Goal: Task Accomplishment & Management: Manage account settings

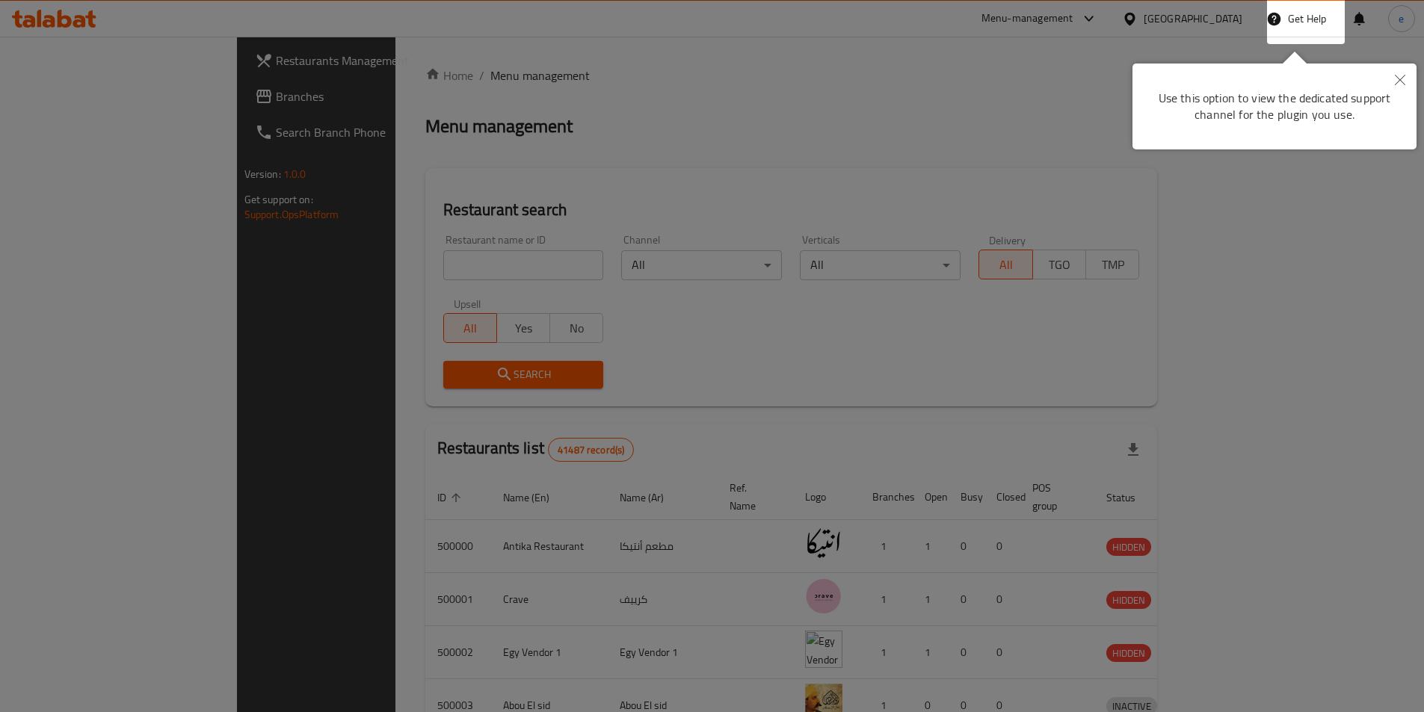
drag, startPoint x: 1413, startPoint y: 83, endPoint x: 1404, endPoint y: 82, distance: 9.7
click at [1412, 83] on button "Close" at bounding box center [1399, 81] width 33 height 34
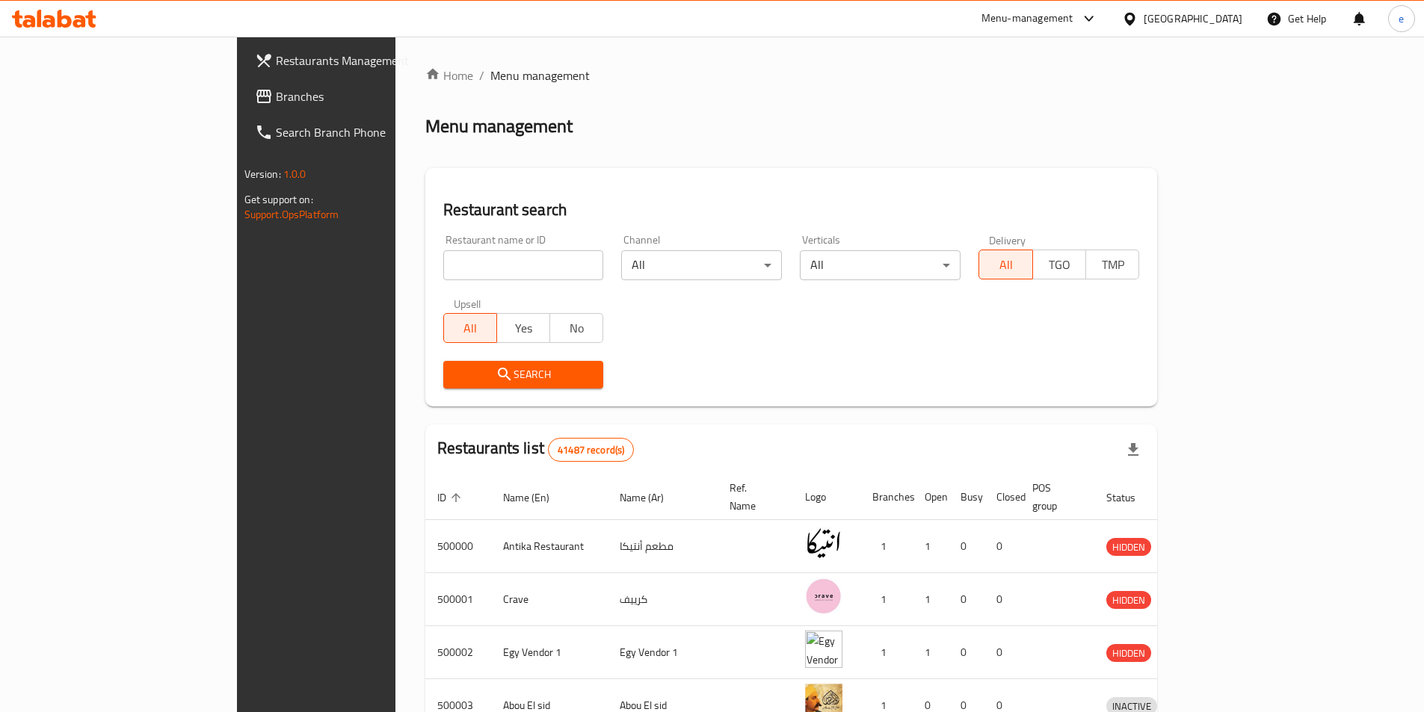
click at [1229, 31] on div "[GEOGRAPHIC_DATA]" at bounding box center [1182, 19] width 144 height 36
click at [1218, 32] on div "Egypt" at bounding box center [1182, 19] width 144 height 36
click at [1144, 15] on div at bounding box center [1133, 18] width 22 height 16
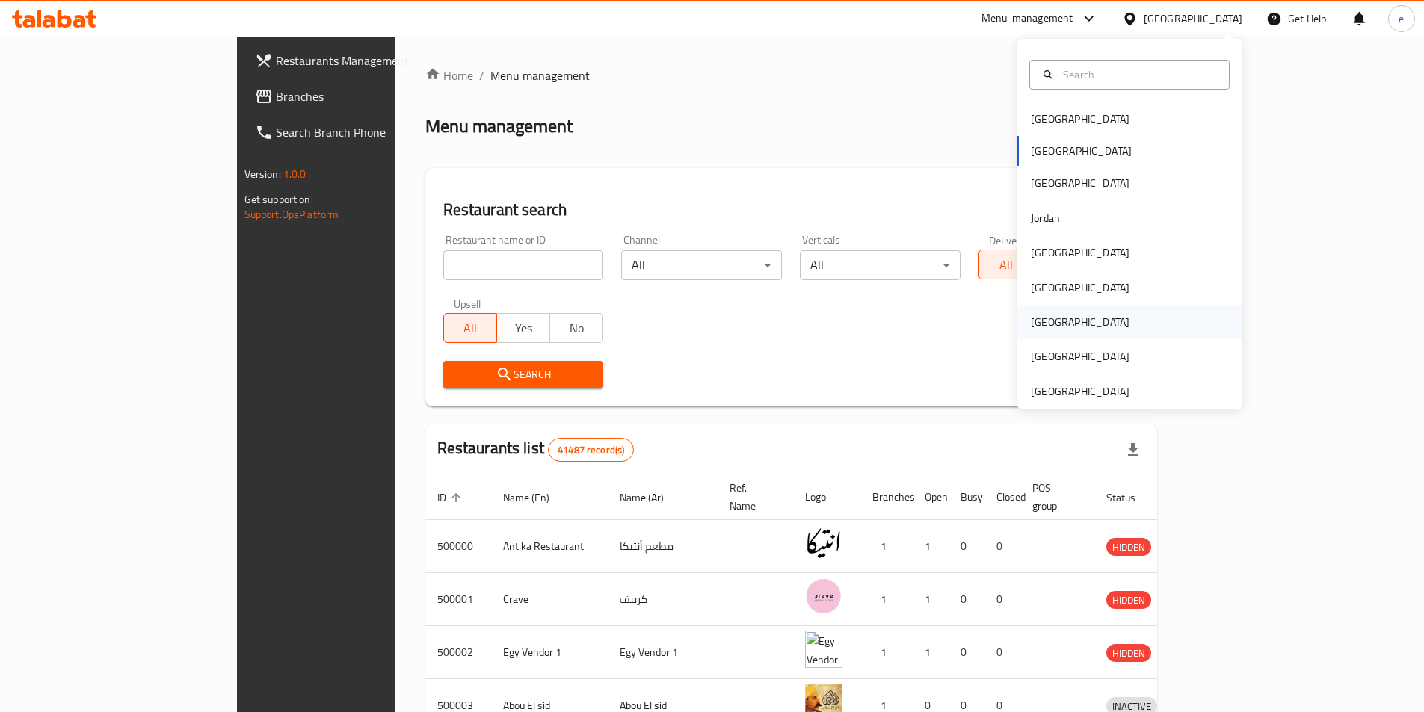
click at [1033, 325] on div "[GEOGRAPHIC_DATA]" at bounding box center [1080, 322] width 99 height 16
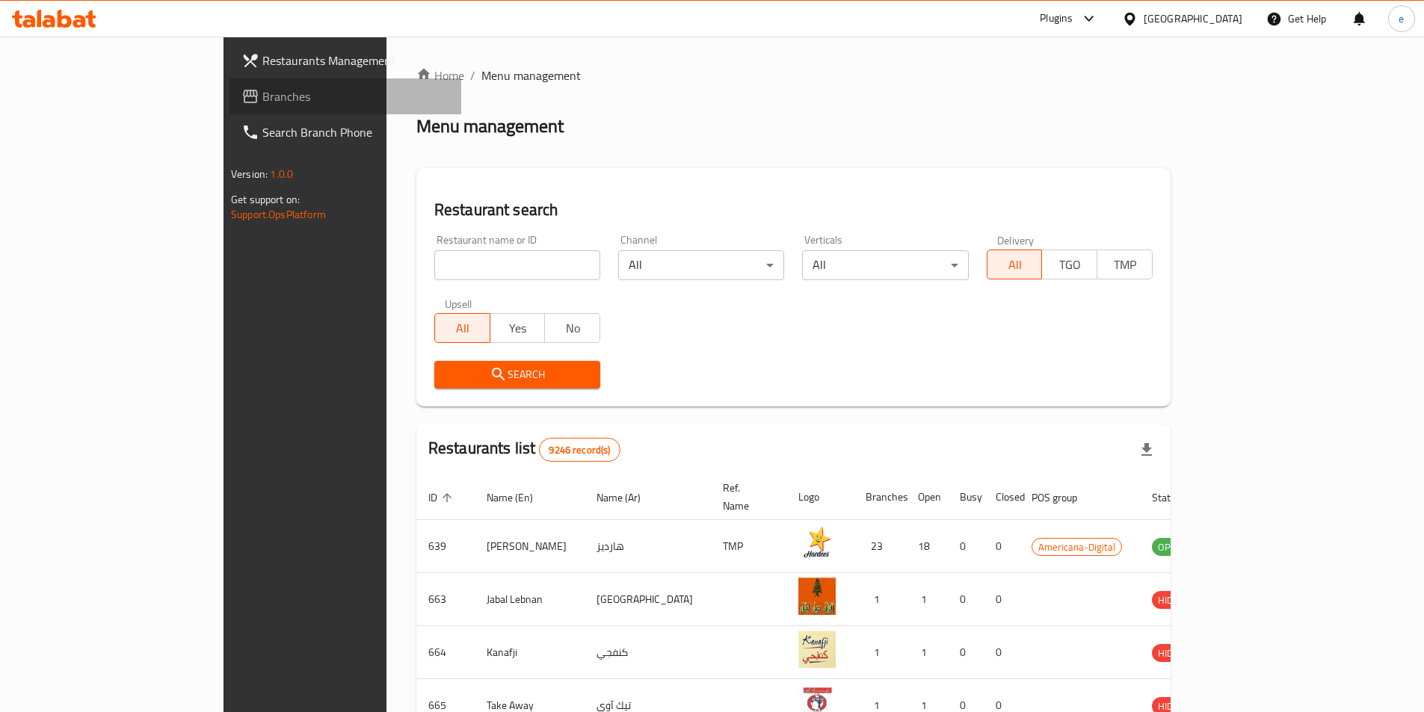
click at [262, 95] on span "Branches" at bounding box center [355, 96] width 187 height 18
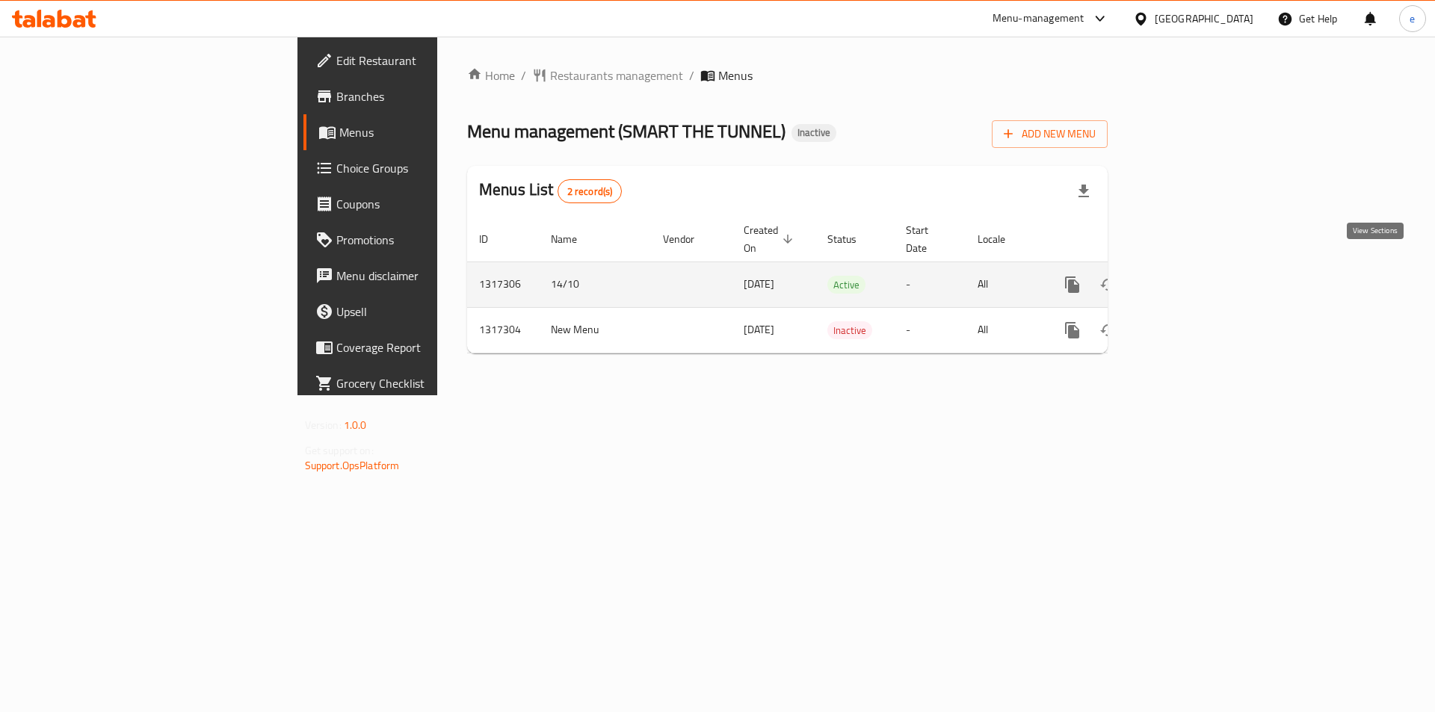
click at [1187, 278] on icon "enhanced table" at bounding box center [1179, 284] width 13 height 13
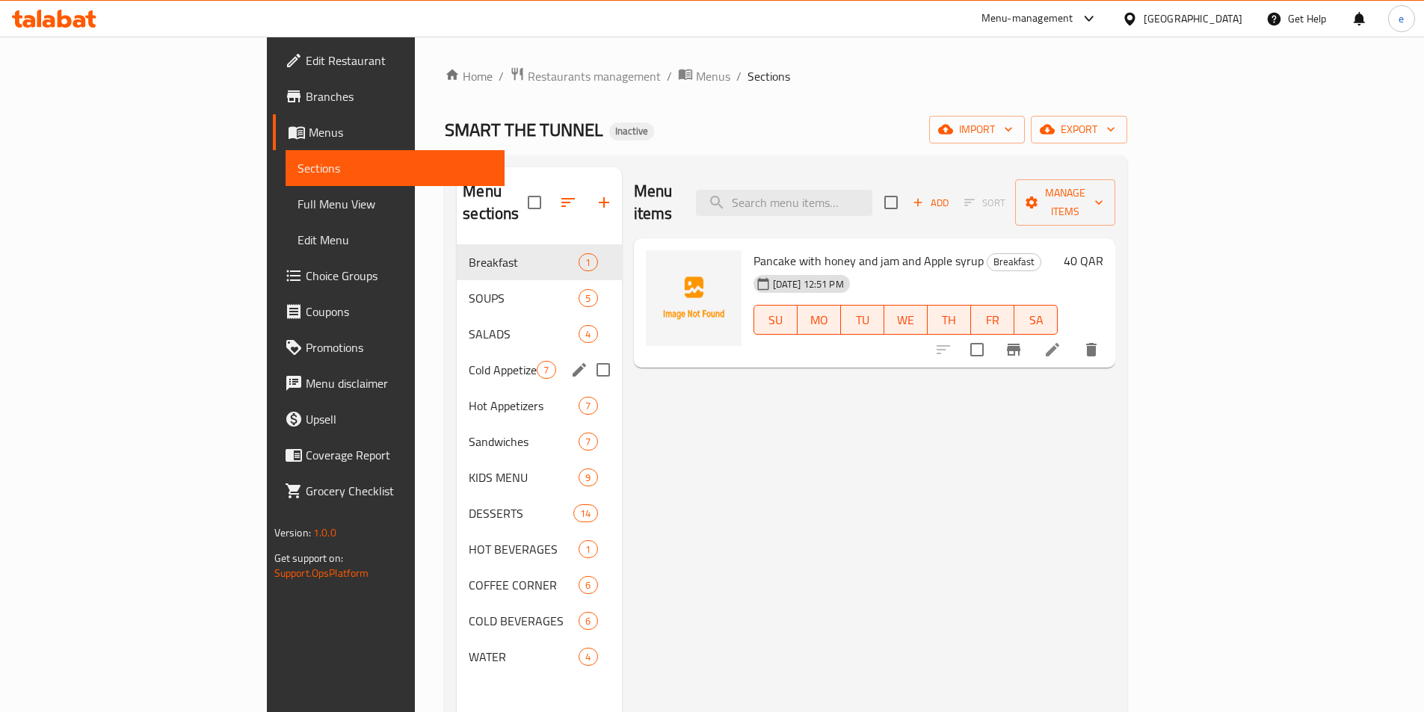
click at [457, 352] on div "Cold Appetizers 7" at bounding box center [539, 370] width 164 height 36
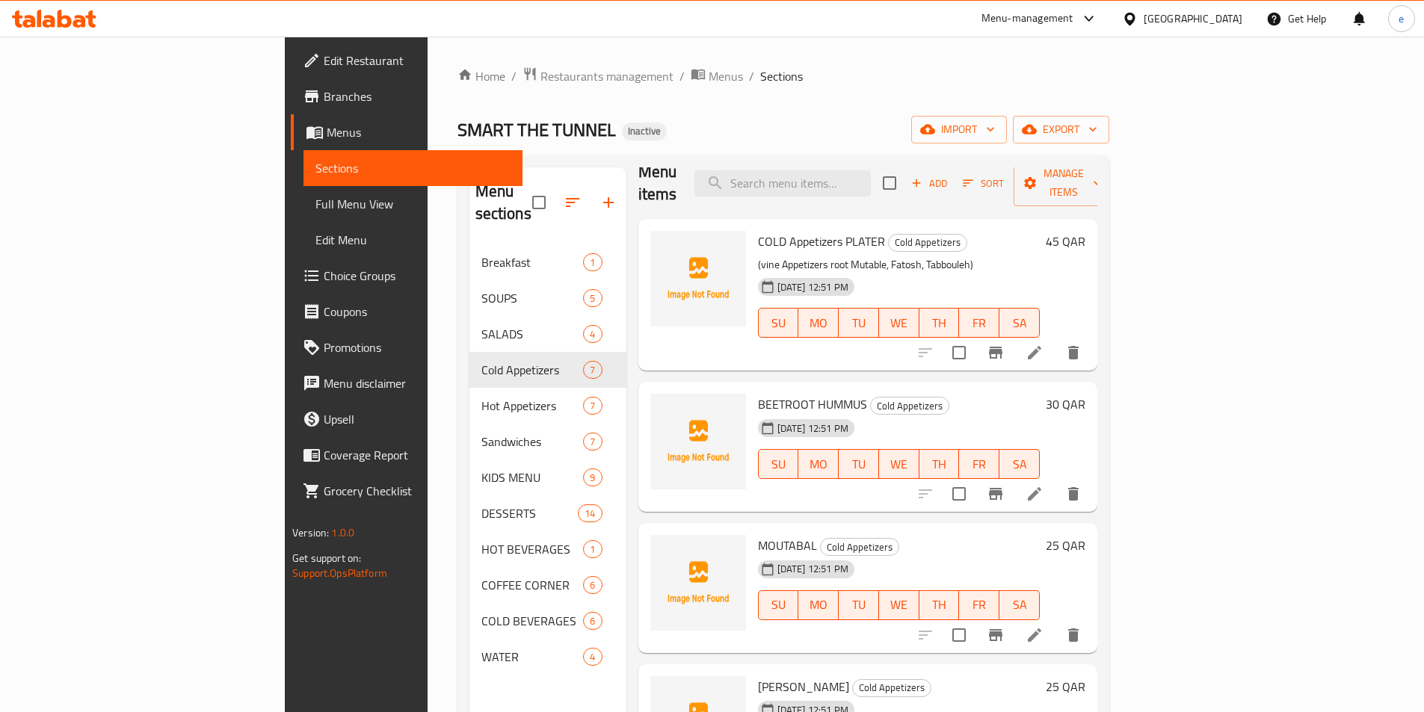
scroll to position [75, 0]
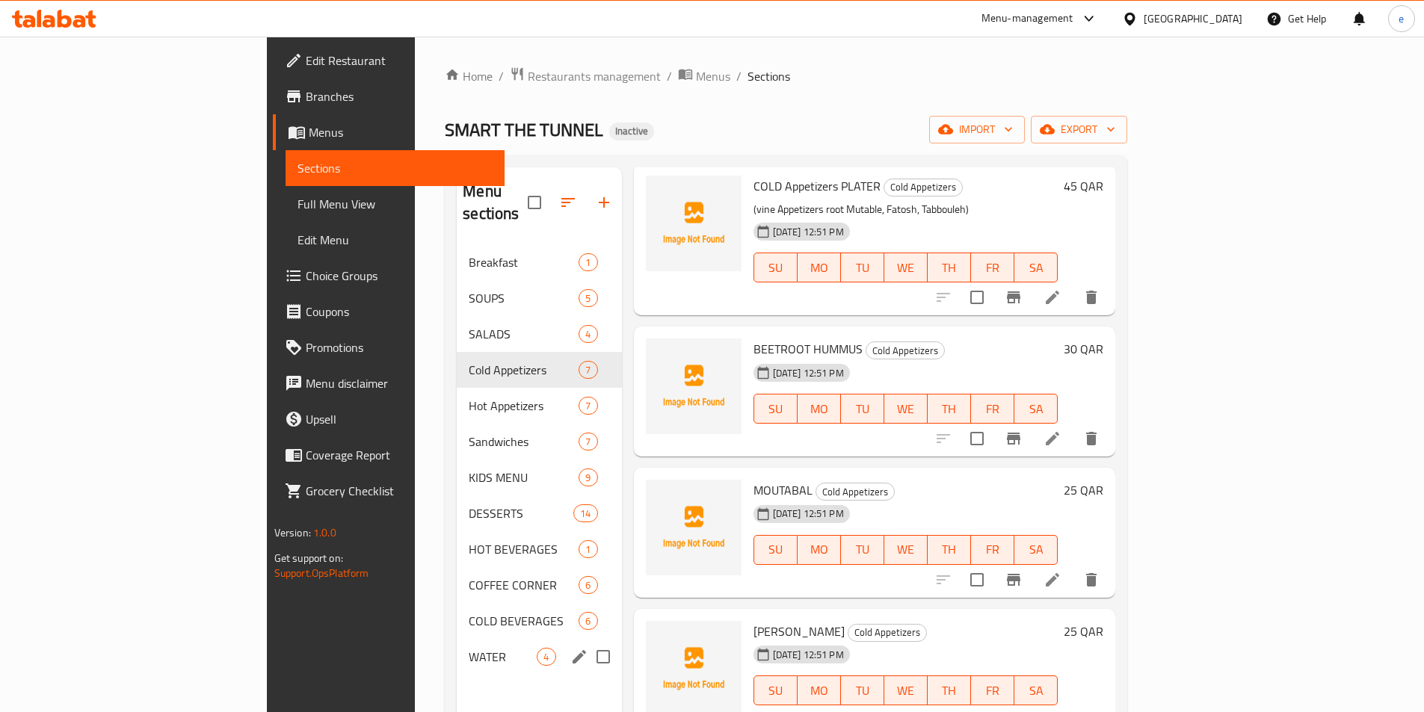
click at [457, 639] on div "WATER 4" at bounding box center [539, 657] width 164 height 36
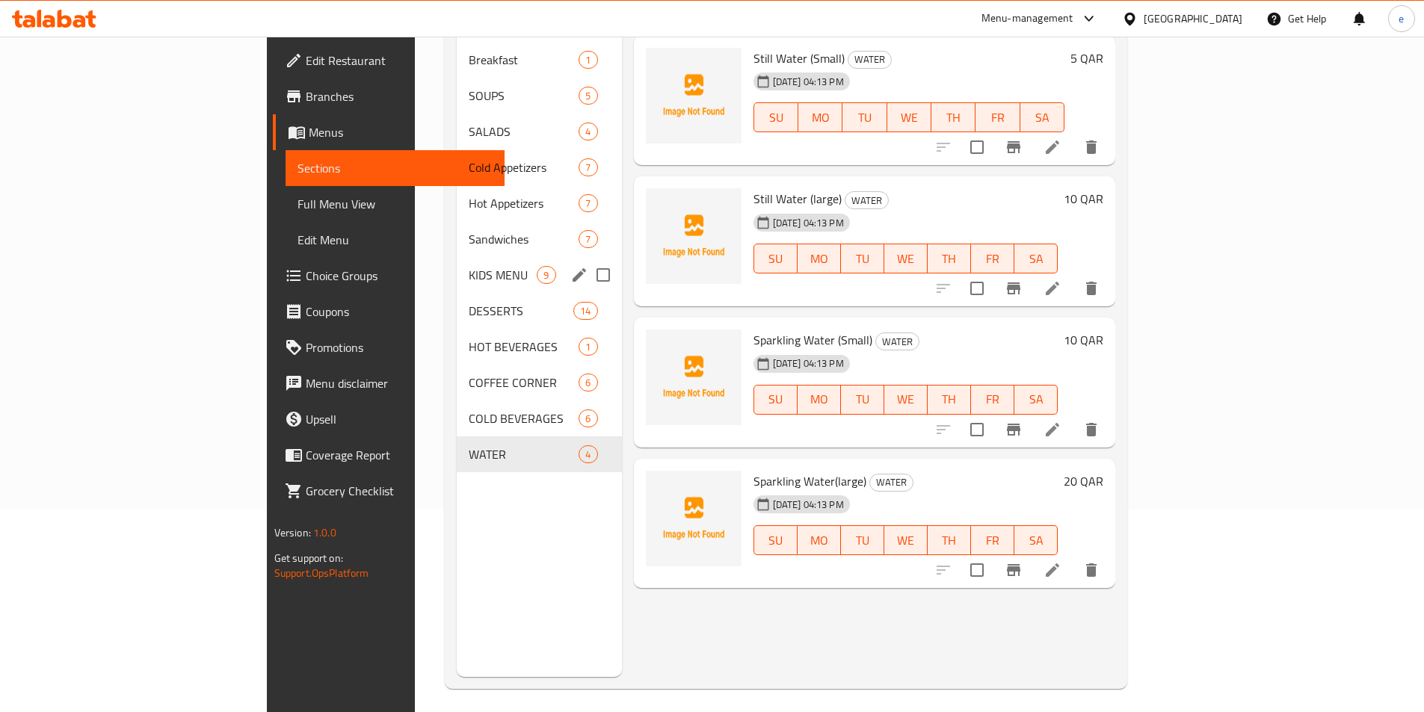
scroll to position [209, 0]
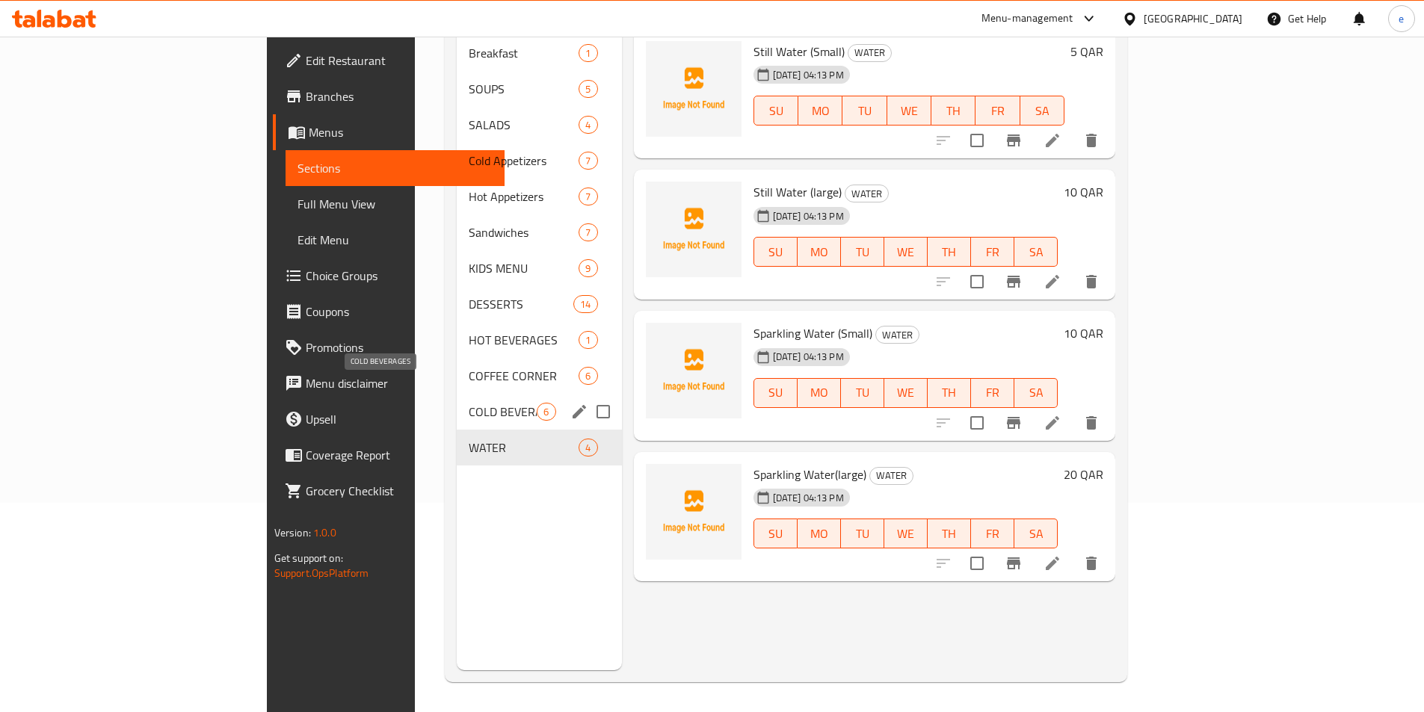
click at [469, 403] on span "COLD BEVERAGES" at bounding box center [503, 412] width 68 height 18
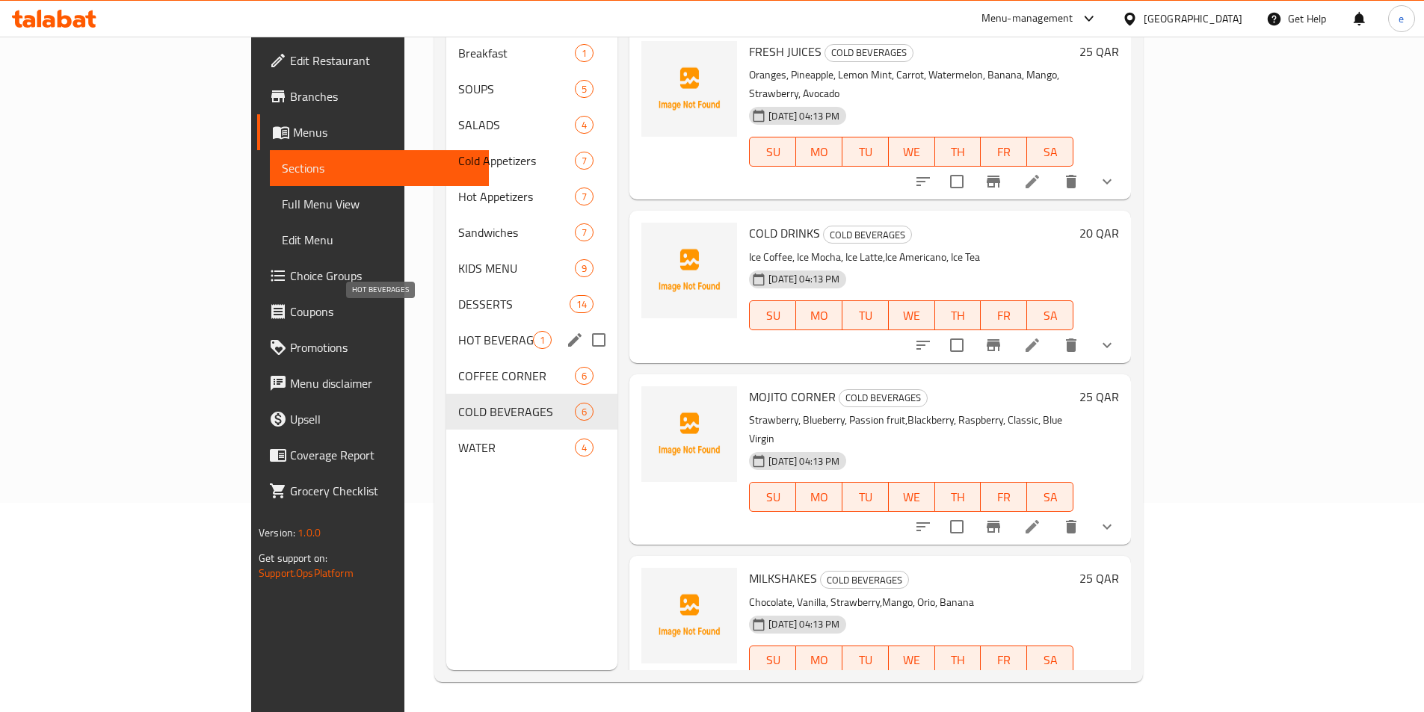
click at [458, 331] on span "HOT BEVERAGES" at bounding box center [495, 340] width 75 height 18
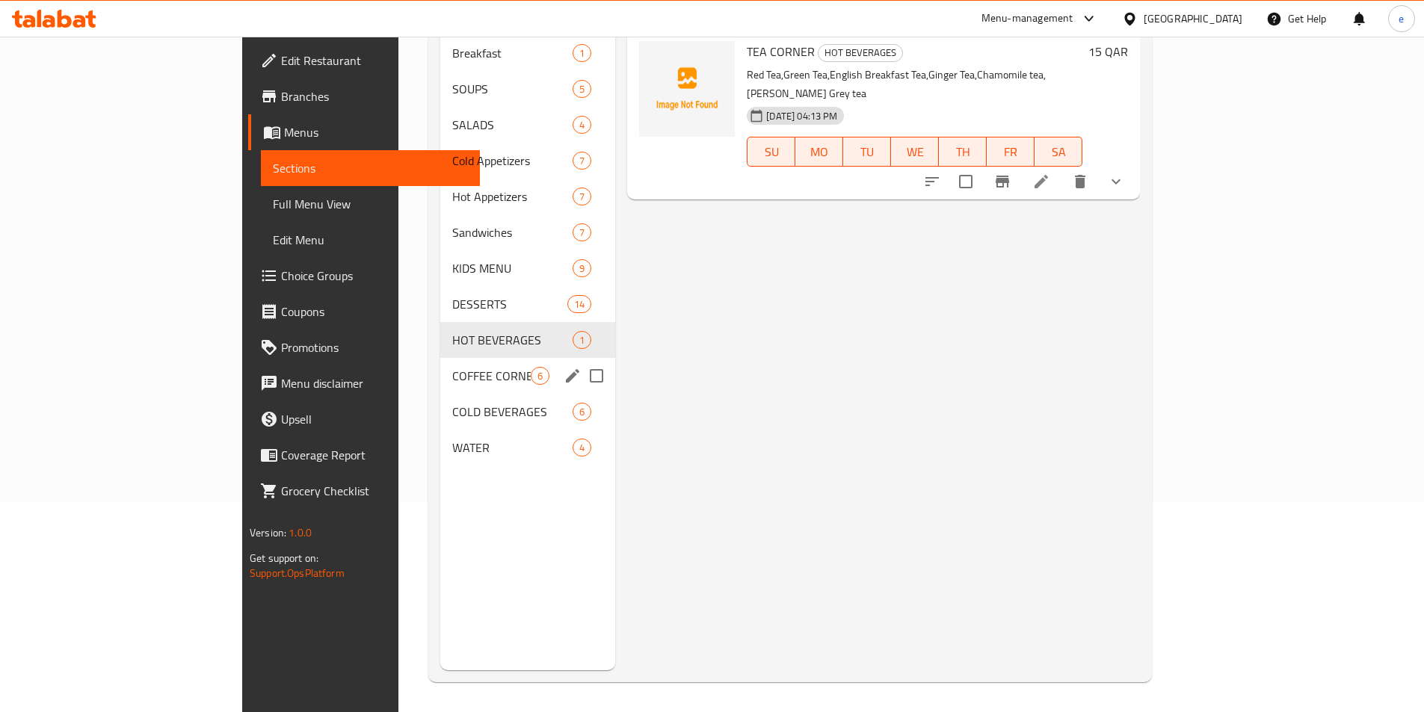
click at [440, 358] on div "COFFEE CORNER 6" at bounding box center [527, 376] width 175 height 36
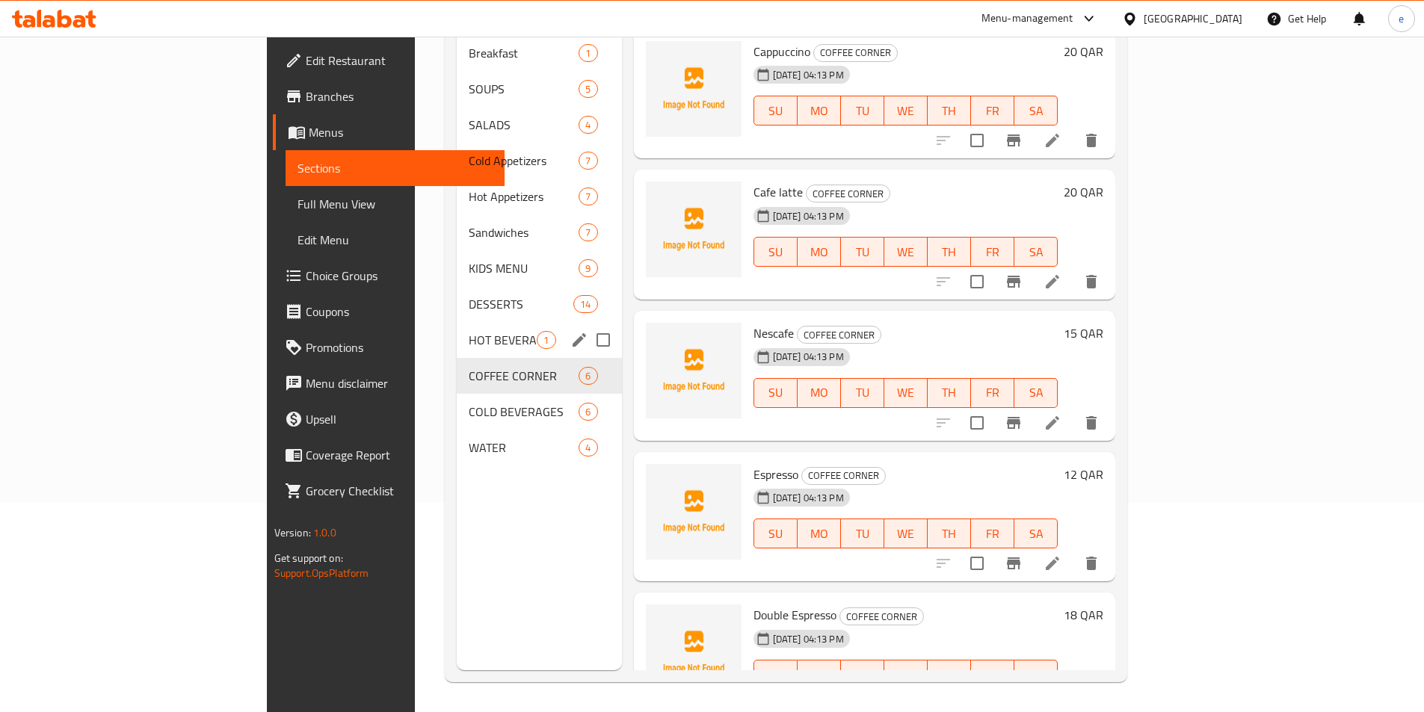
click at [469, 331] on span "HOT BEVERAGES" at bounding box center [503, 340] width 68 height 18
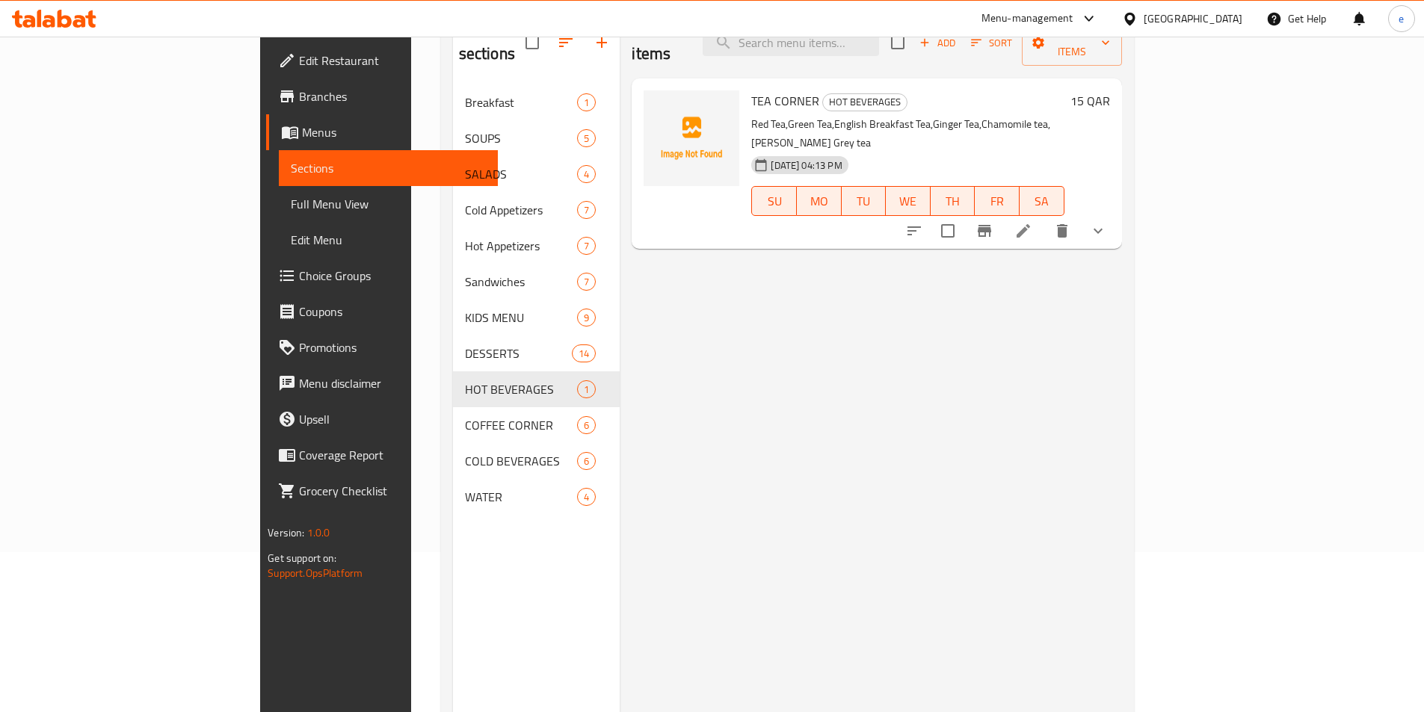
scroll to position [60, 0]
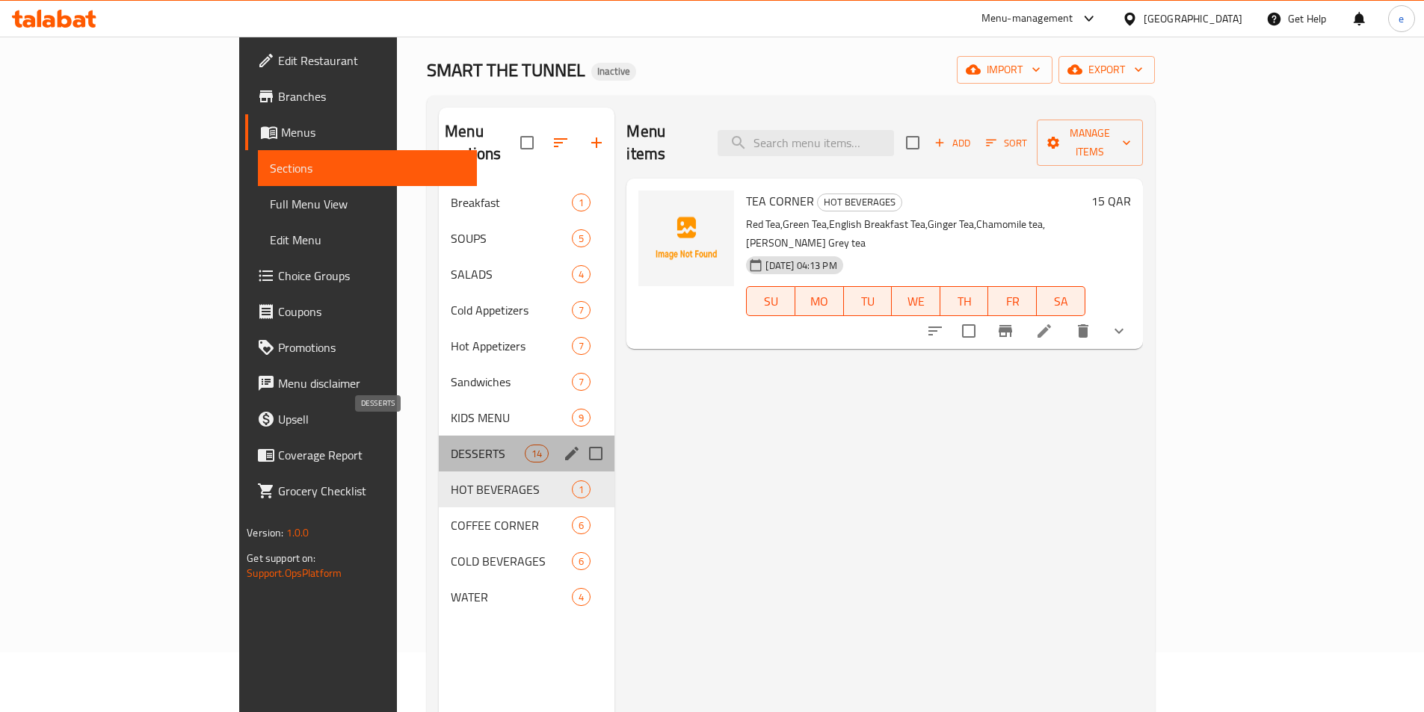
click at [451, 445] on span "DESSERTS" at bounding box center [488, 454] width 74 height 18
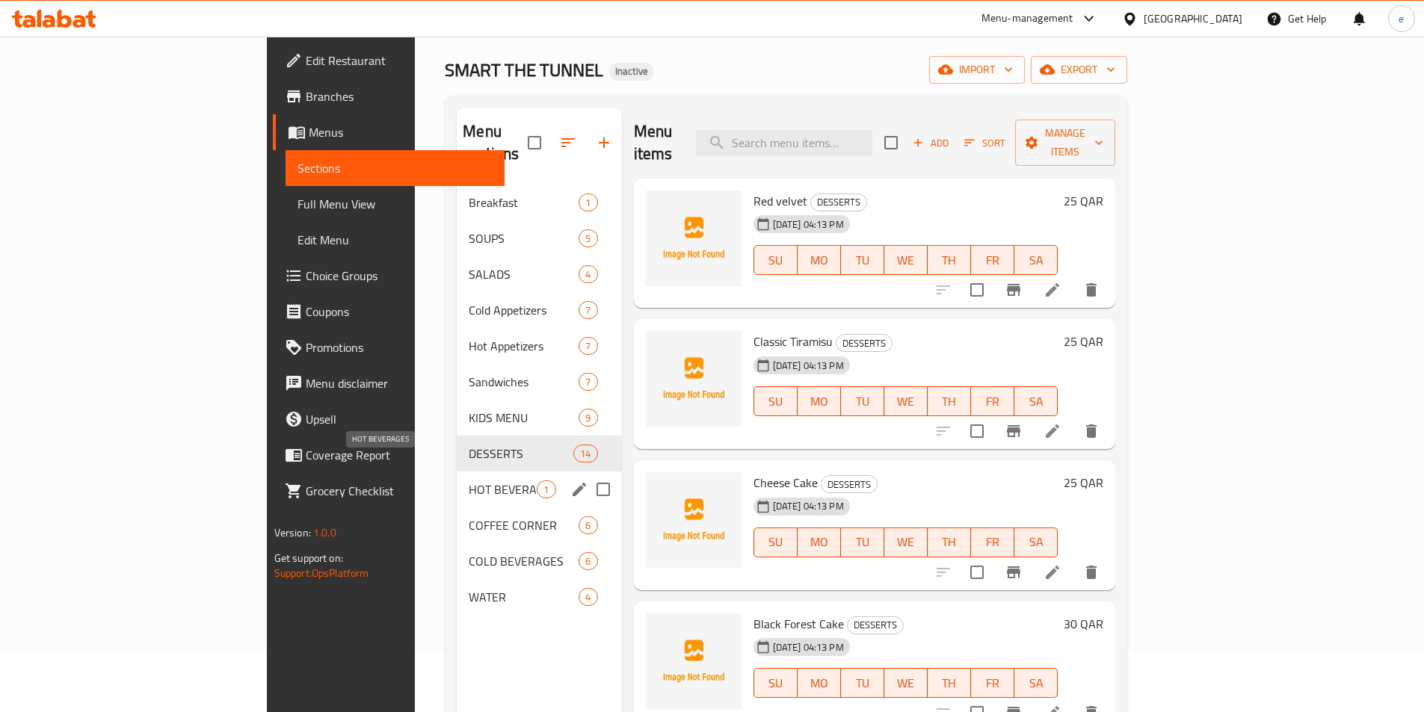
click at [469, 481] on span "HOT BEVERAGES" at bounding box center [503, 490] width 68 height 18
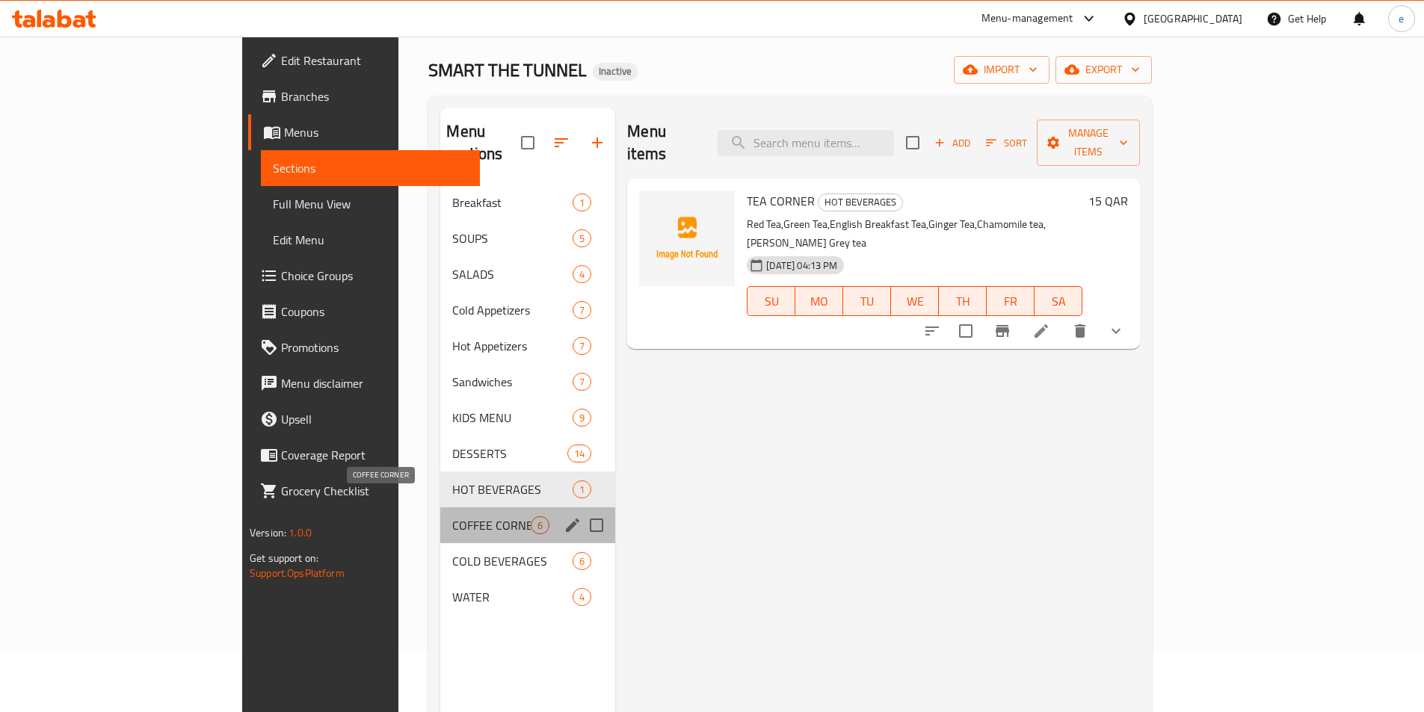
click at [452, 516] on span "COFFEE CORNER" at bounding box center [491, 525] width 78 height 18
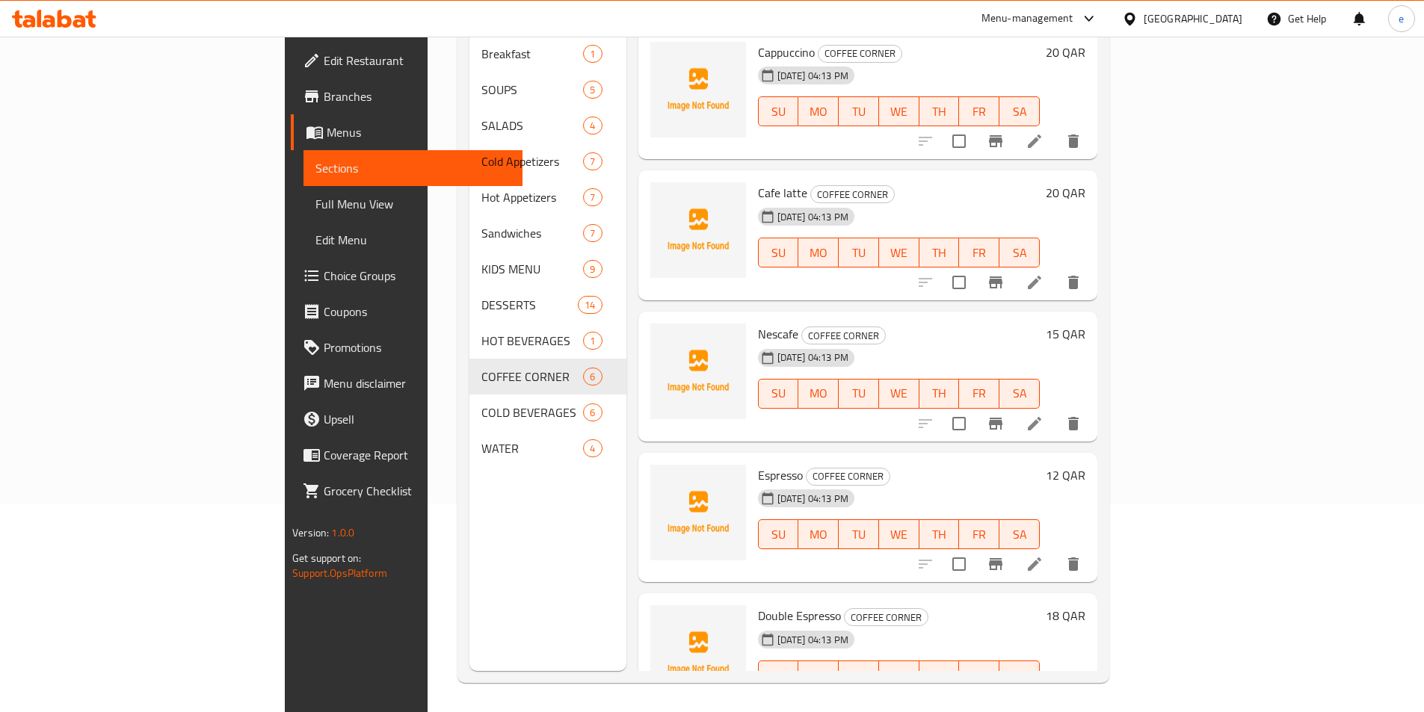
scroll to position [209, 0]
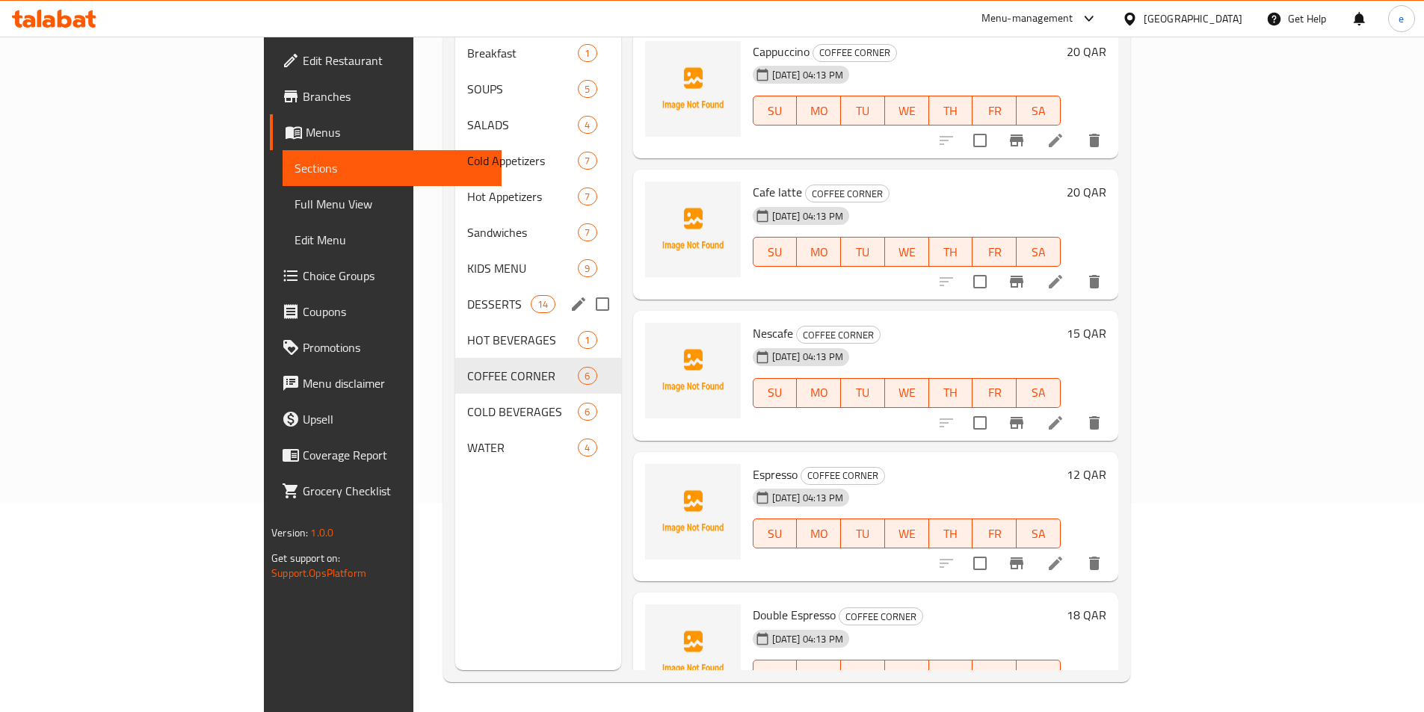
click at [467, 295] on span "DESSERTS" at bounding box center [499, 304] width 64 height 18
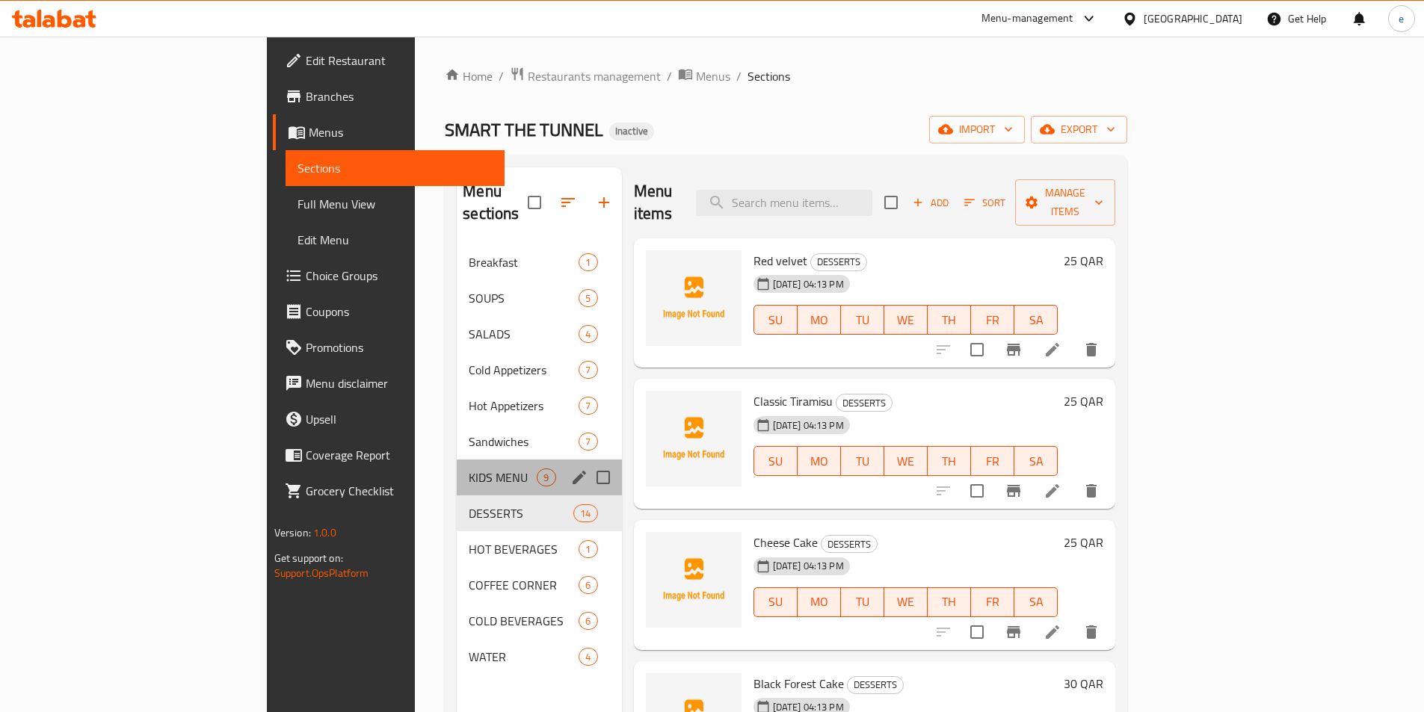
click at [457, 460] on div "KIDS MENU 9" at bounding box center [539, 478] width 164 height 36
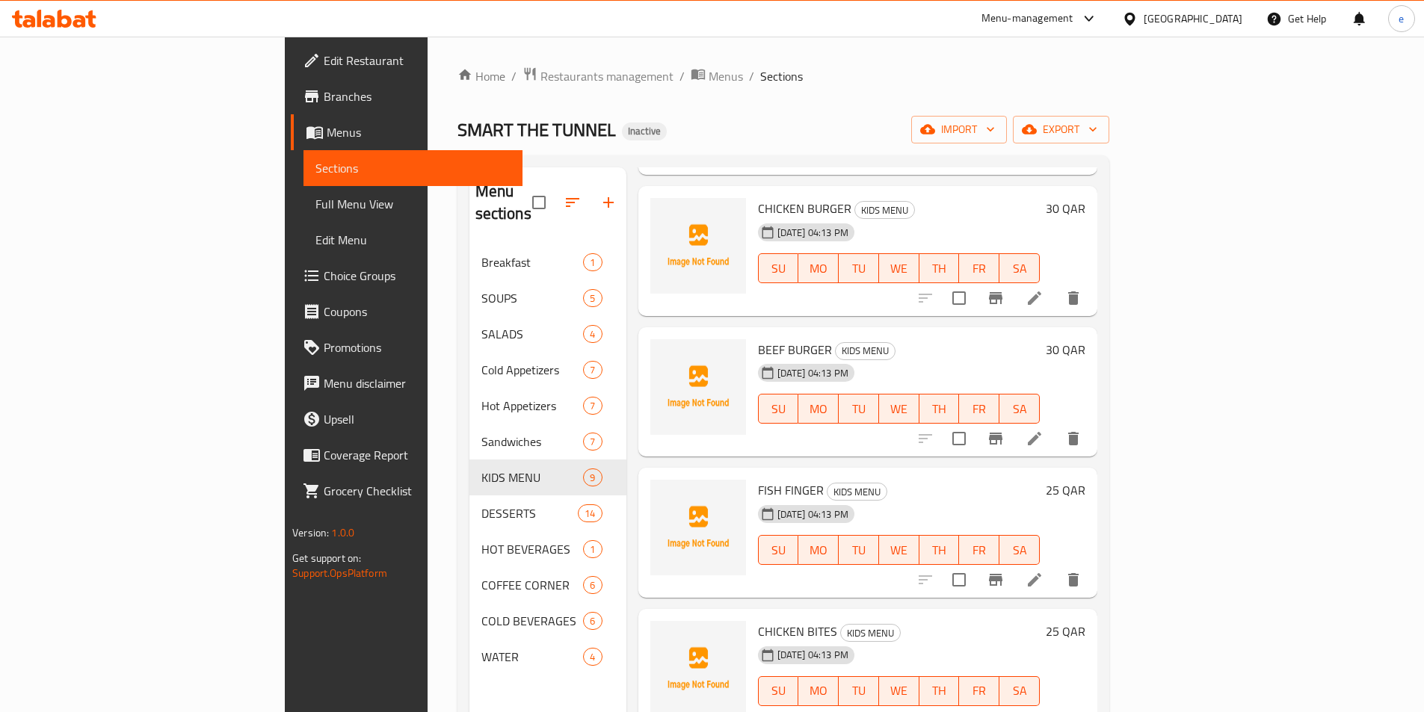
scroll to position [75, 0]
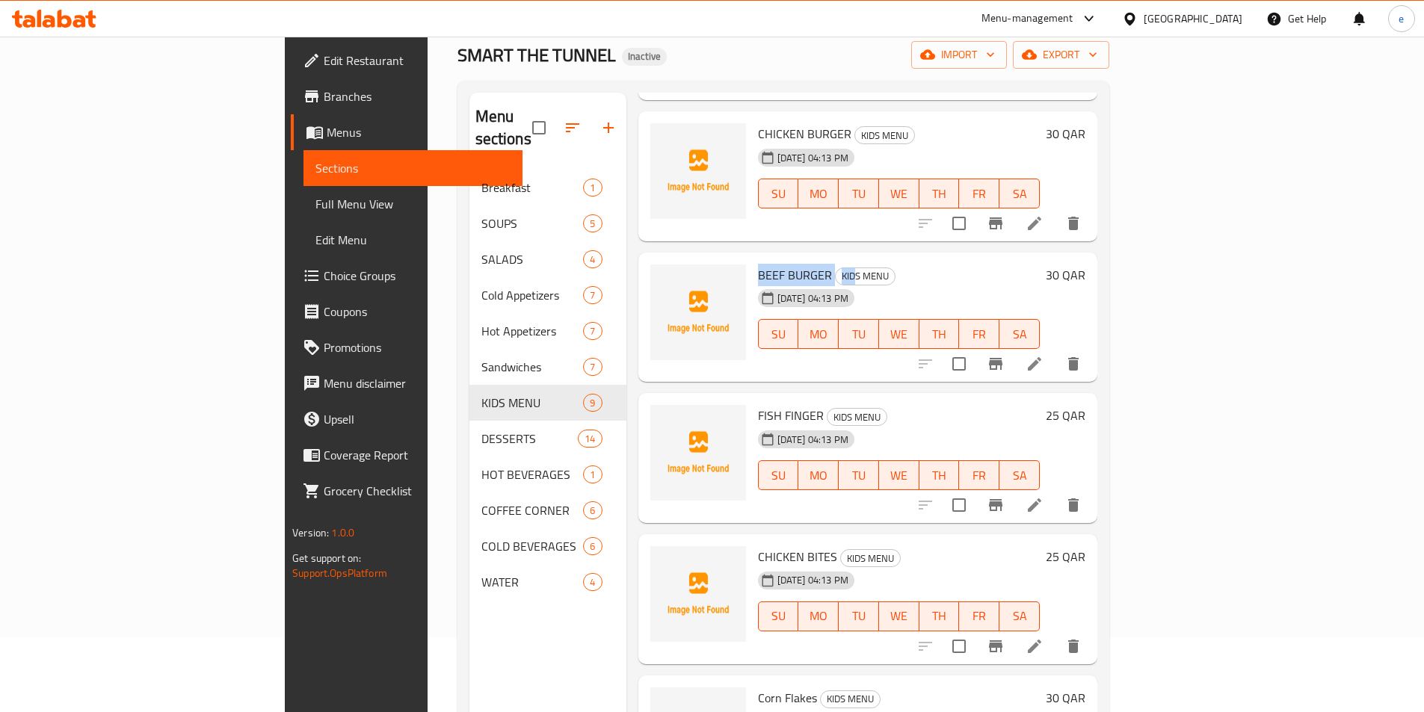
drag, startPoint x: 708, startPoint y: 251, endPoint x: 787, endPoint y: 254, distance: 79.3
click at [784, 265] on h6 "BEEF BURGER KIDS MENU" at bounding box center [899, 275] width 282 height 21
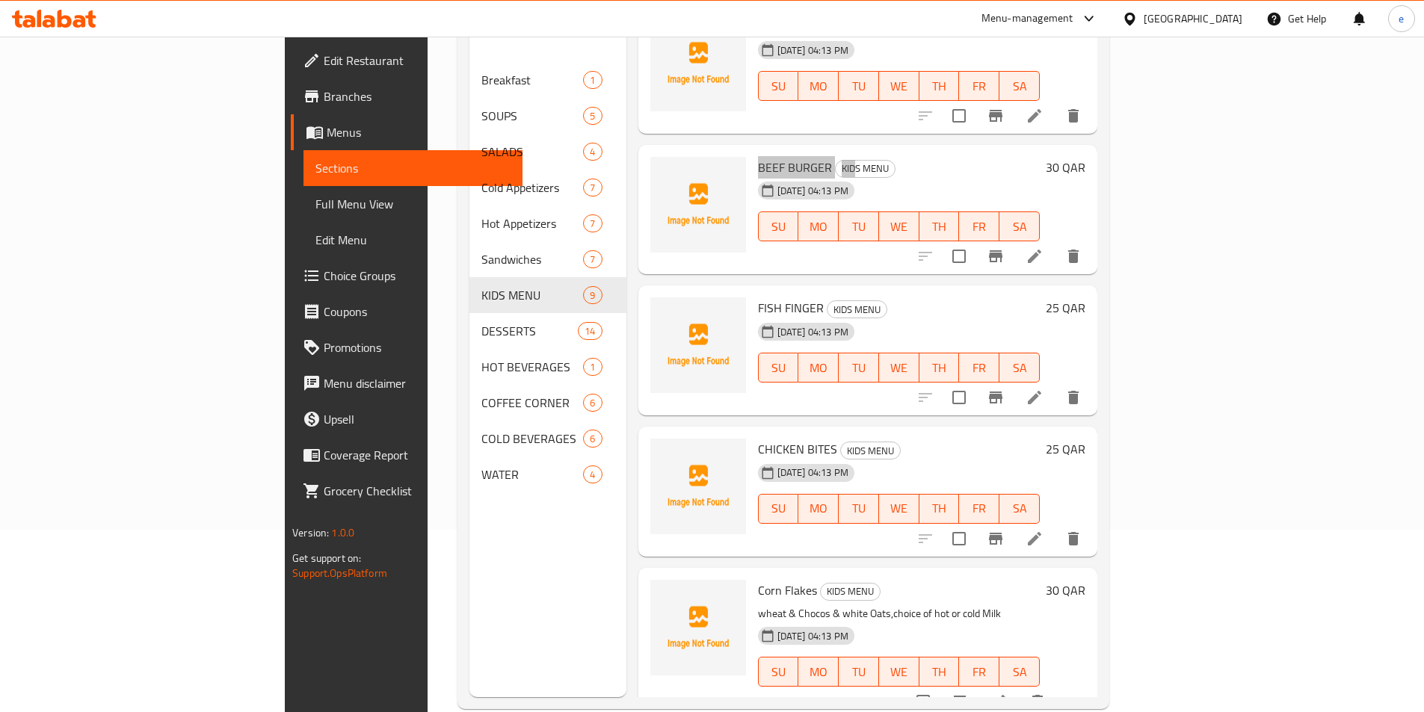
scroll to position [209, 0]
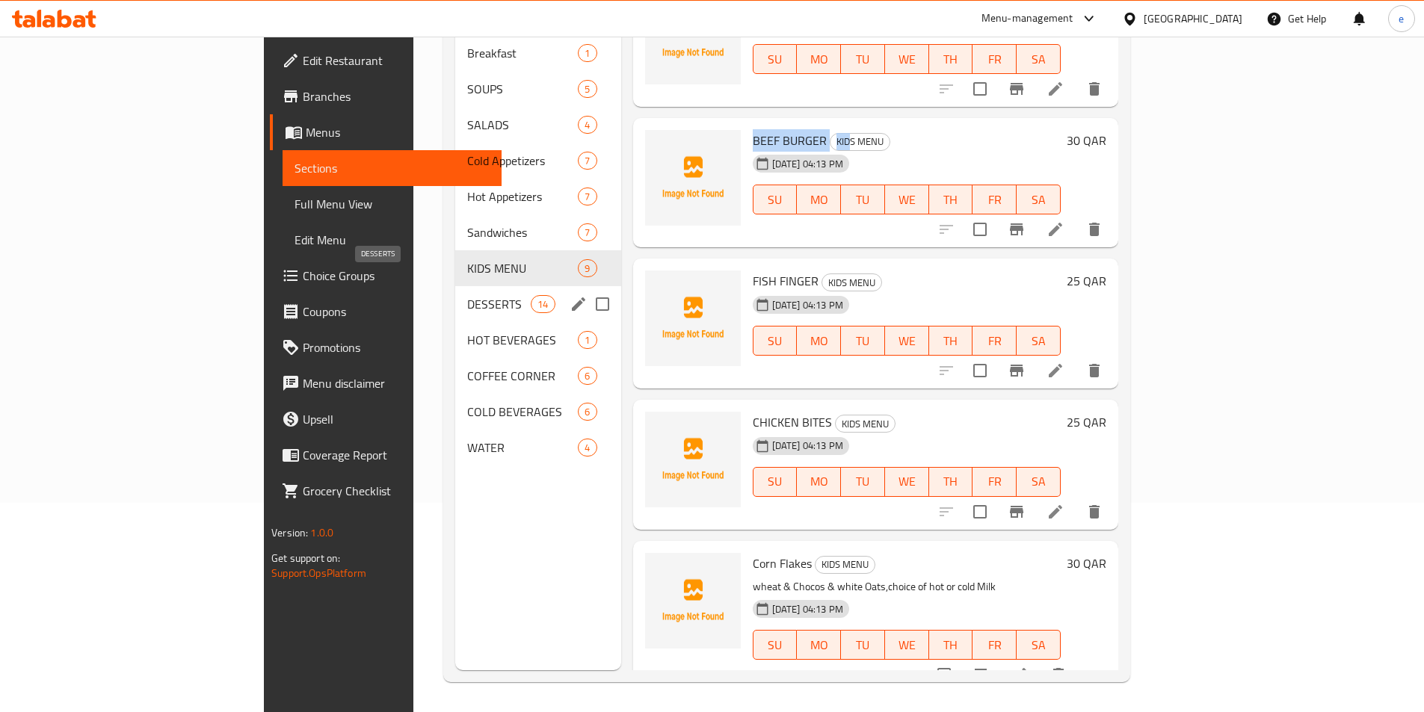
click at [467, 295] on span "DESSERTS" at bounding box center [499, 304] width 64 height 18
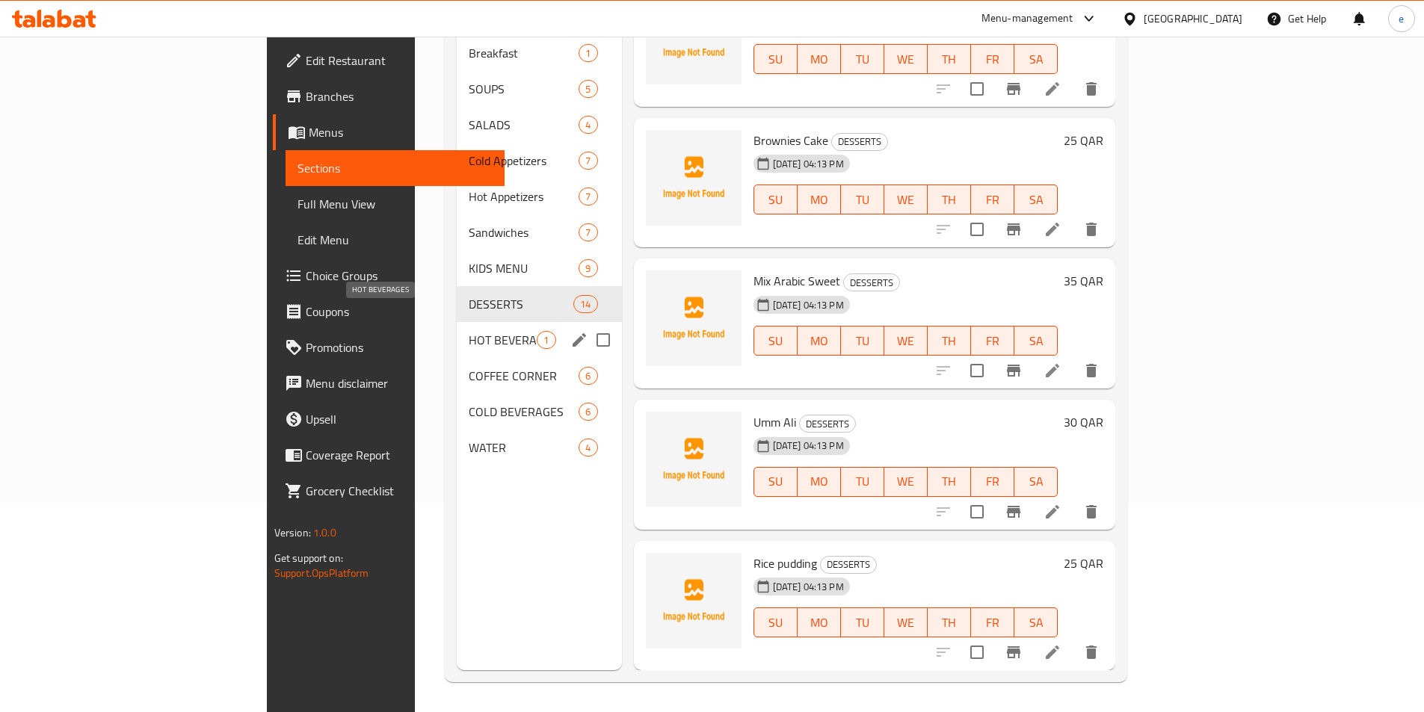
click at [469, 331] on span "HOT BEVERAGES" at bounding box center [503, 340] width 68 height 18
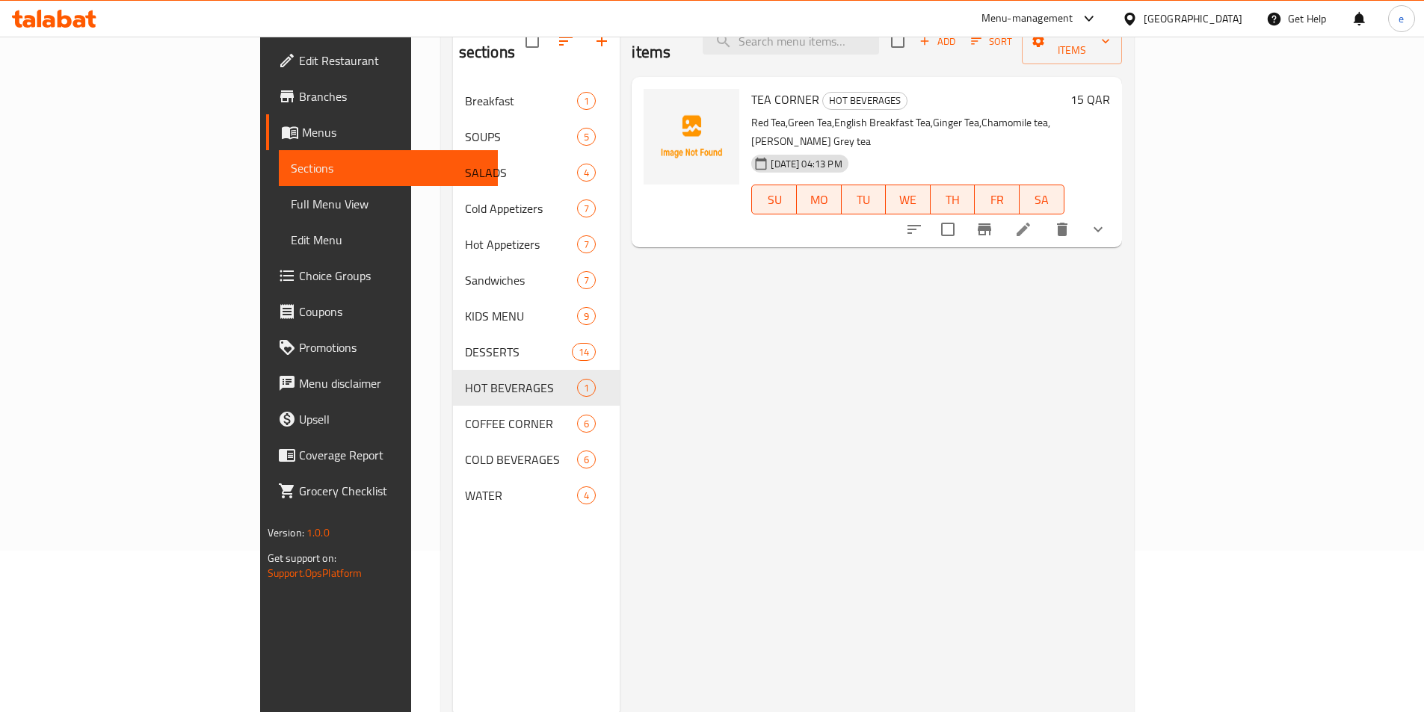
scroll to position [135, 0]
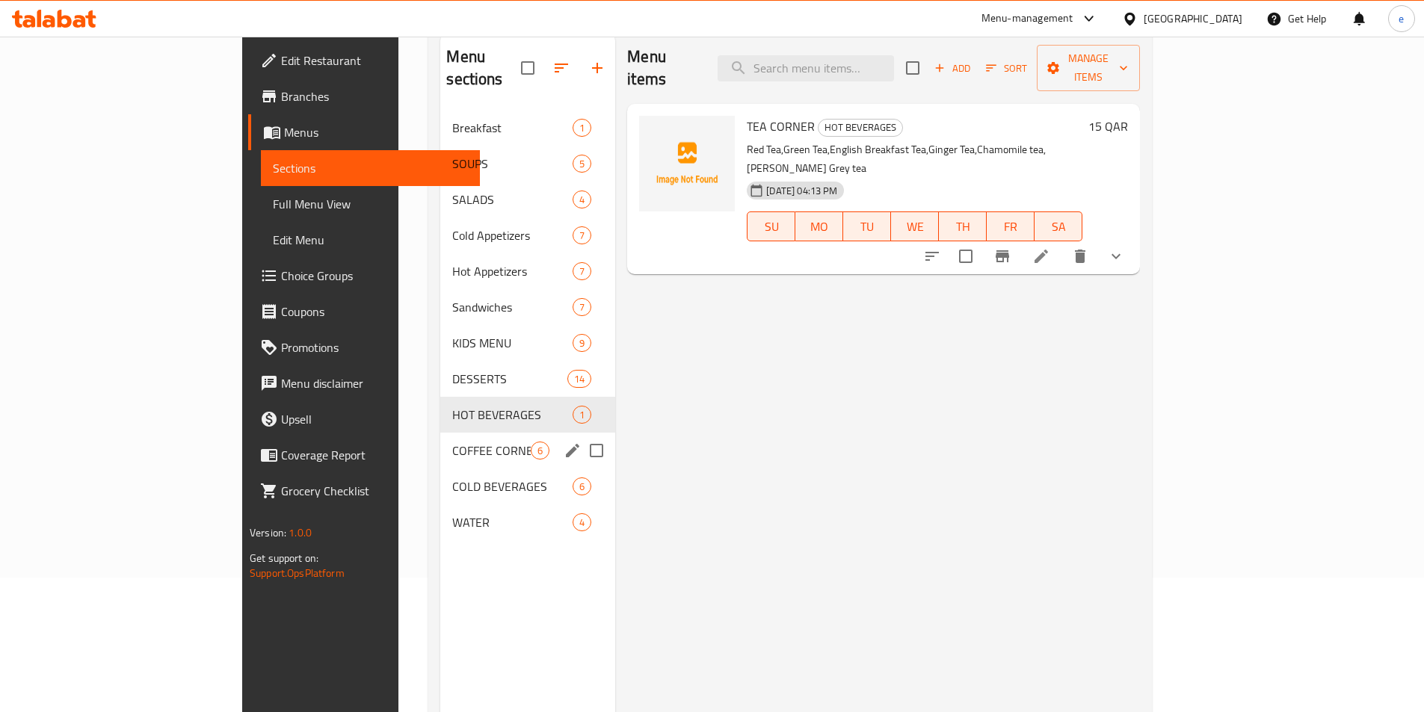
click at [452, 442] on span "COFFEE CORNER" at bounding box center [491, 451] width 78 height 18
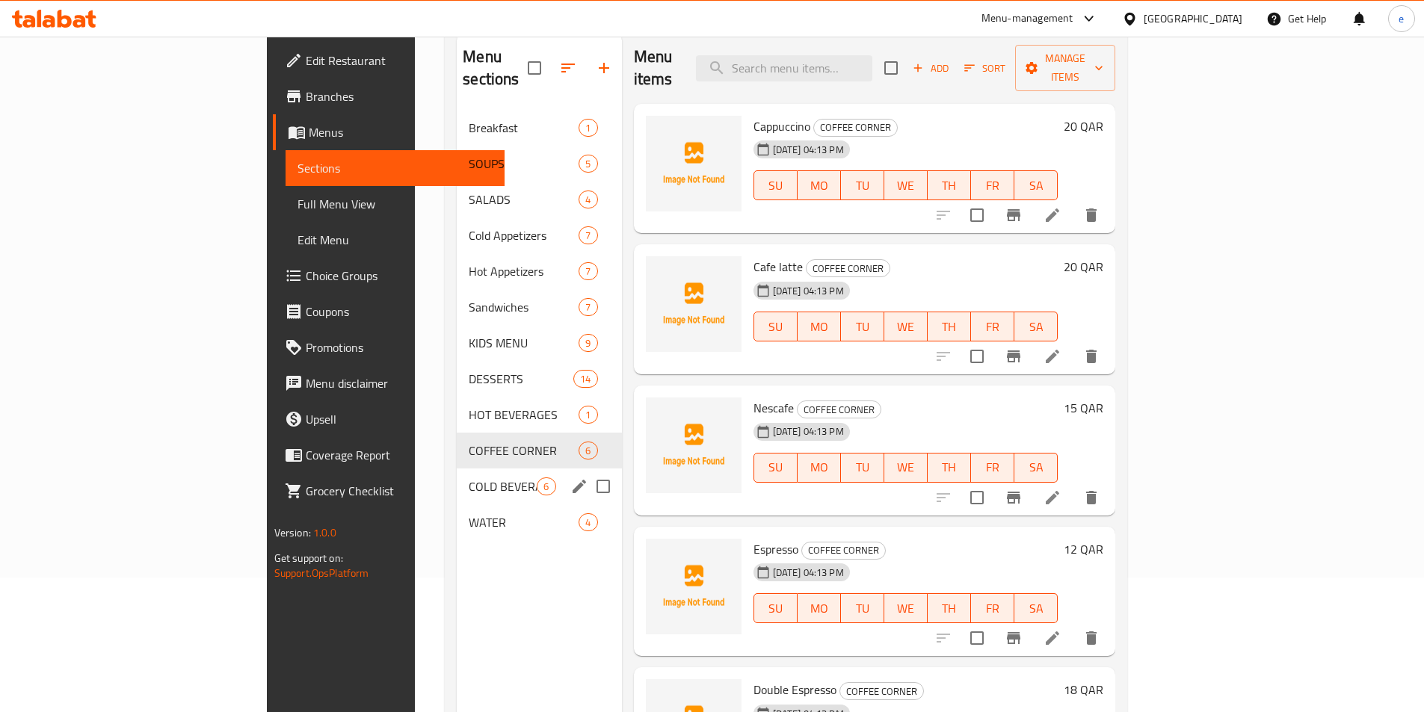
drag, startPoint x: 315, startPoint y: 473, endPoint x: 307, endPoint y: 473, distance: 8.2
click at [457, 473] on div "COLD BEVERAGES 6" at bounding box center [539, 487] width 164 height 36
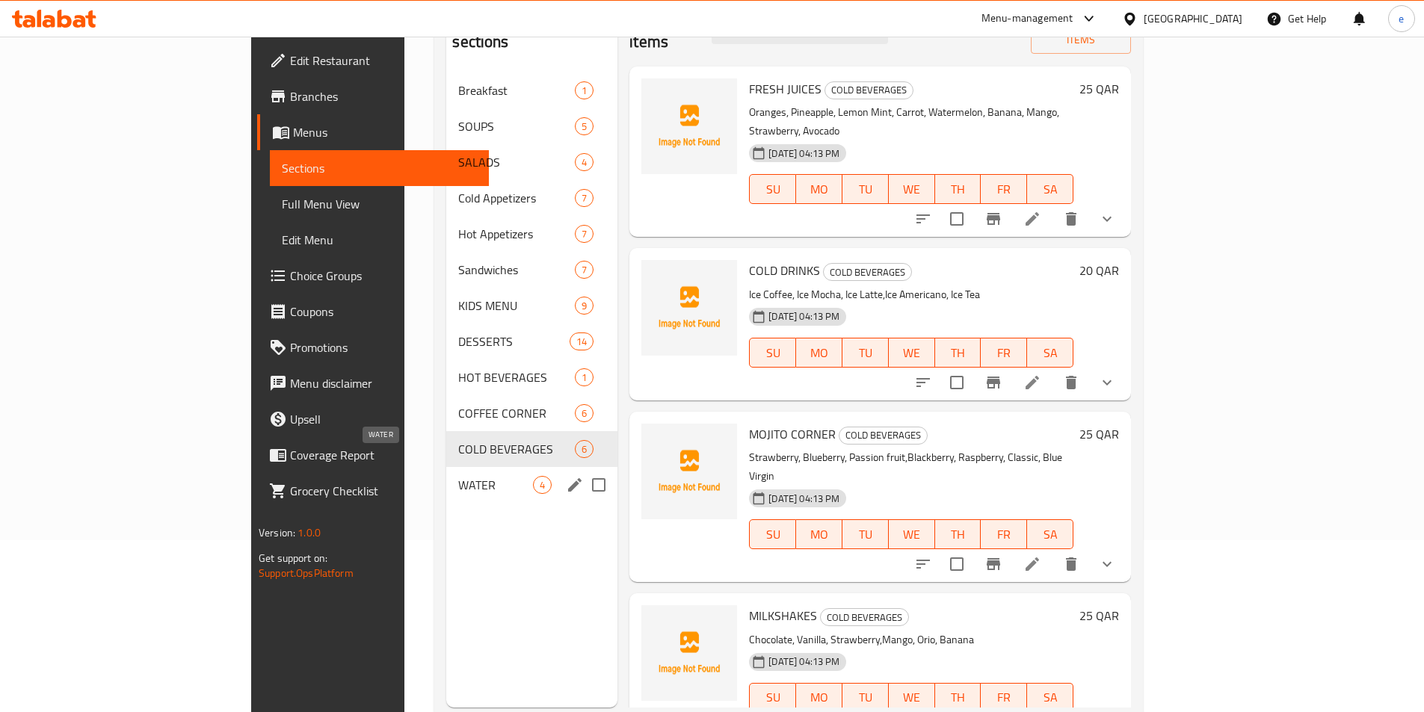
scroll to position [209, 0]
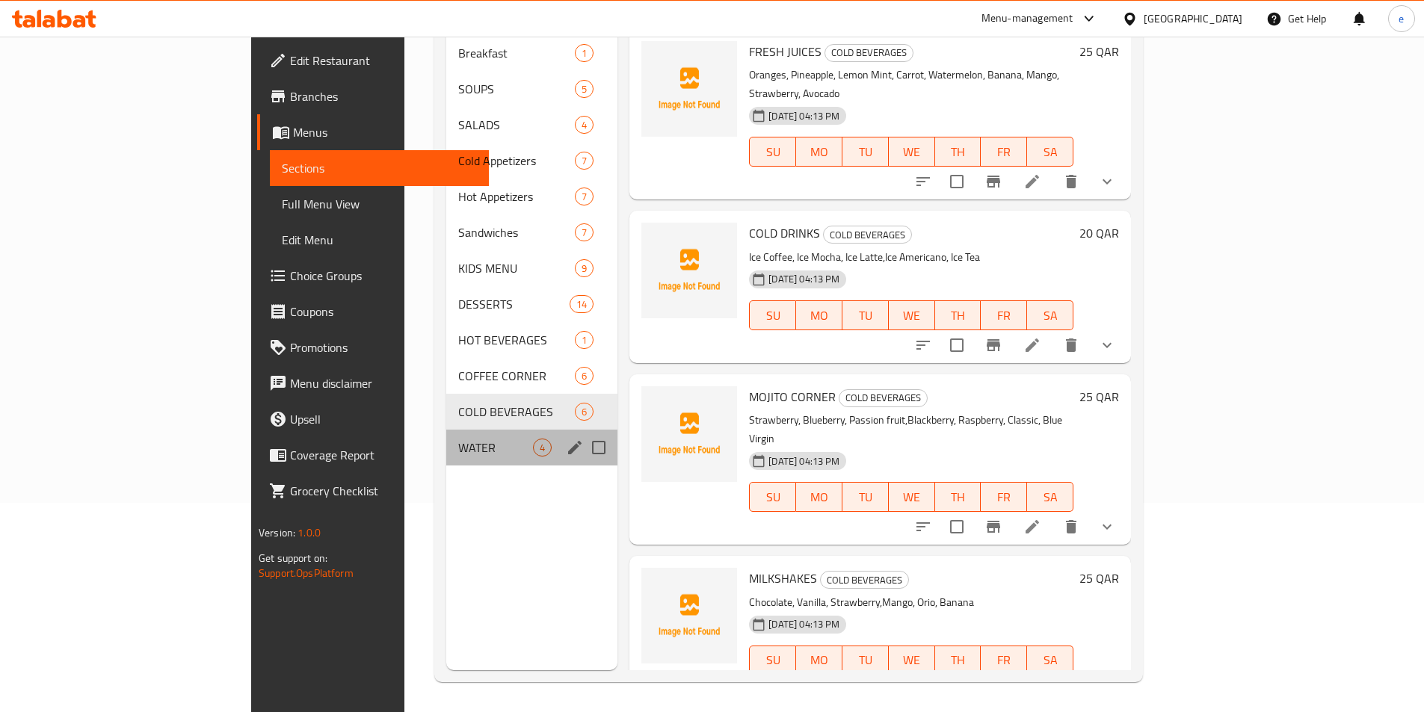
click at [446, 430] on div "WATER 4" at bounding box center [531, 448] width 171 height 36
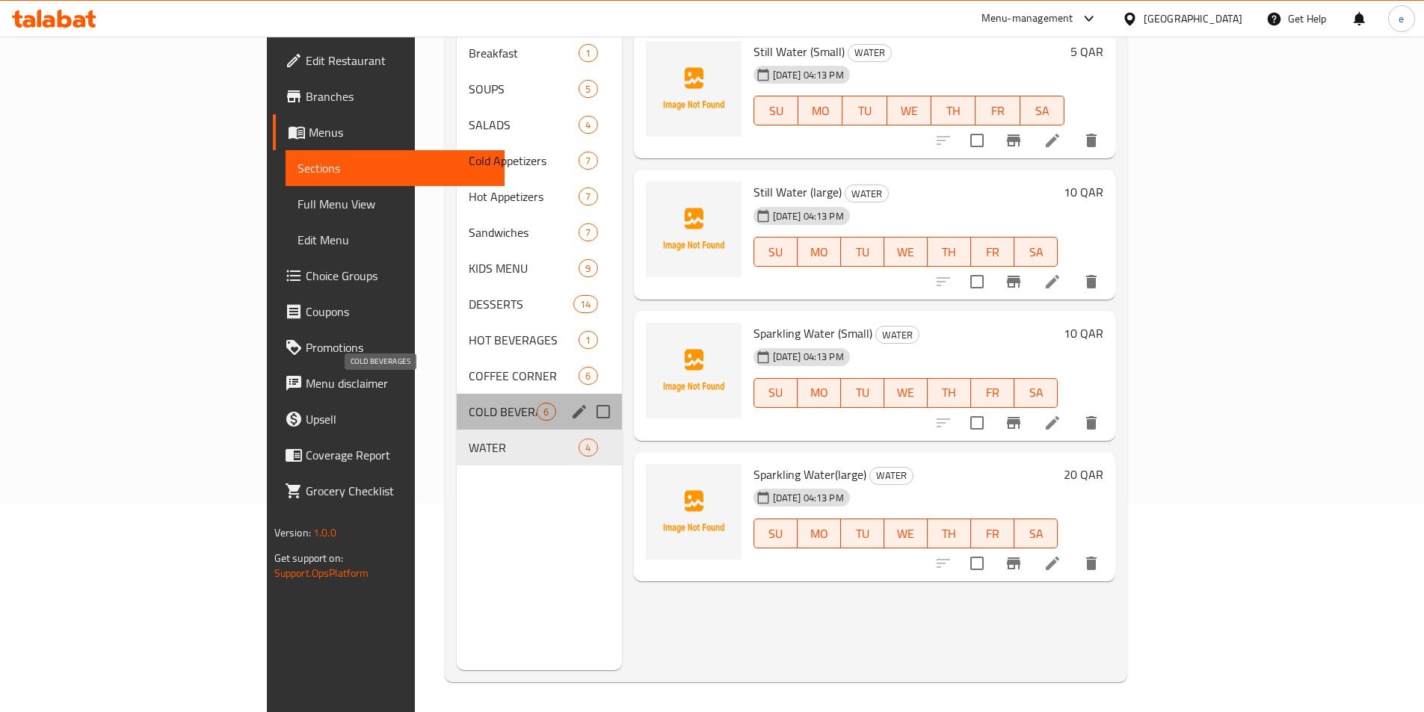
click at [469, 403] on span "COLD BEVERAGES" at bounding box center [503, 412] width 68 height 18
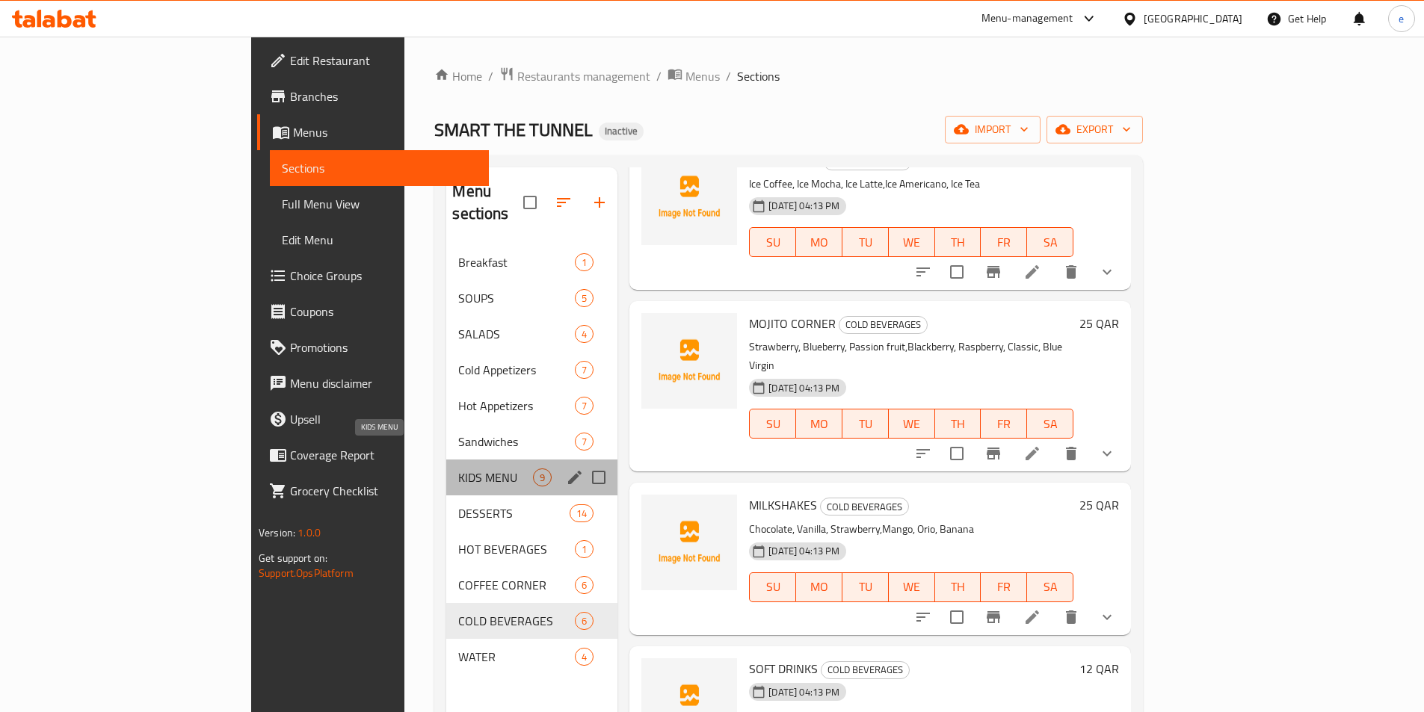
click at [458, 469] on span "KIDS MENU" at bounding box center [495, 478] width 75 height 18
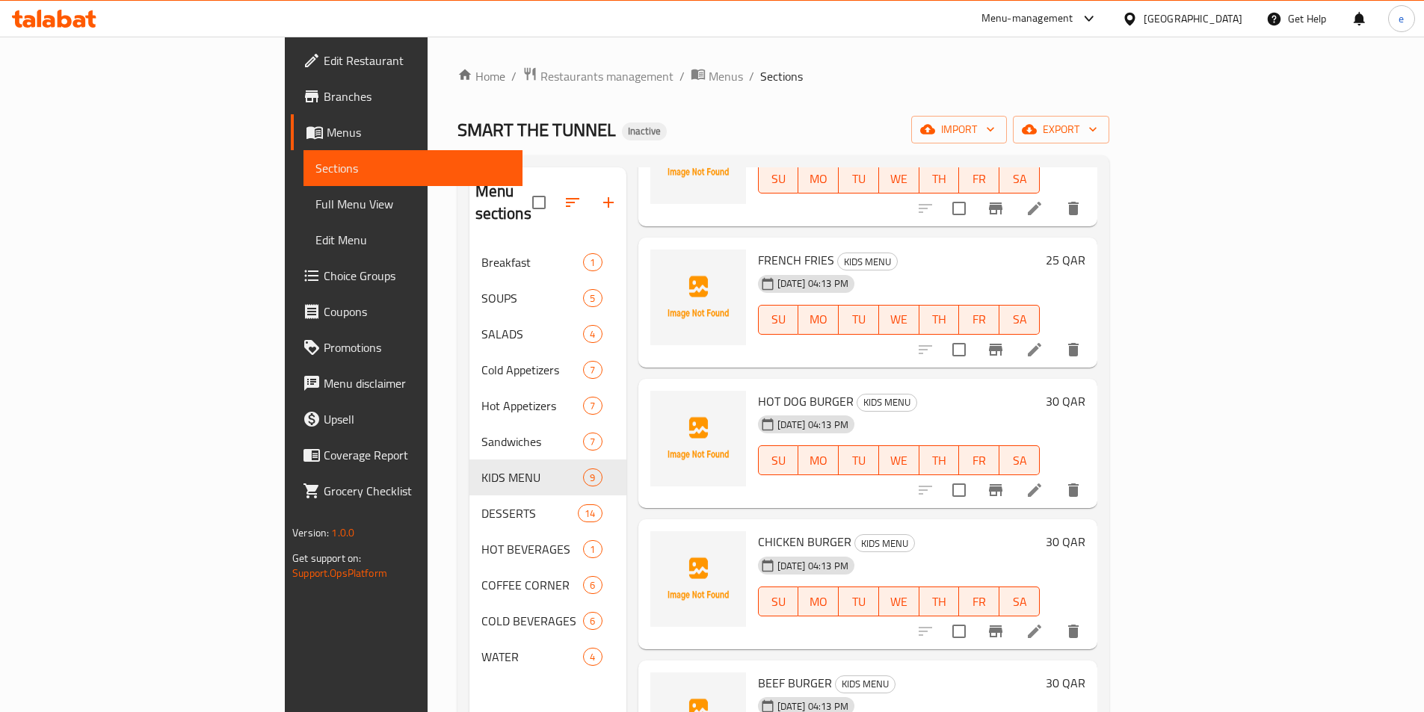
click at [285, 534] on footer "Version: 1.0.0 Get support on: Support.OpsPlatform" at bounding box center [404, 553] width 238 height 76
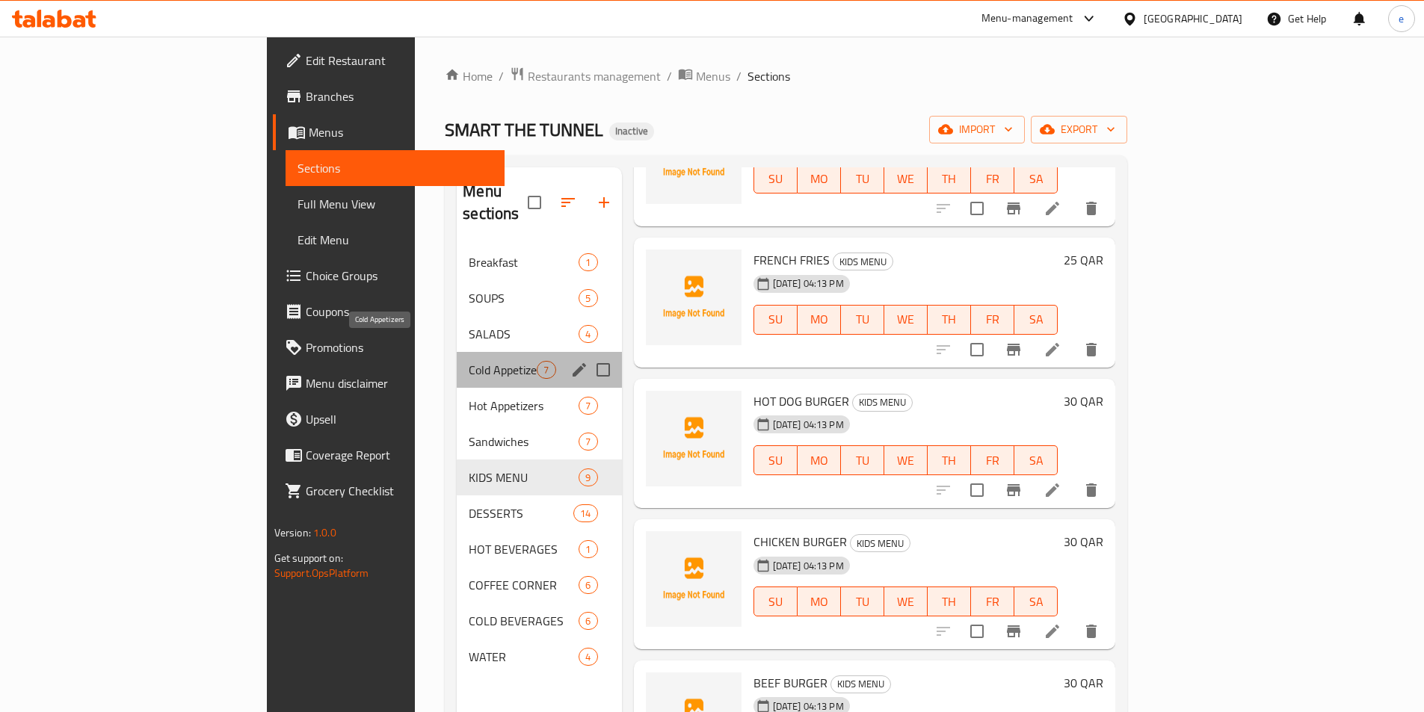
click at [469, 361] on span "Cold Appetizers" at bounding box center [503, 370] width 68 height 18
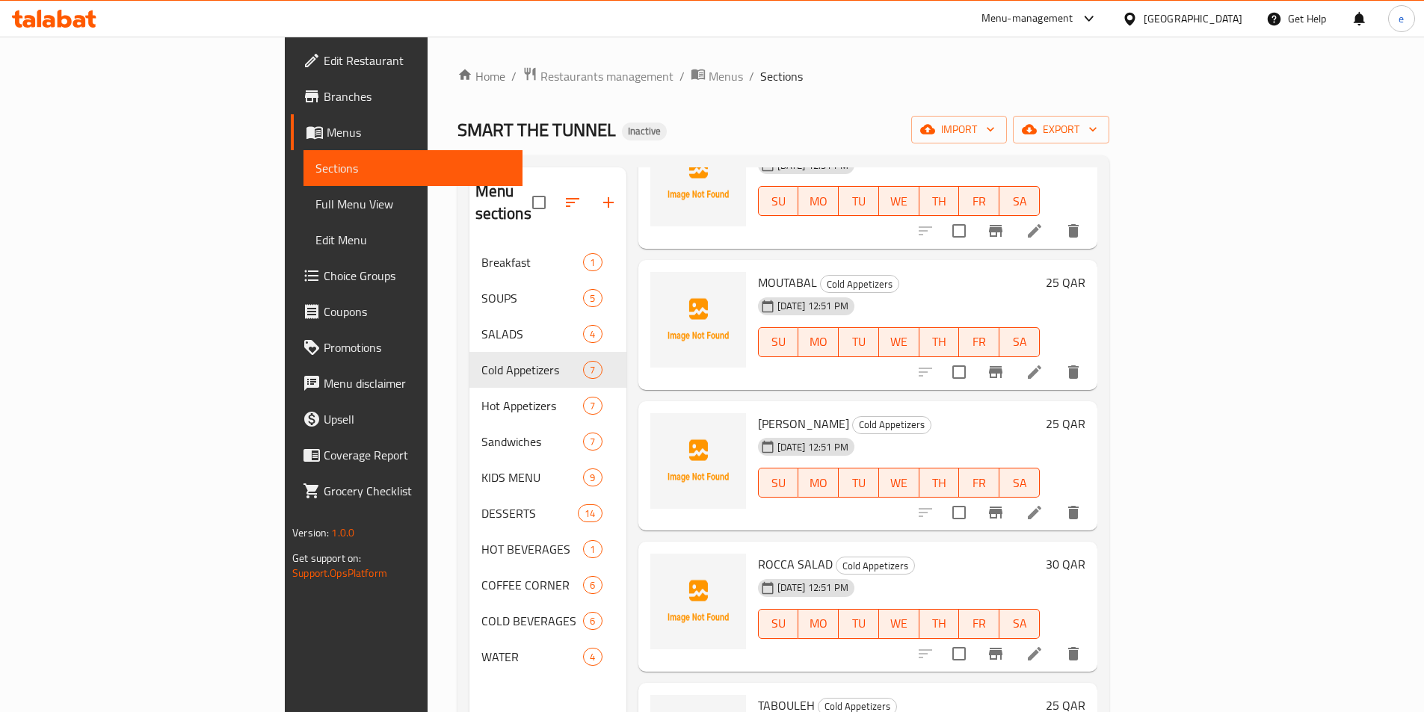
scroll to position [357, 0]
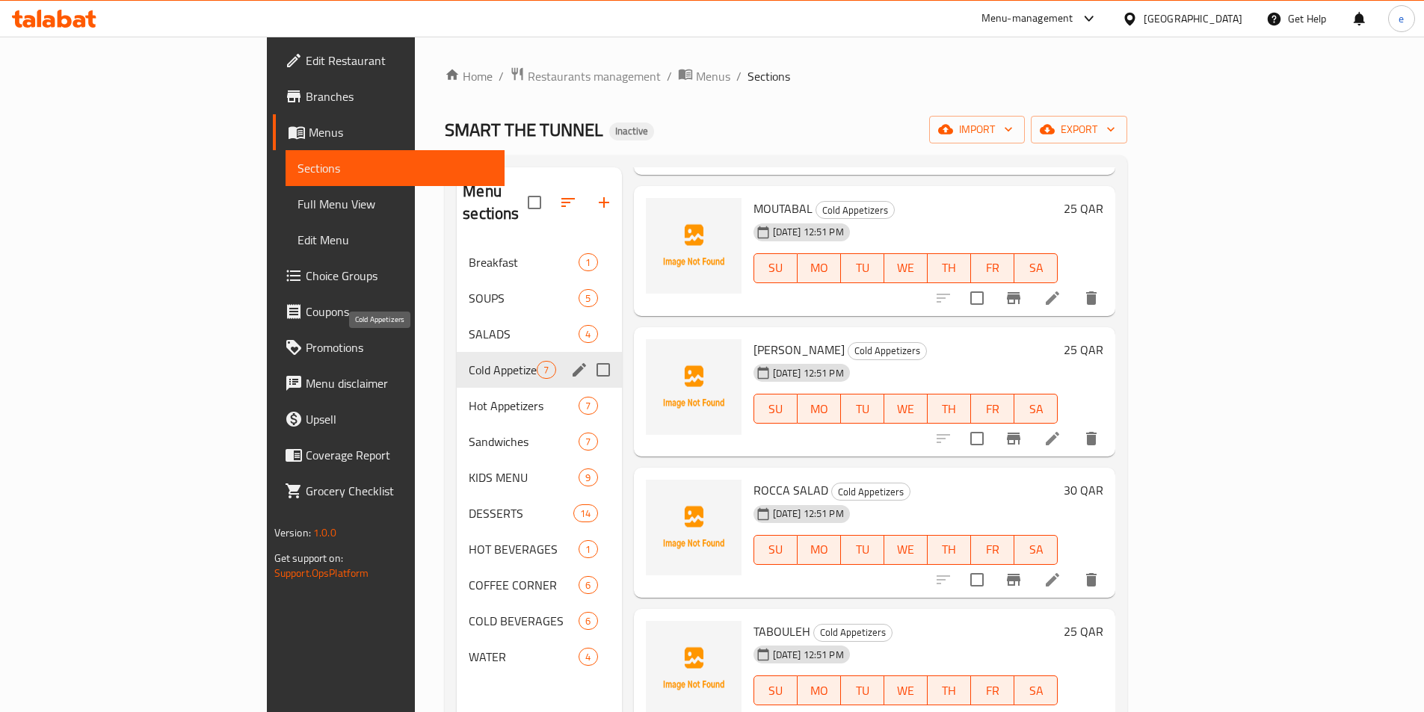
click at [469, 361] on span "Cold Appetizers" at bounding box center [503, 370] width 68 height 18
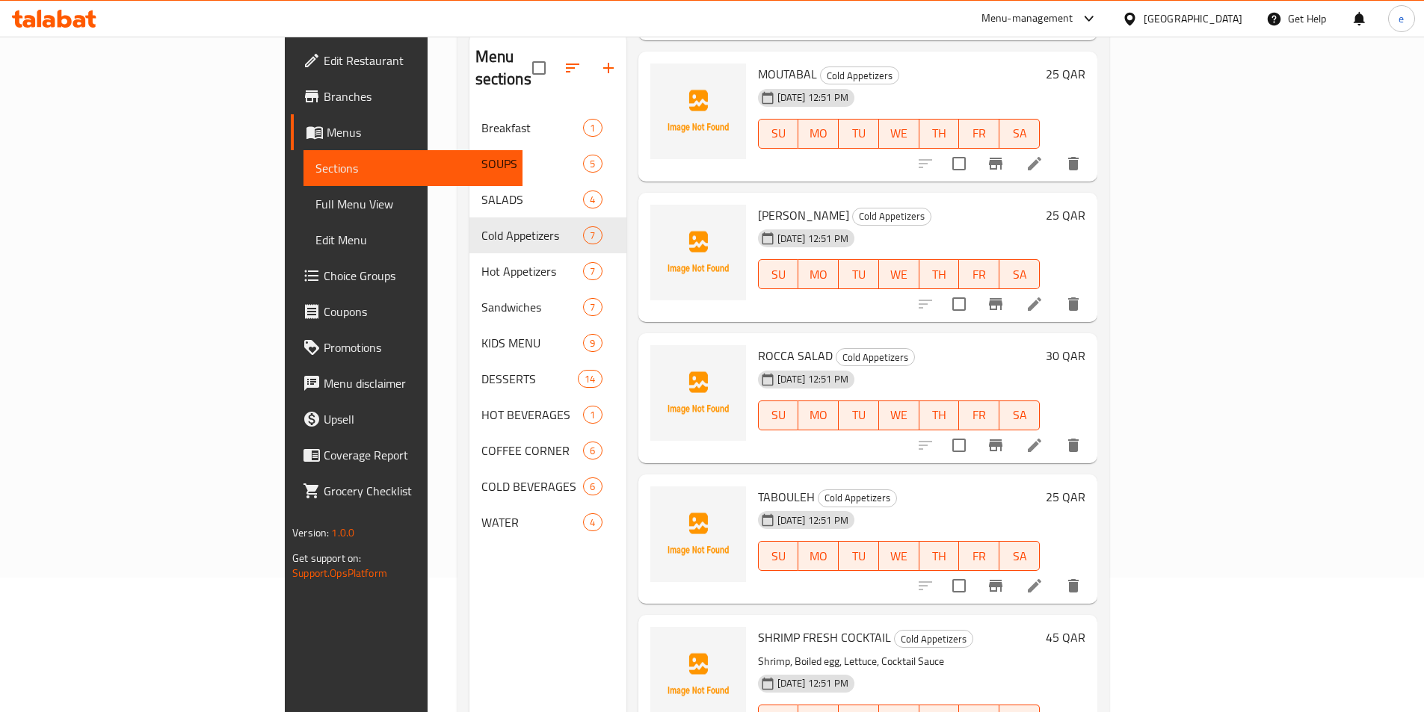
scroll to position [209, 0]
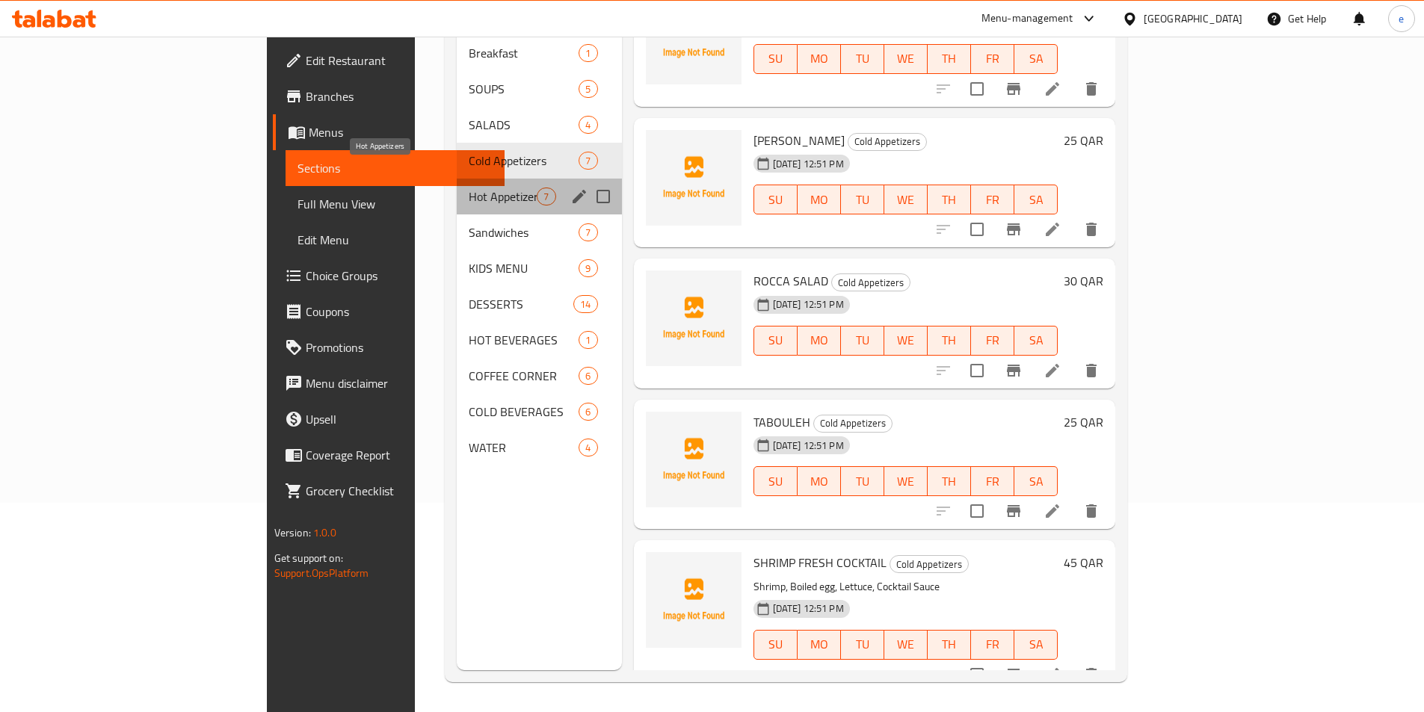
click at [469, 188] on span "Hot Appetizers" at bounding box center [503, 197] width 68 height 18
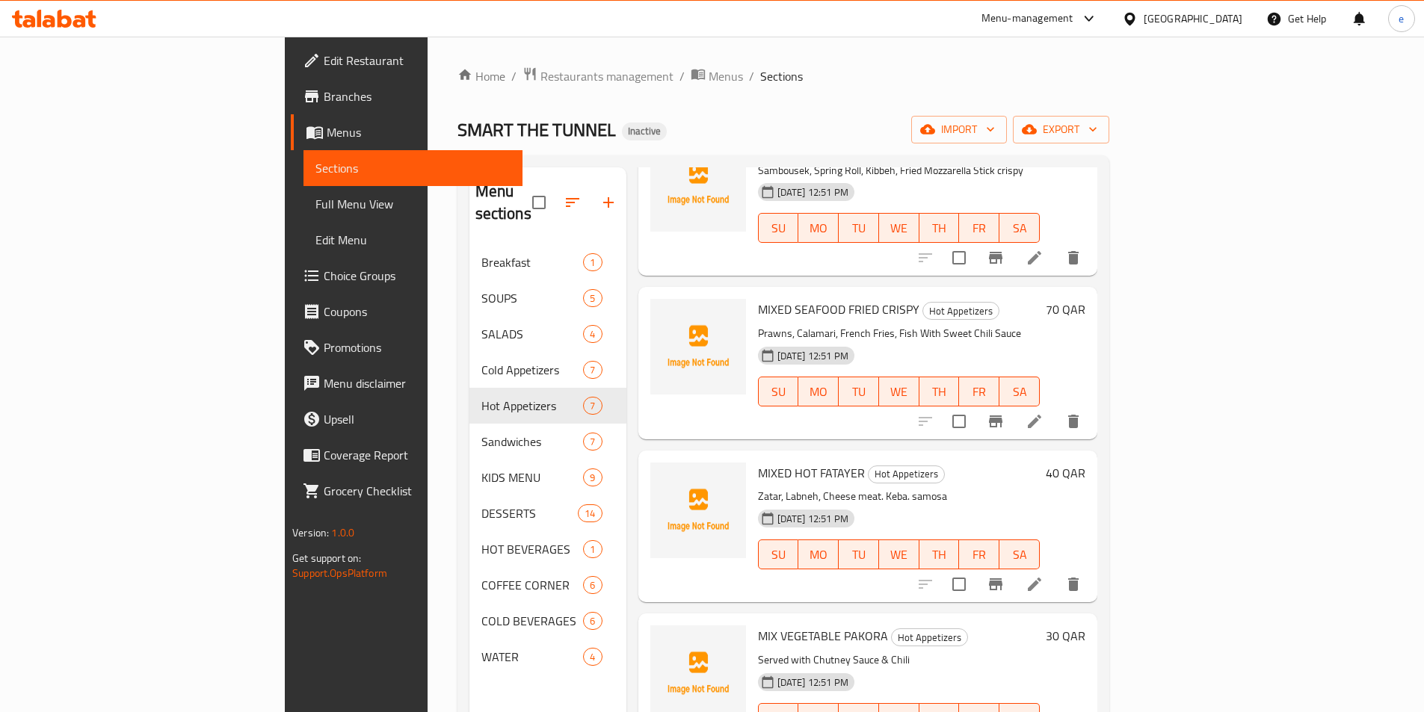
scroll to position [423, 0]
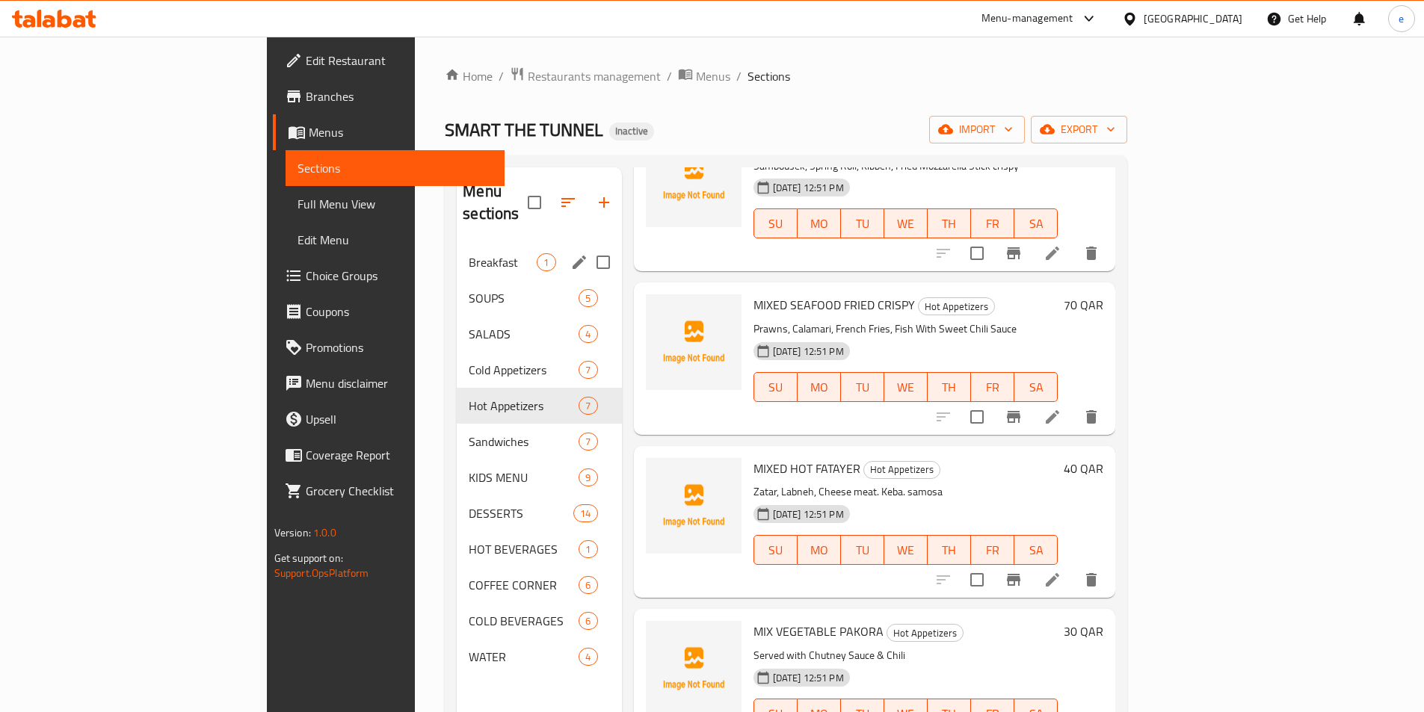
click at [469, 253] on span "Breakfast" at bounding box center [503, 262] width 68 height 18
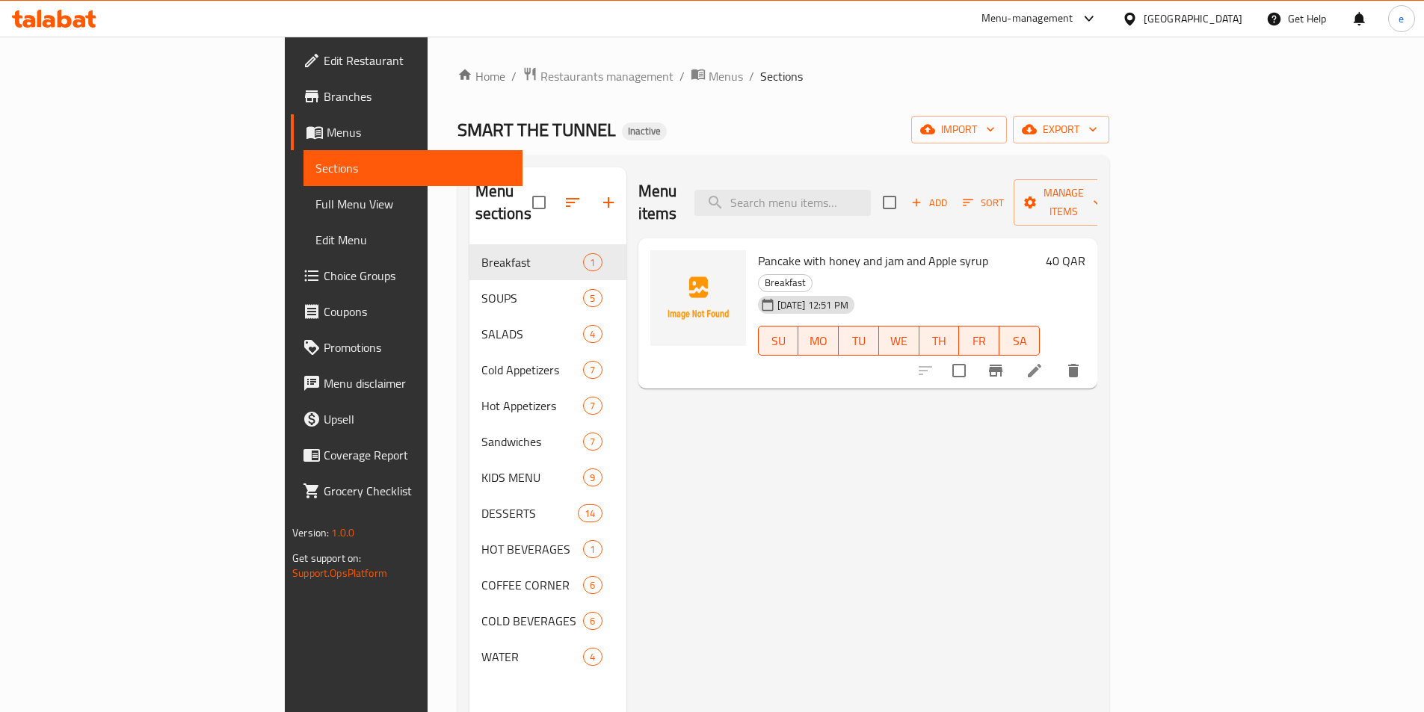
click at [315, 200] on span "Full Menu View" at bounding box center [412, 204] width 195 height 18
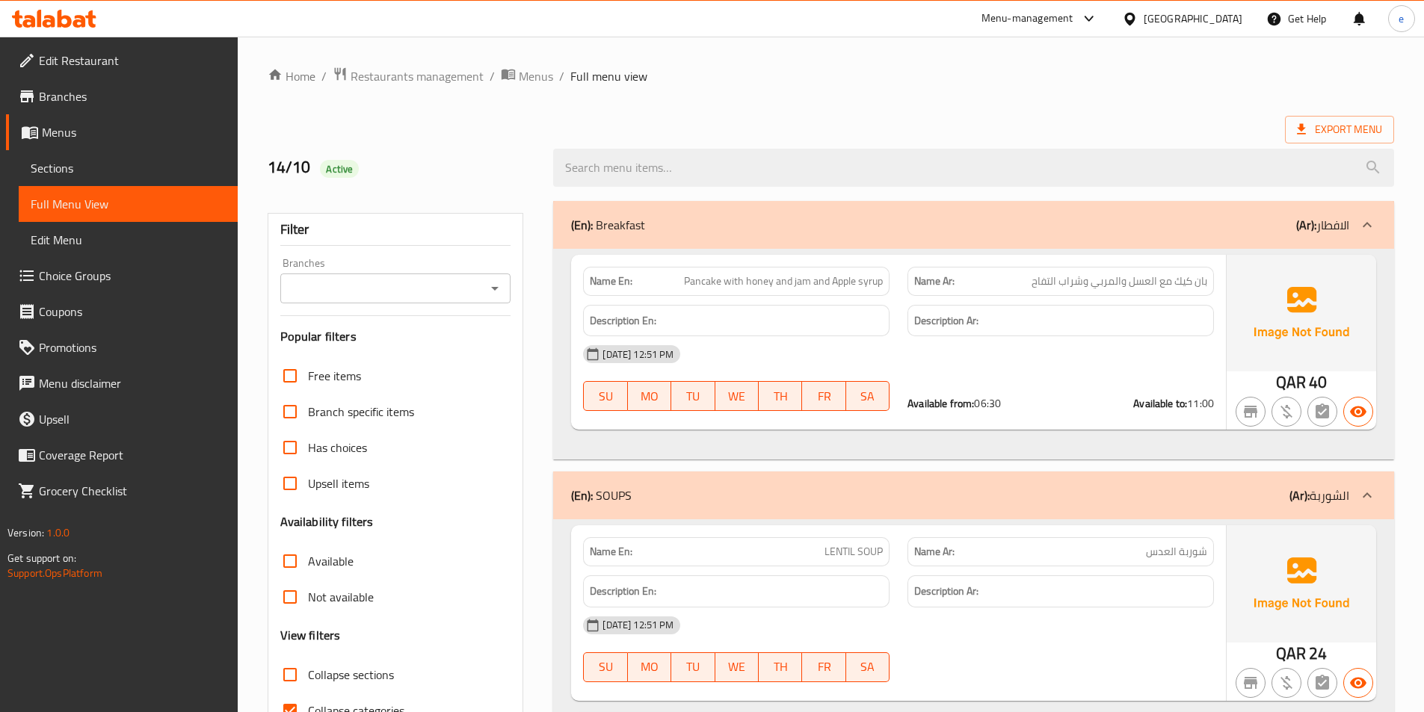
click at [107, 170] on span "Sections" at bounding box center [128, 168] width 195 height 18
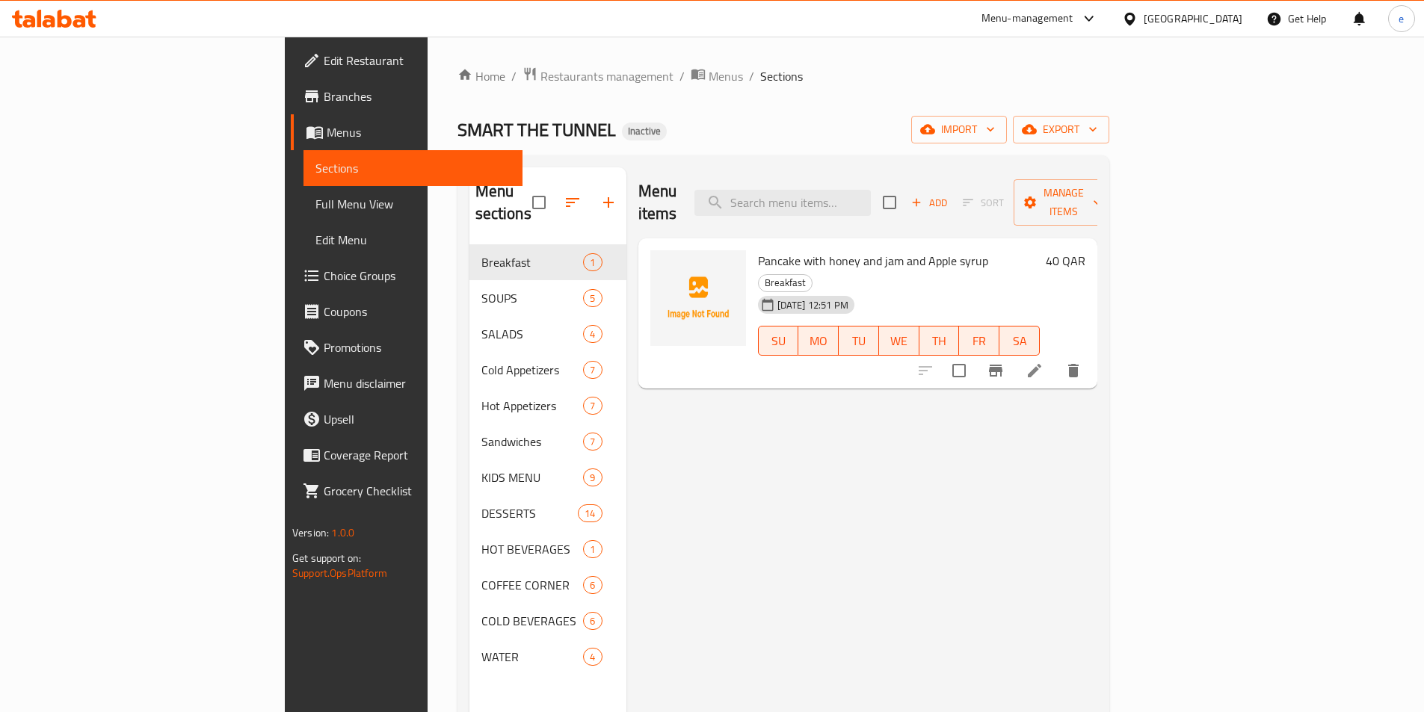
click at [870, 116] on div "SMART THE TUNNEL Inactive import export" at bounding box center [783, 130] width 652 height 28
click at [871, 198] on input "search" at bounding box center [782, 203] width 176 height 26
paste input "Eggs Benedict"
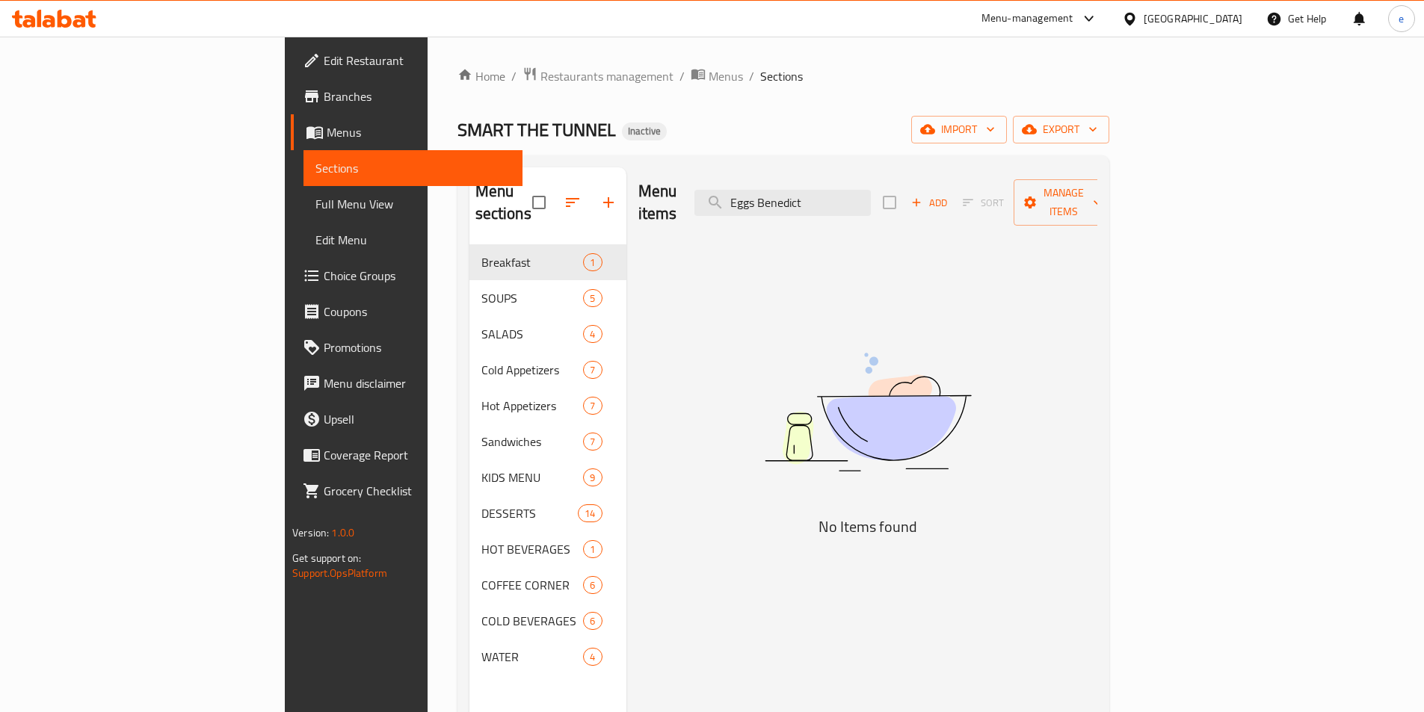
type input "Eggs Benedict"
click at [927, 175] on div "Menu items Eggs Benedict Add Sort Manage items" at bounding box center [867, 202] width 459 height 71
click at [871, 197] on input "Eggs Benedict" at bounding box center [782, 203] width 176 height 26
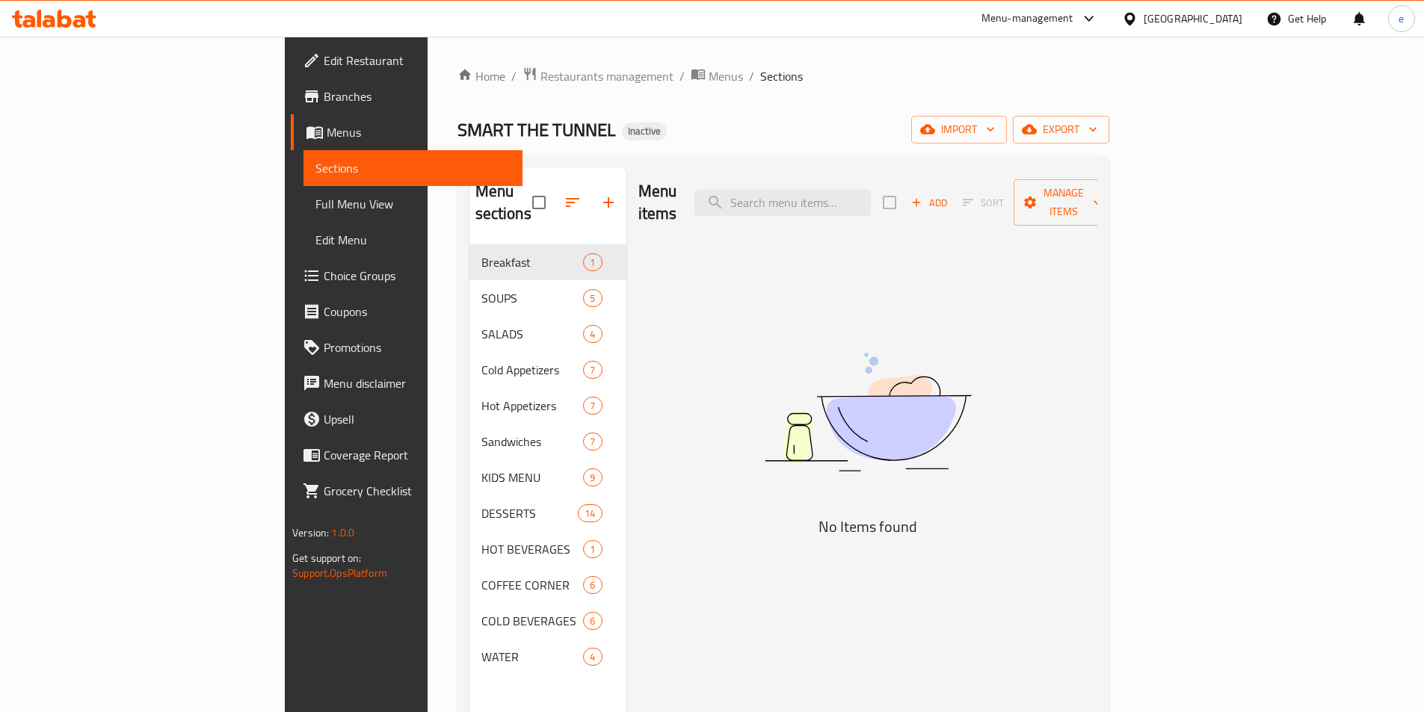
click at [1063, 113] on div "Home / Restaurants management / Menus / Sections SMART THE TUNNEL Inactive impo…" at bounding box center [783, 479] width 652 height 825
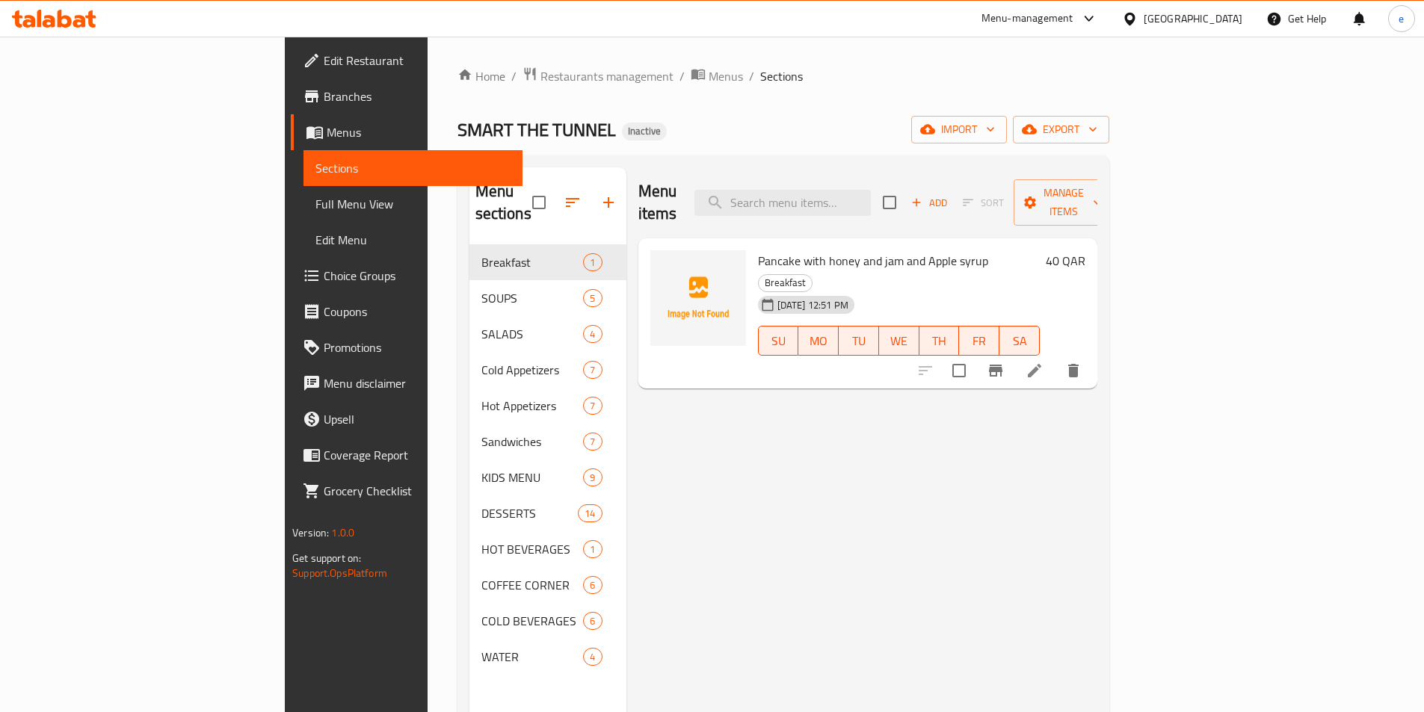
click at [1051, 102] on div "Home / Restaurants management / Menus / Sections SMART THE TUNNEL Inactive impo…" at bounding box center [783, 479] width 652 height 825
click at [871, 198] on input "search" at bounding box center [782, 203] width 176 height 26
paste input "Eggs Benedict"
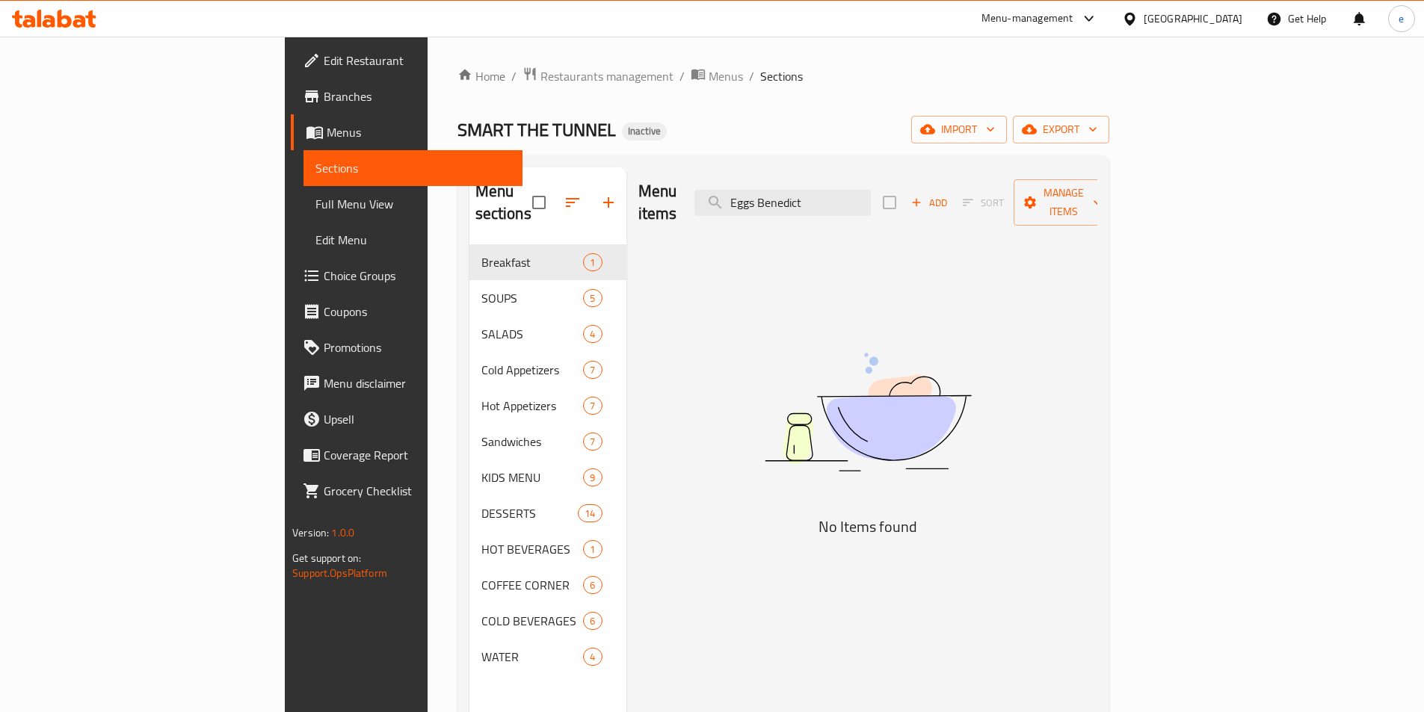
type input "Eggs Benedict"
click at [863, 197] on input "Eggs Benedict" at bounding box center [782, 203] width 176 height 26
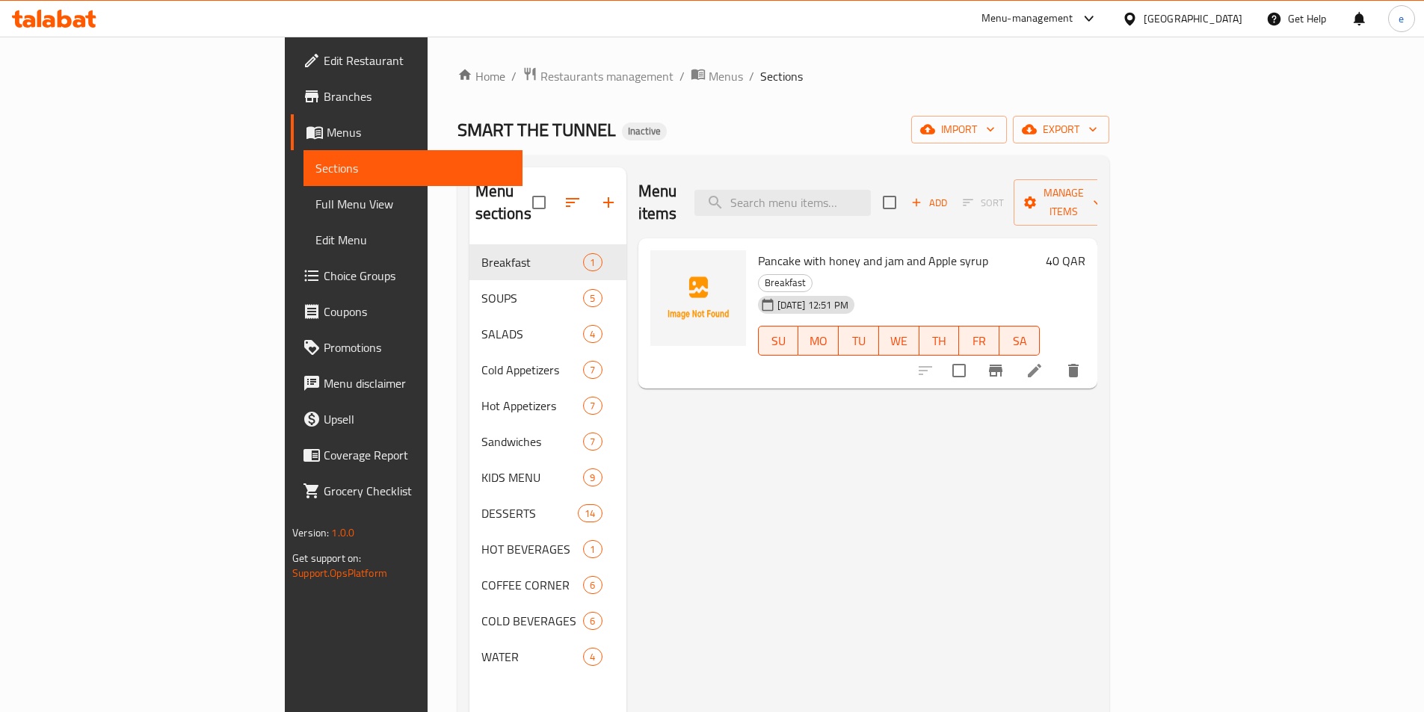
click at [829, 250] on span "Pancake with honey and jam and Apple syrup" at bounding box center [873, 261] width 230 height 22
click at [315, 202] on span "Full Menu View" at bounding box center [412, 204] width 195 height 18
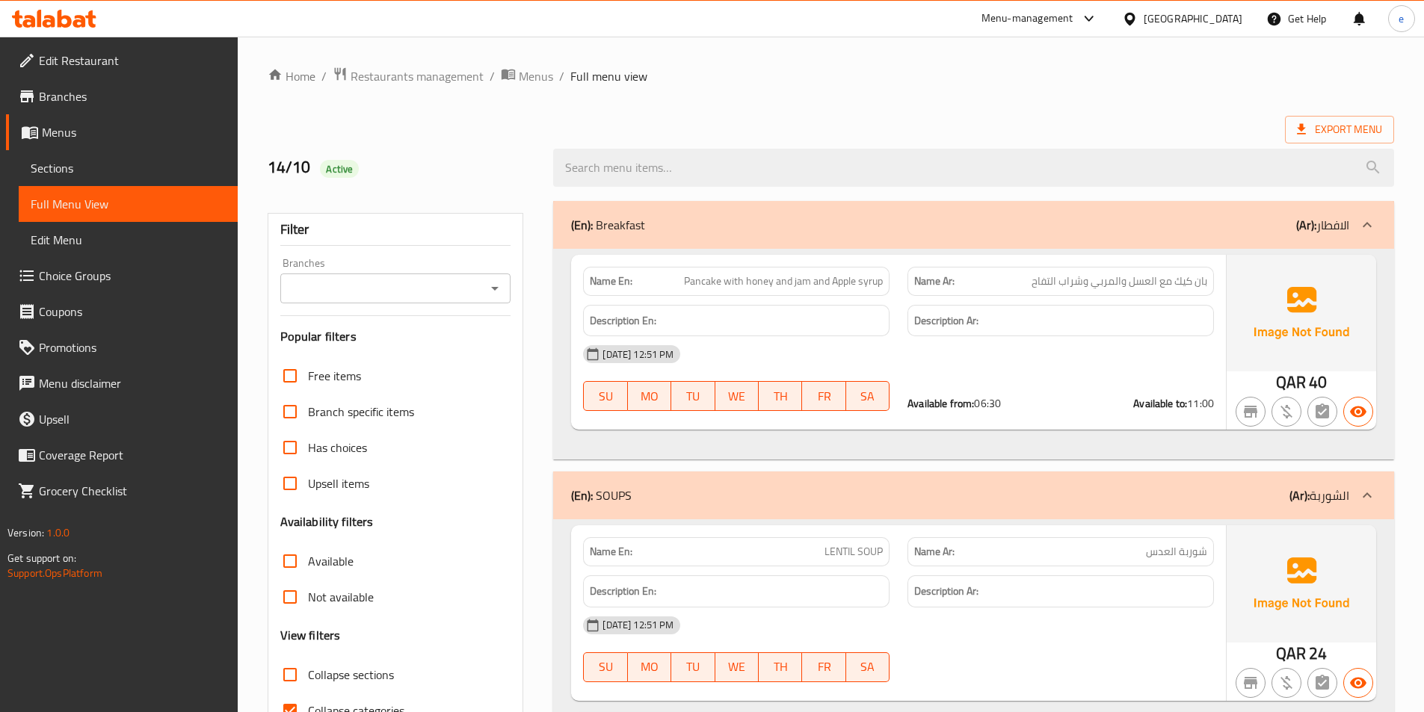
click at [144, 174] on span "Sections" at bounding box center [128, 168] width 195 height 18
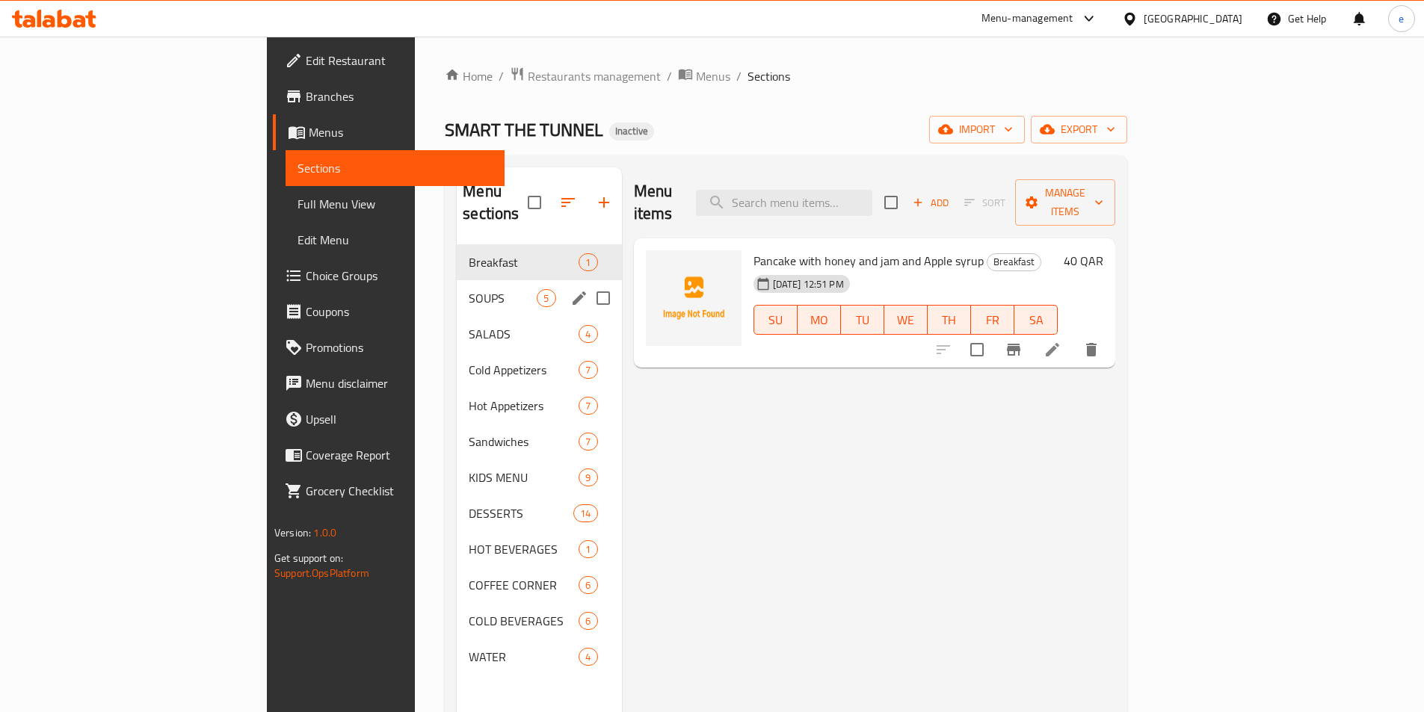
click at [469, 289] on span "SOUPS" at bounding box center [503, 298] width 68 height 18
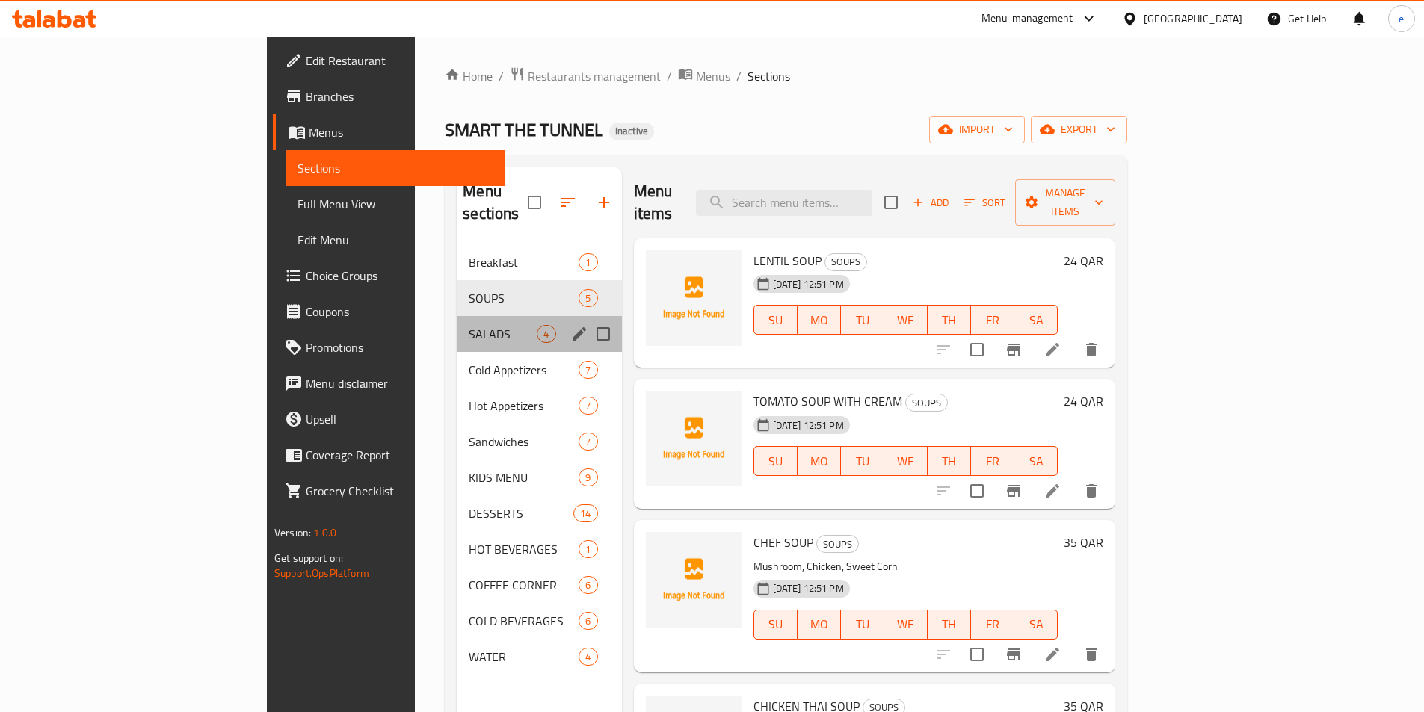
click at [457, 316] on div "SALADS 4" at bounding box center [539, 334] width 164 height 36
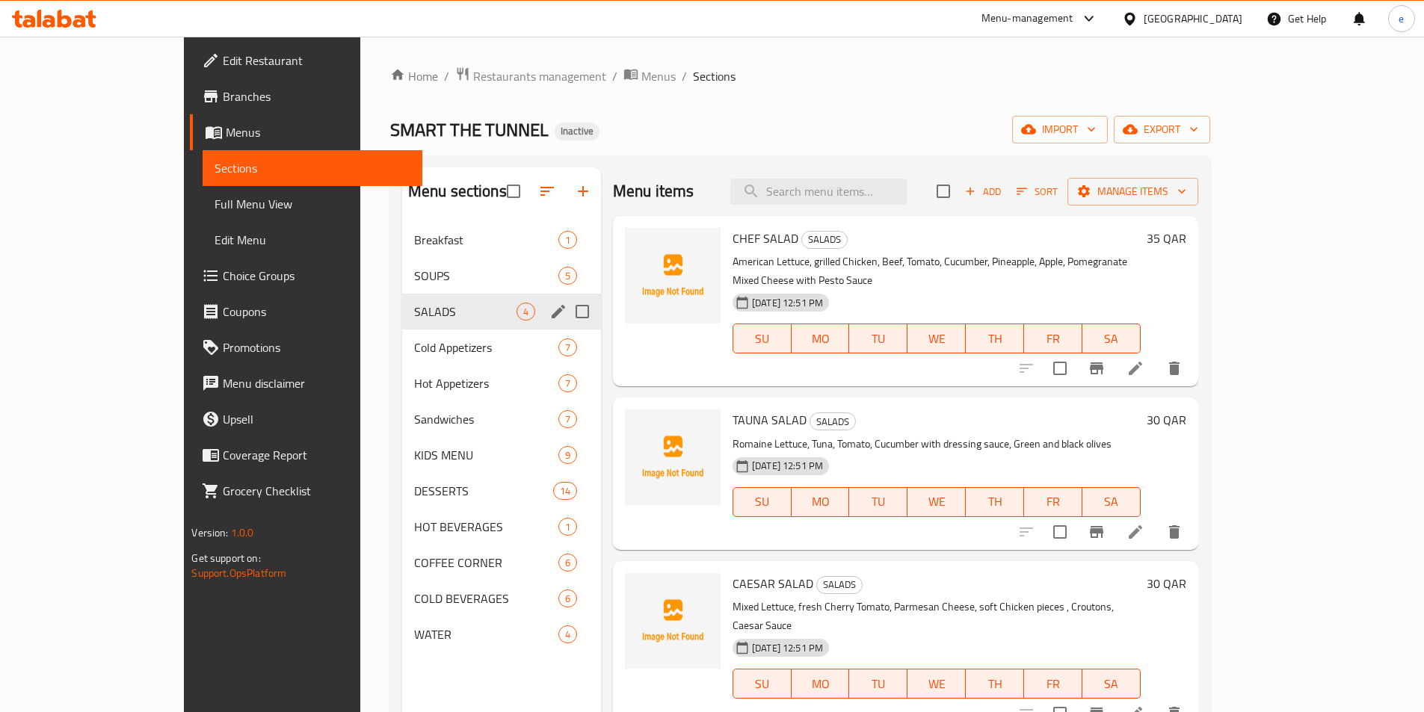
click at [410, 330] on div "Cold Appetizers 7" at bounding box center [501, 348] width 199 height 36
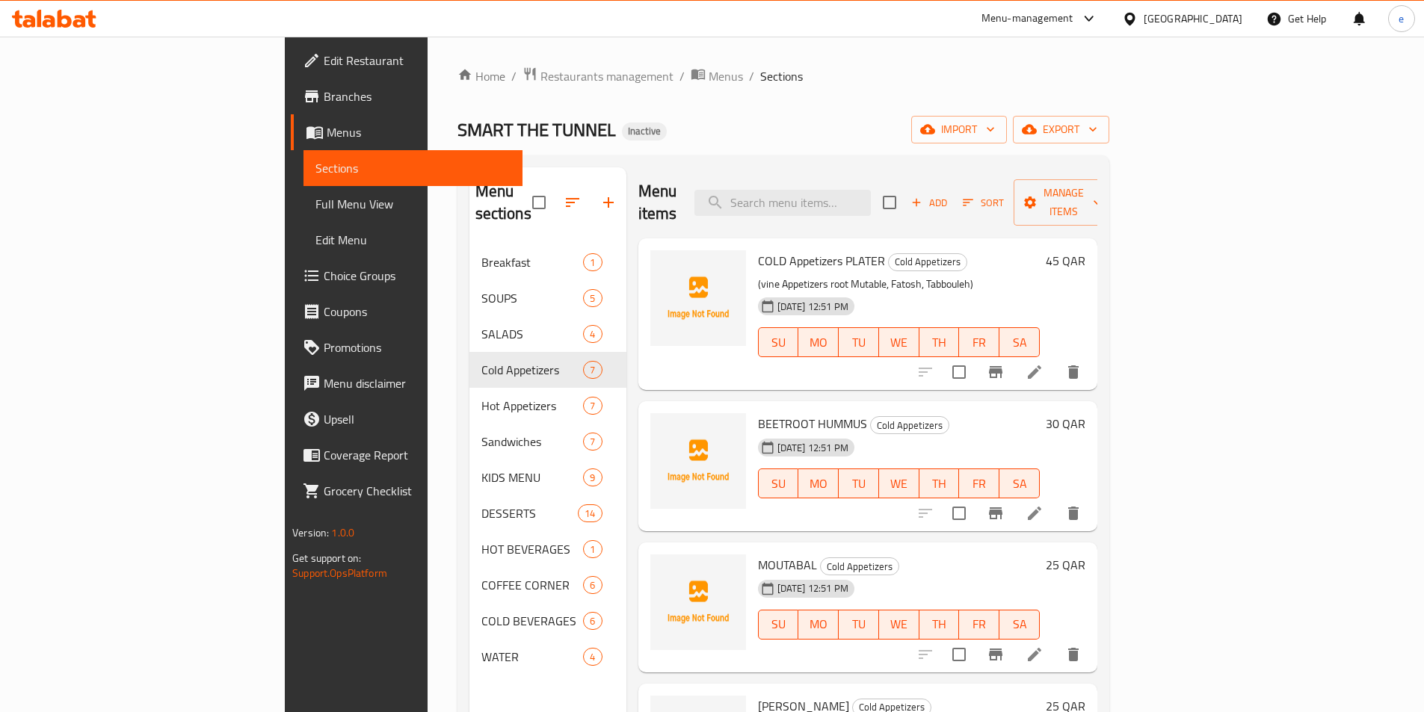
click at [758, 250] on span "COLD Appetizers PLATER" at bounding box center [821, 261] width 127 height 22
copy h6 "COLD Appetizers PLATER"
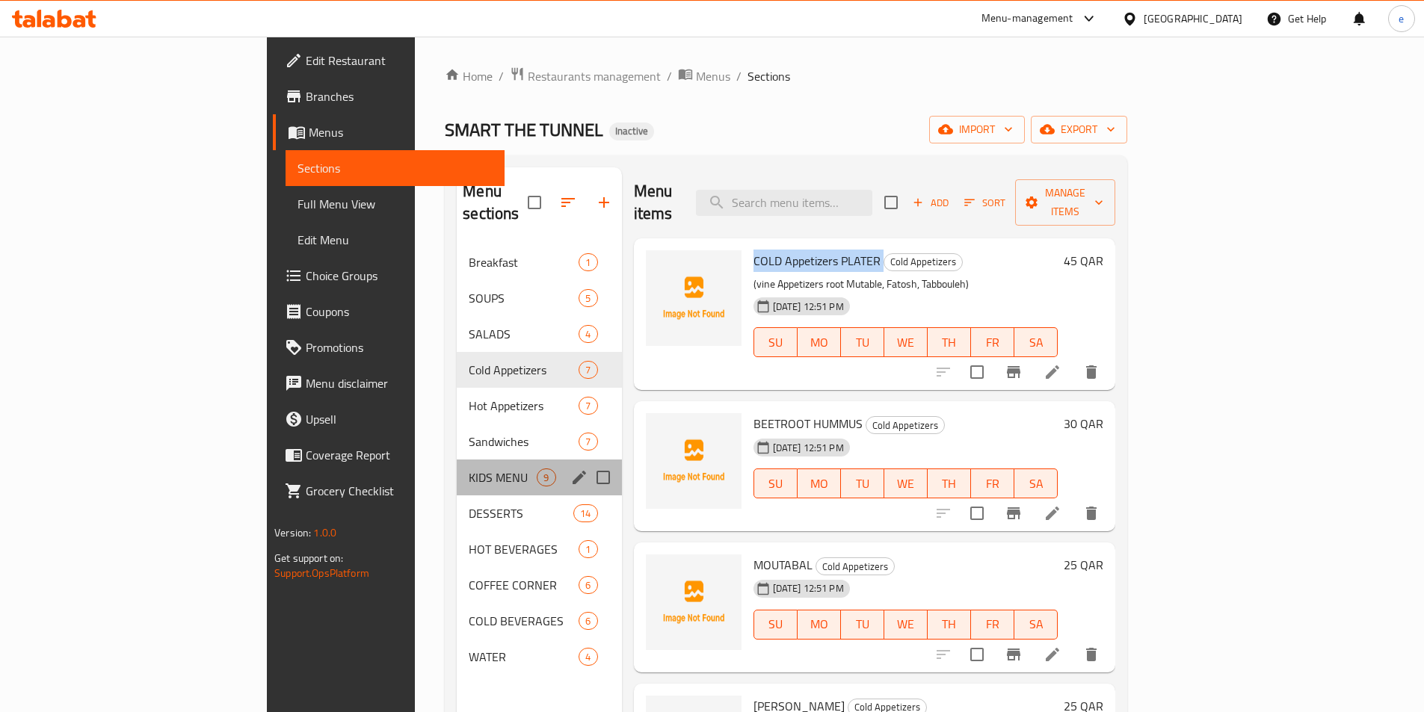
click at [469, 469] on span "KIDS MENU" at bounding box center [503, 478] width 68 height 18
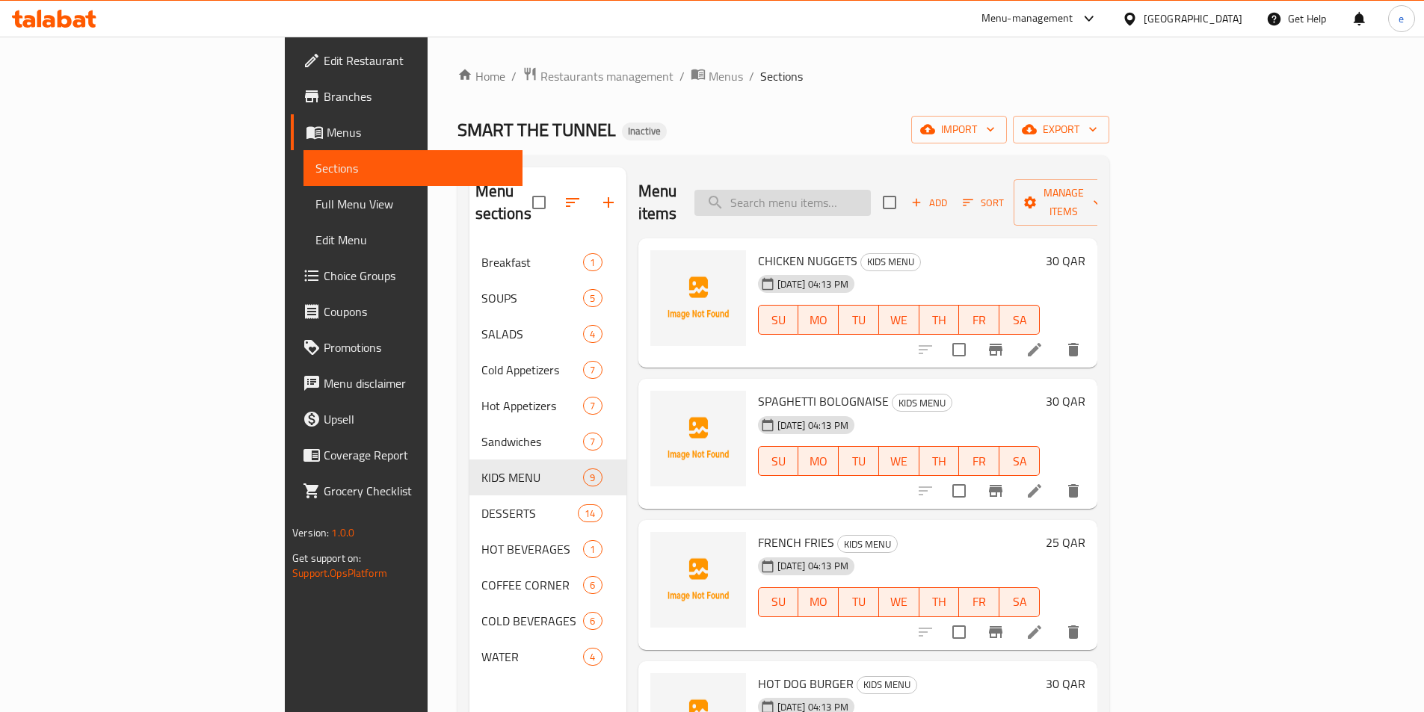
click at [871, 194] on input "search" at bounding box center [782, 203] width 176 height 26
paste input "COLD Appetizers PLATER"
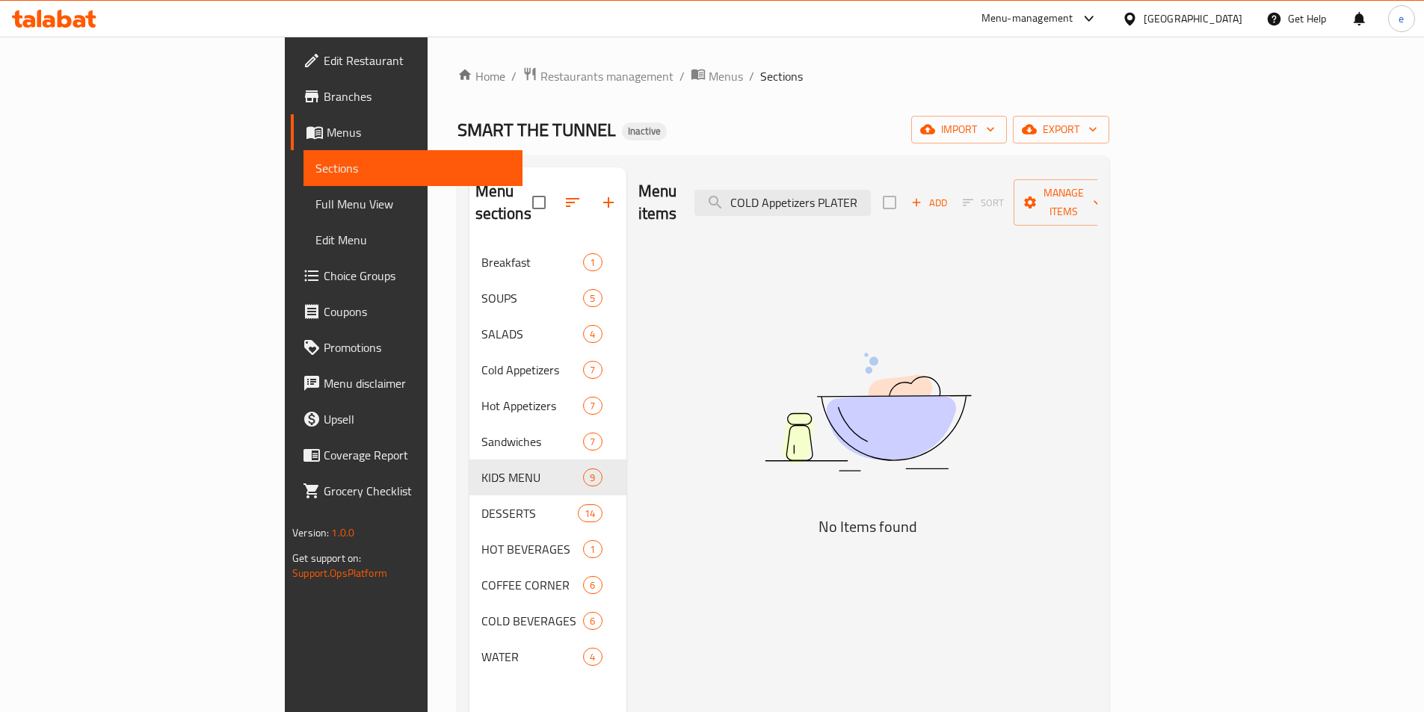
type input "COLD Appetizers PLATER"
click at [315, 202] on span "Full Menu View" at bounding box center [412, 204] width 195 height 18
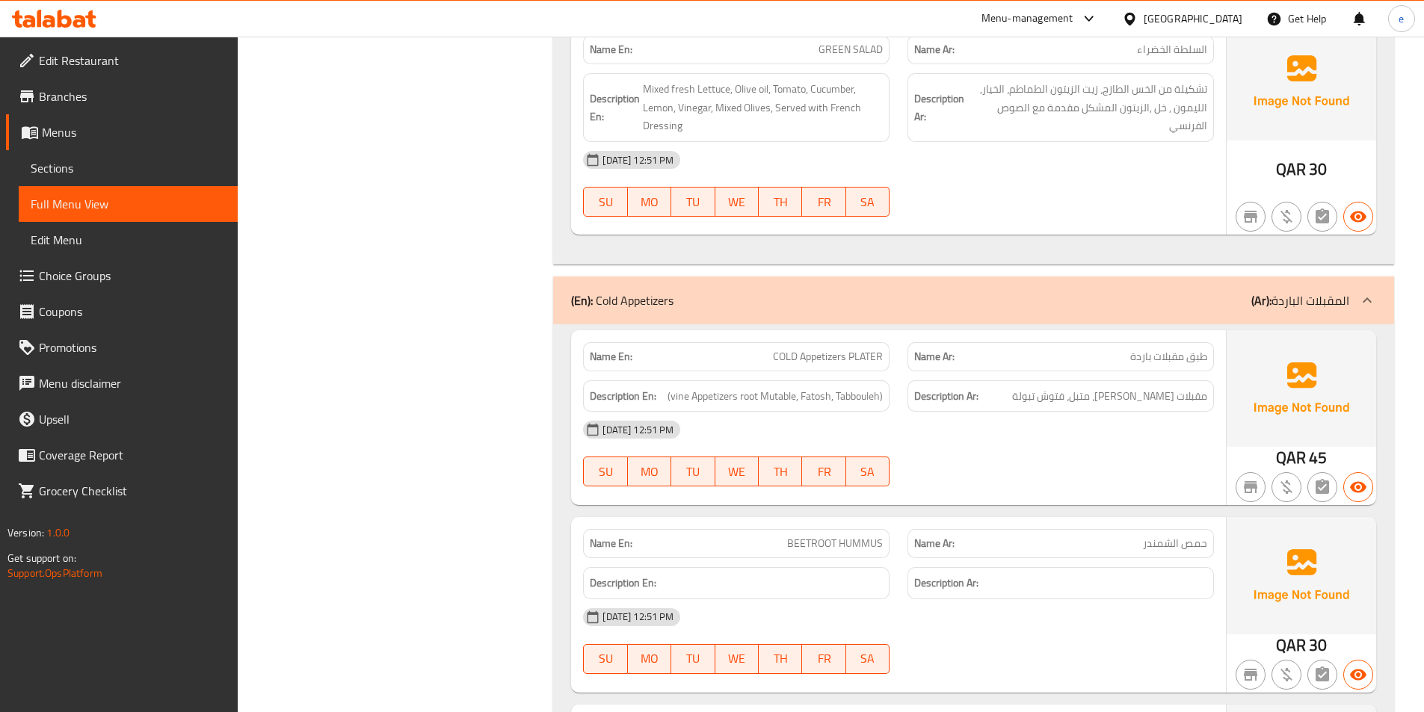
click at [77, 166] on span "Sections" at bounding box center [128, 168] width 195 height 18
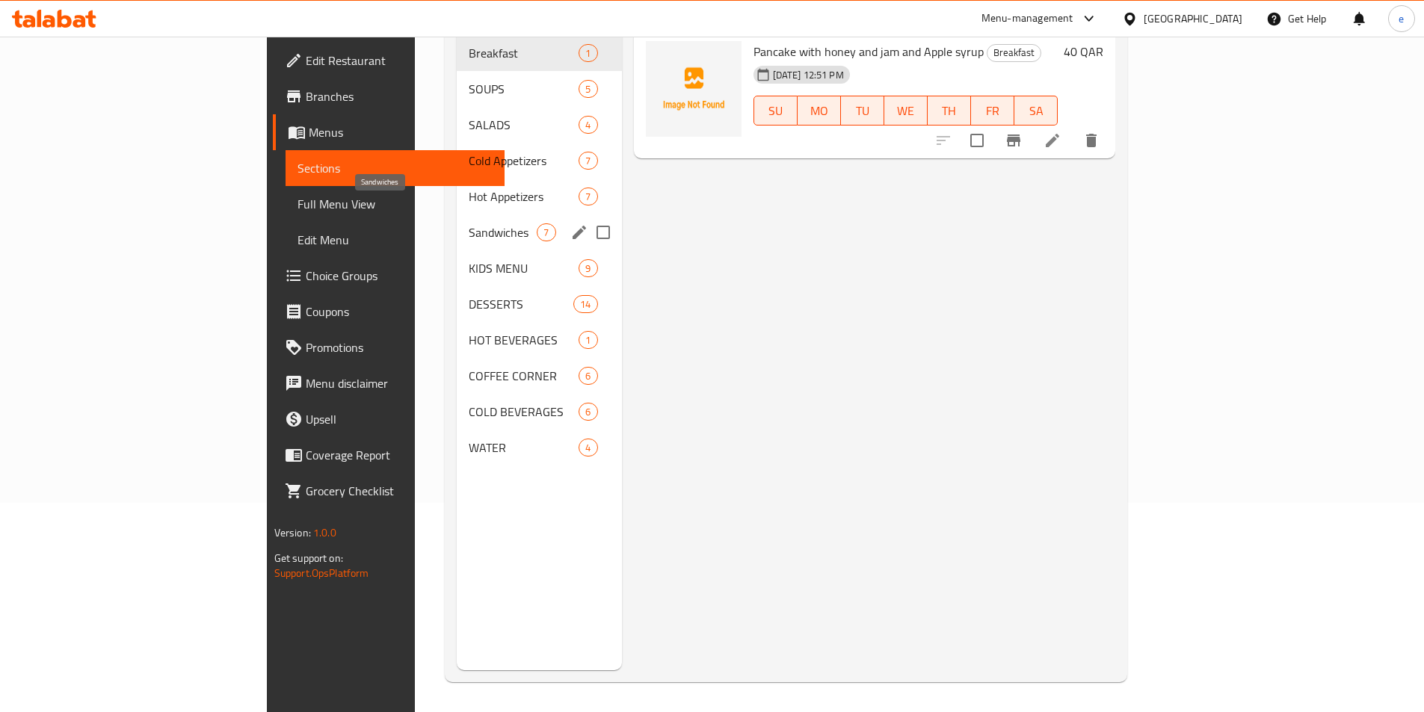
click at [469, 223] on span "Sandwiches" at bounding box center [503, 232] width 68 height 18
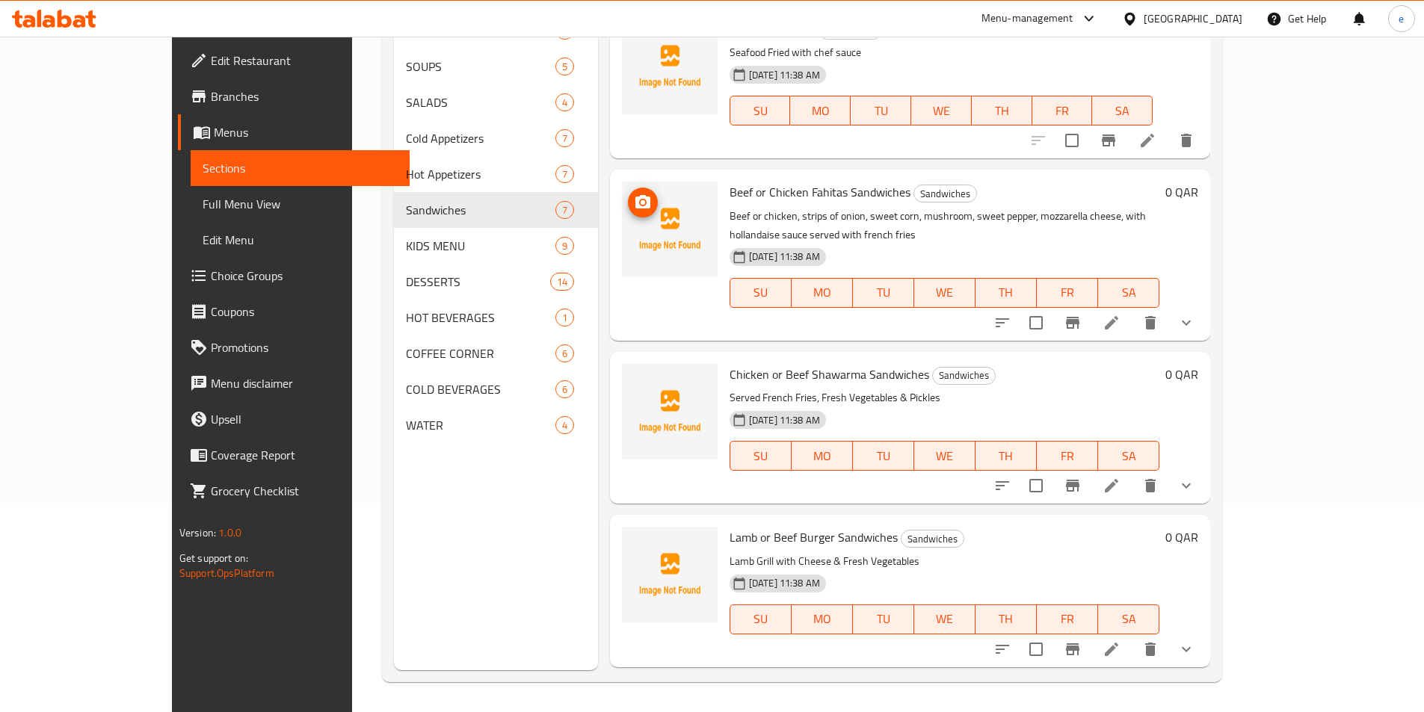
scroll to position [135, 0]
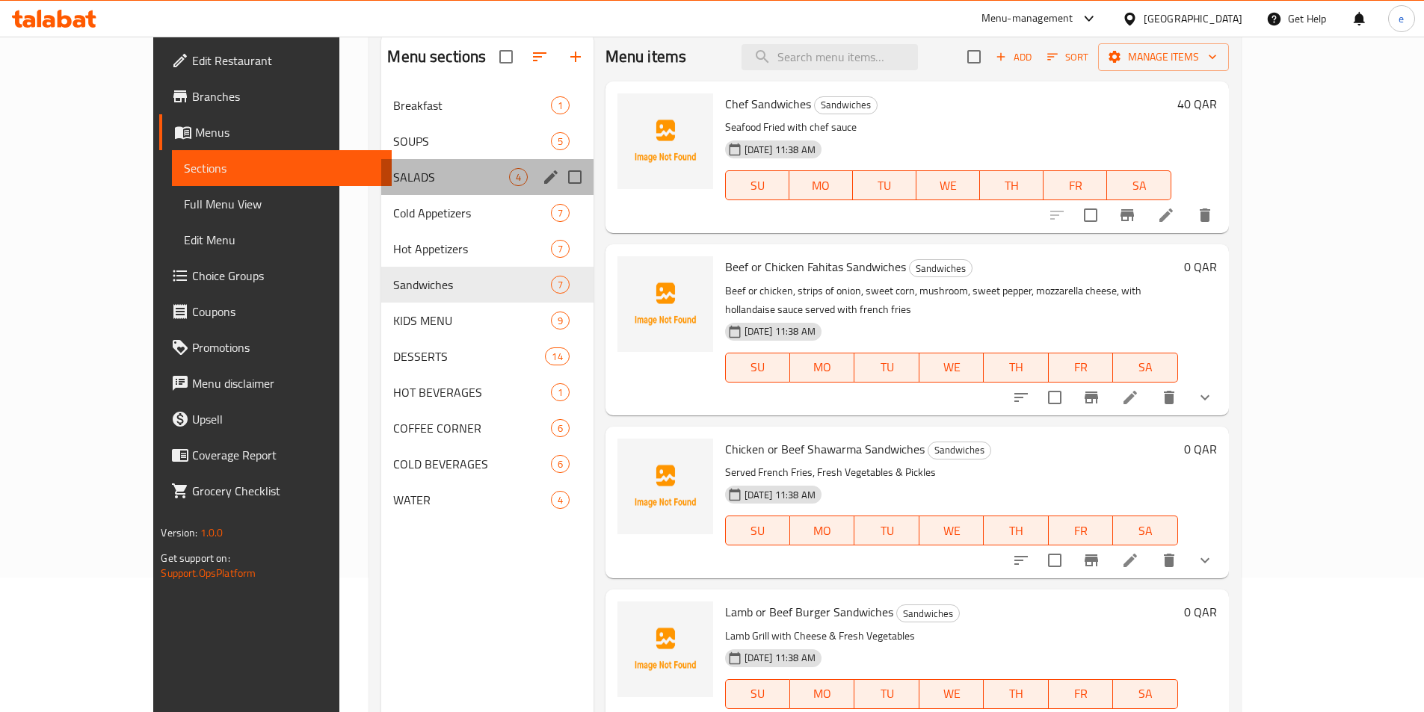
click at [381, 164] on div "SALADS 4" at bounding box center [487, 177] width 212 height 36
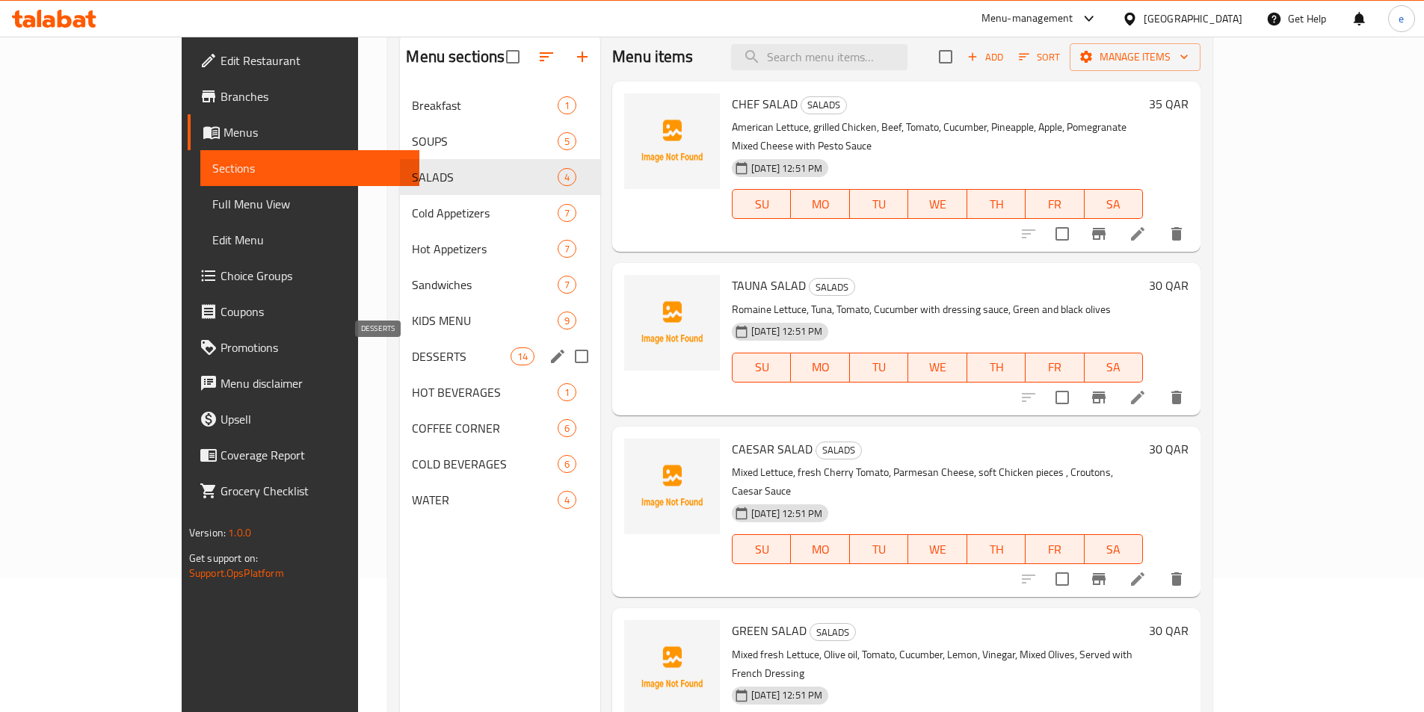
click at [412, 318] on span "KIDS MENU" at bounding box center [485, 321] width 146 height 18
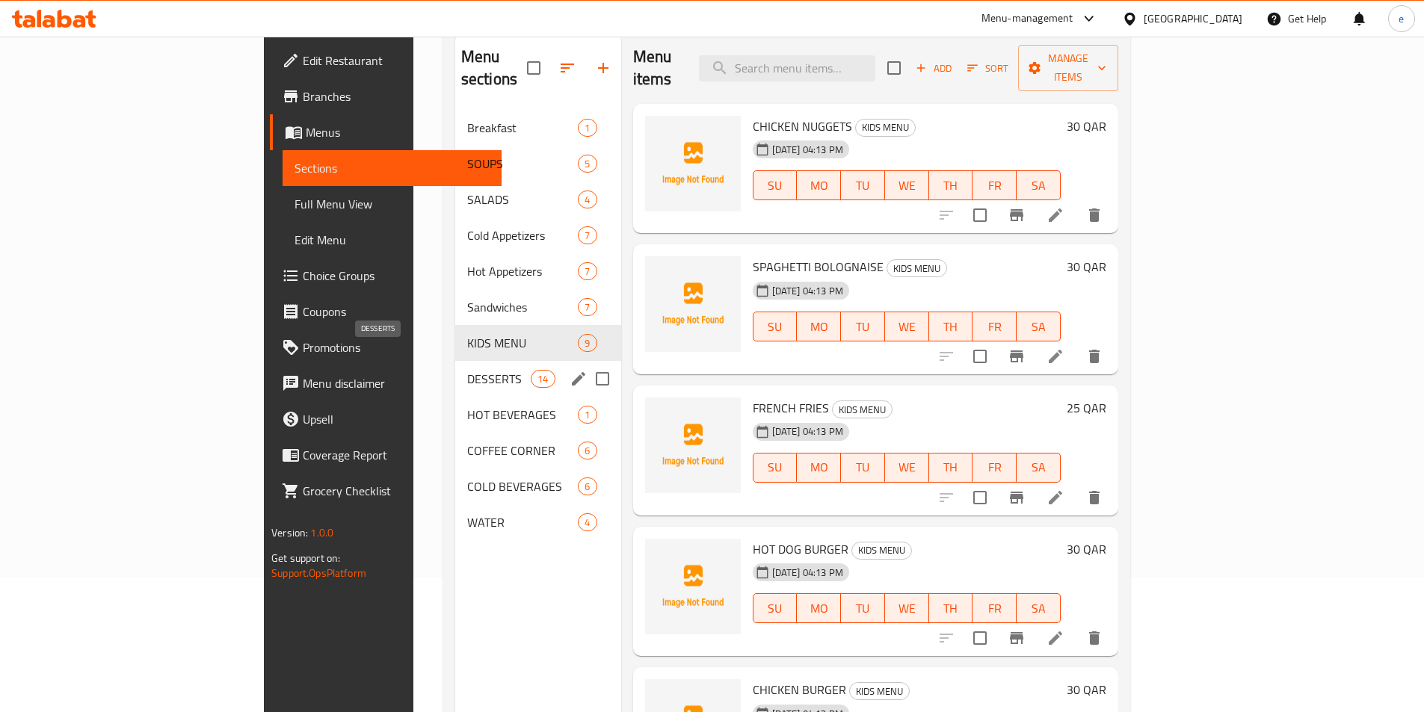
click at [467, 370] on span "DESSERTS" at bounding box center [499, 379] width 64 height 18
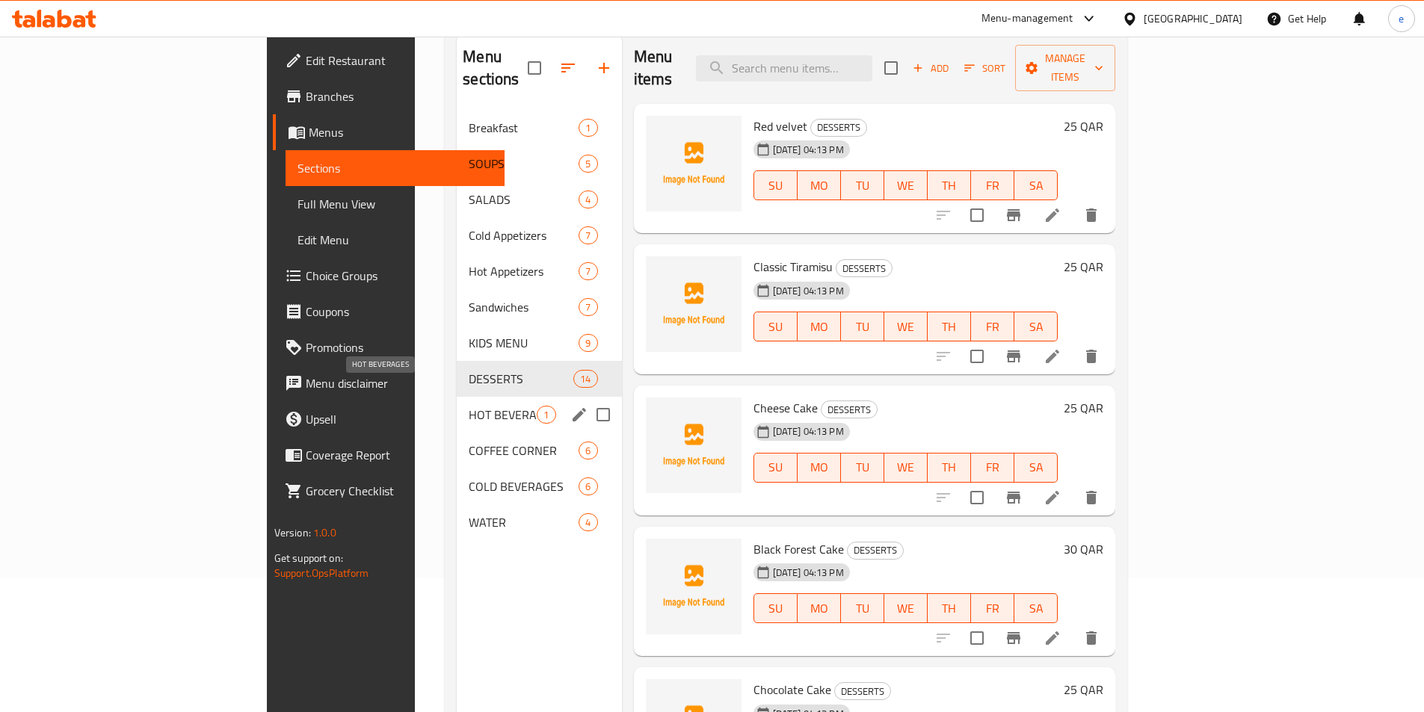
click at [469, 406] on span "HOT BEVERAGES" at bounding box center [503, 415] width 68 height 18
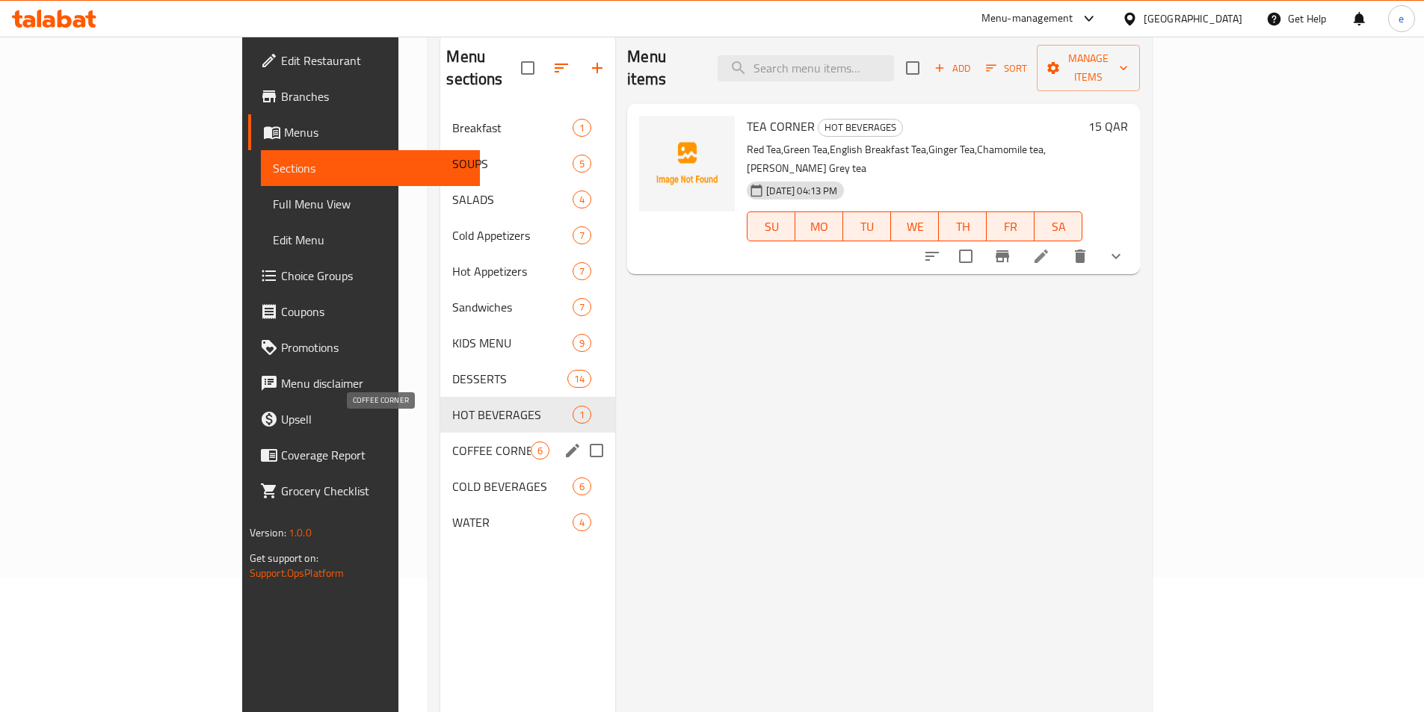
click at [452, 442] on span "COFFEE CORNER" at bounding box center [491, 451] width 78 height 18
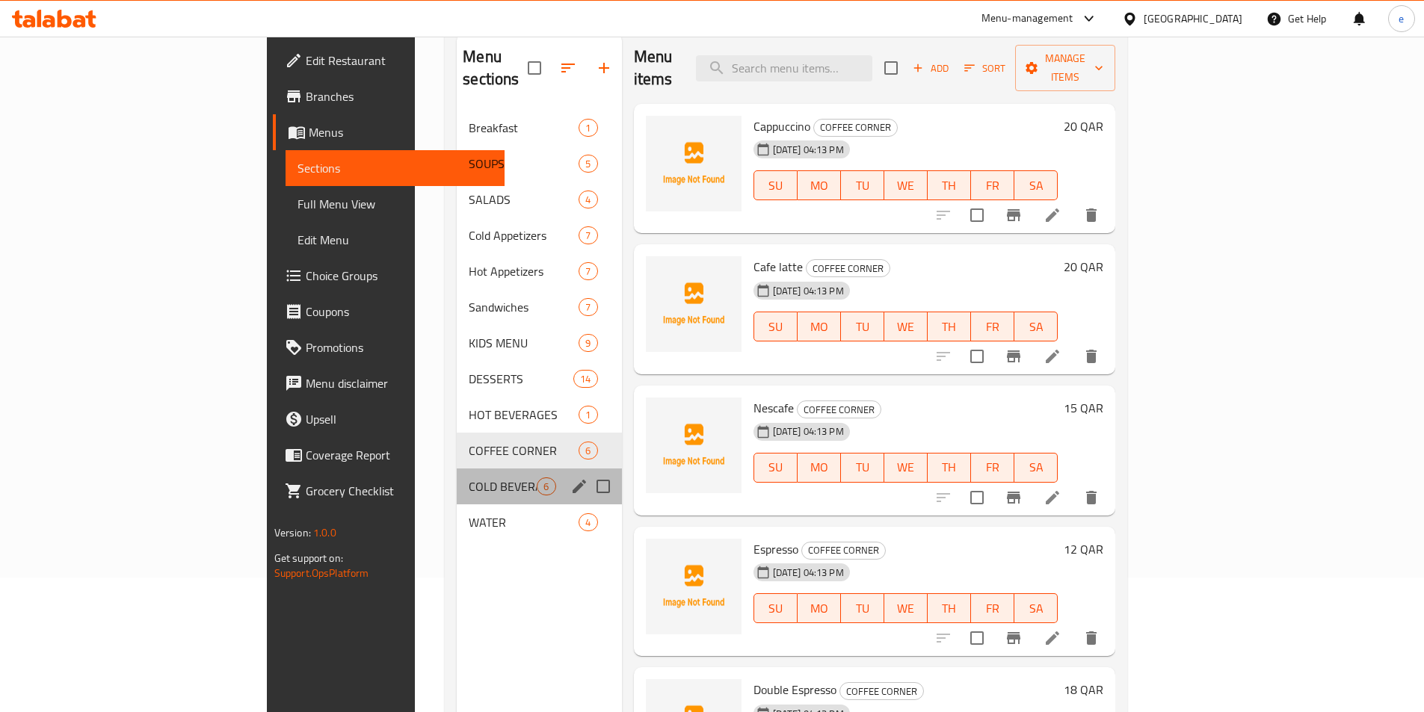
click at [457, 477] on div "COLD BEVERAGES 6" at bounding box center [539, 487] width 164 height 36
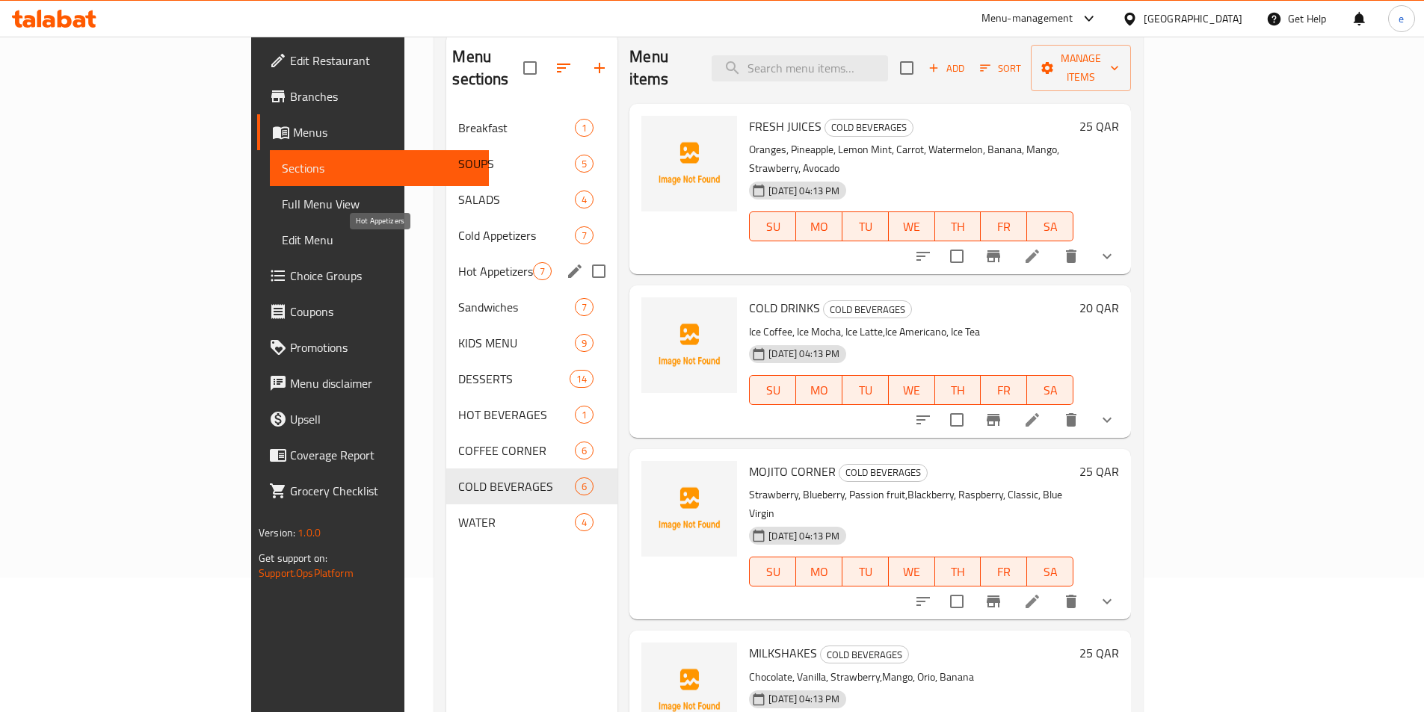
click at [446, 226] on div "Cold Appetizers 7" at bounding box center [531, 236] width 171 height 36
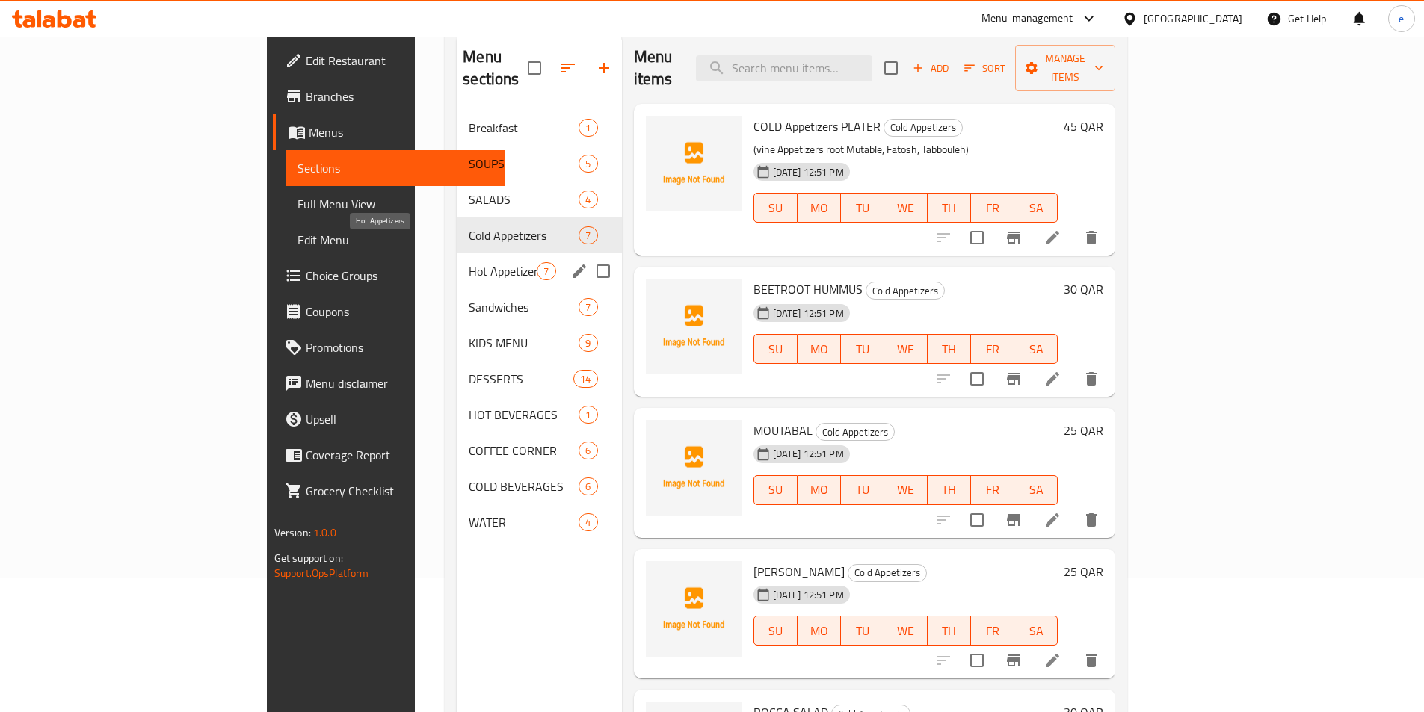
click at [469, 262] on span "Hot Appetizers" at bounding box center [503, 271] width 68 height 18
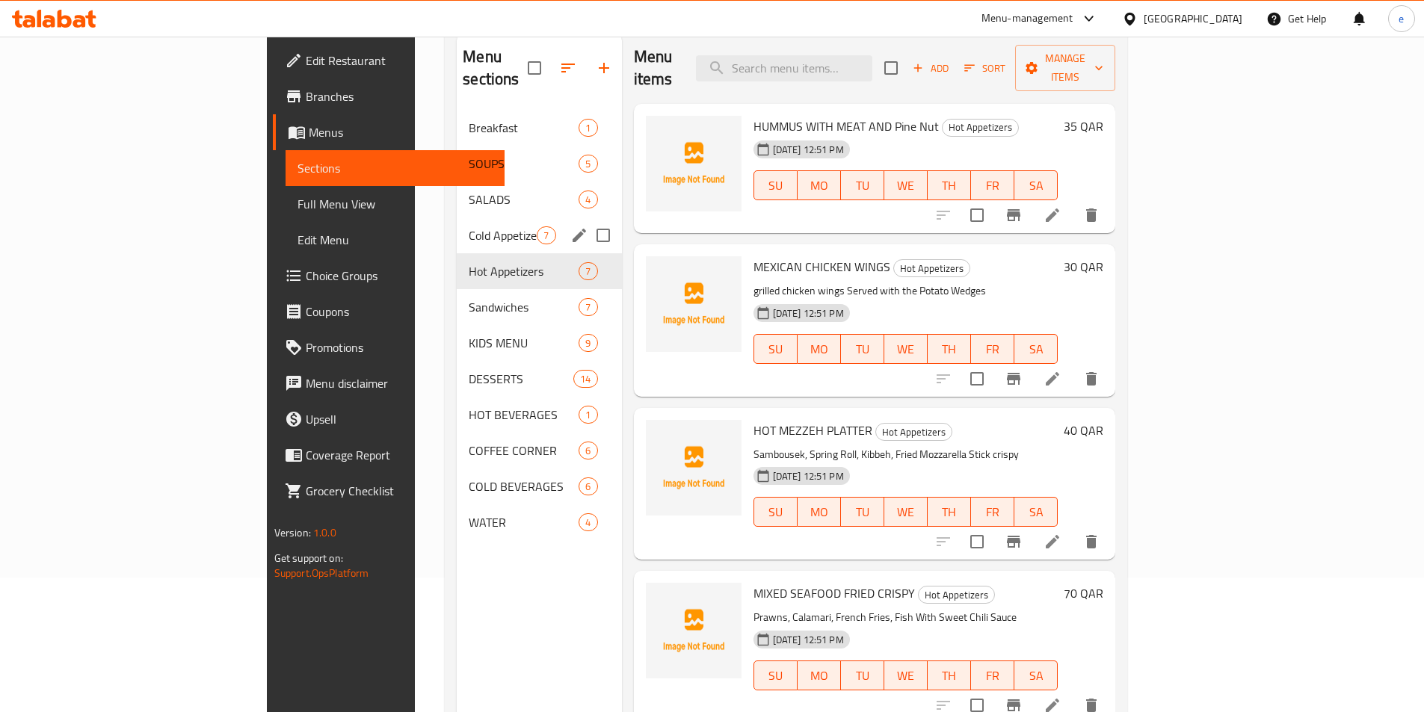
click at [457, 223] on div "Cold Appetizers 7" at bounding box center [539, 236] width 164 height 36
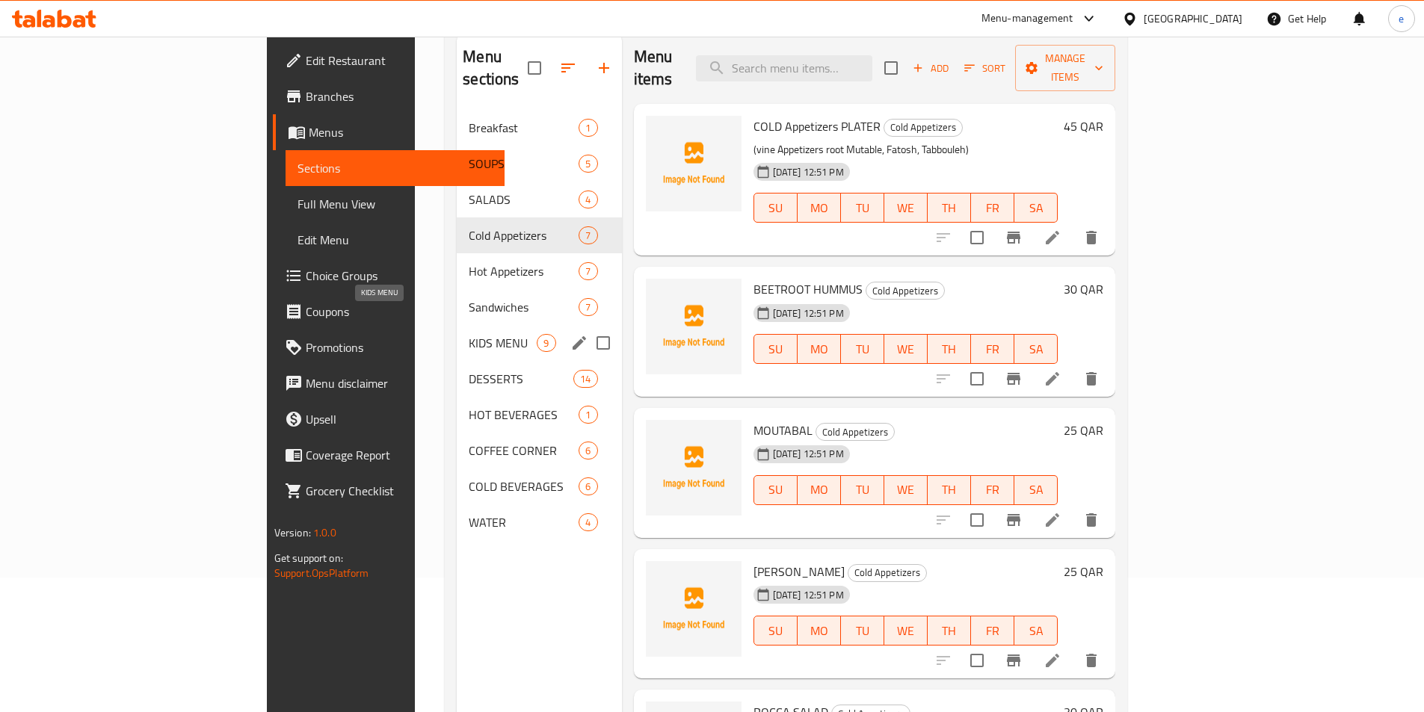
click at [469, 334] on span "KIDS MENU" at bounding box center [503, 343] width 68 height 18
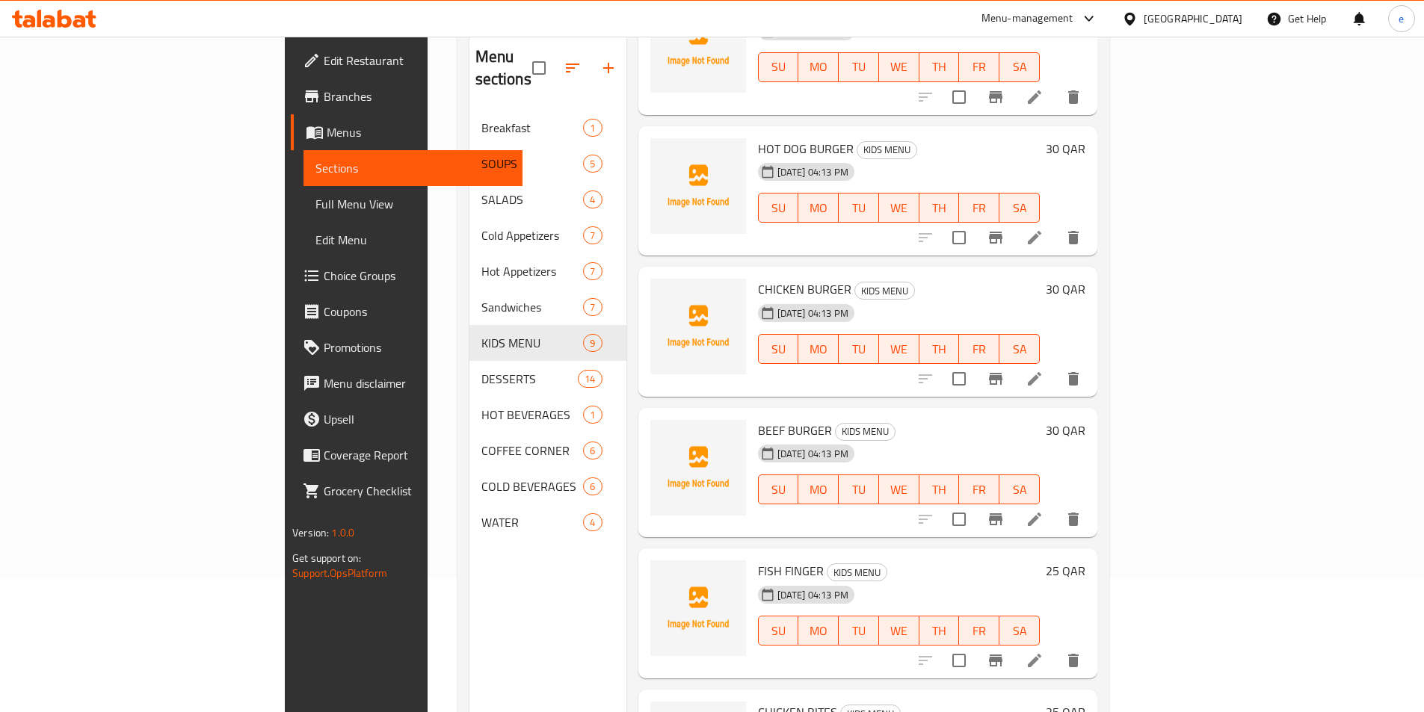
scroll to position [374, 0]
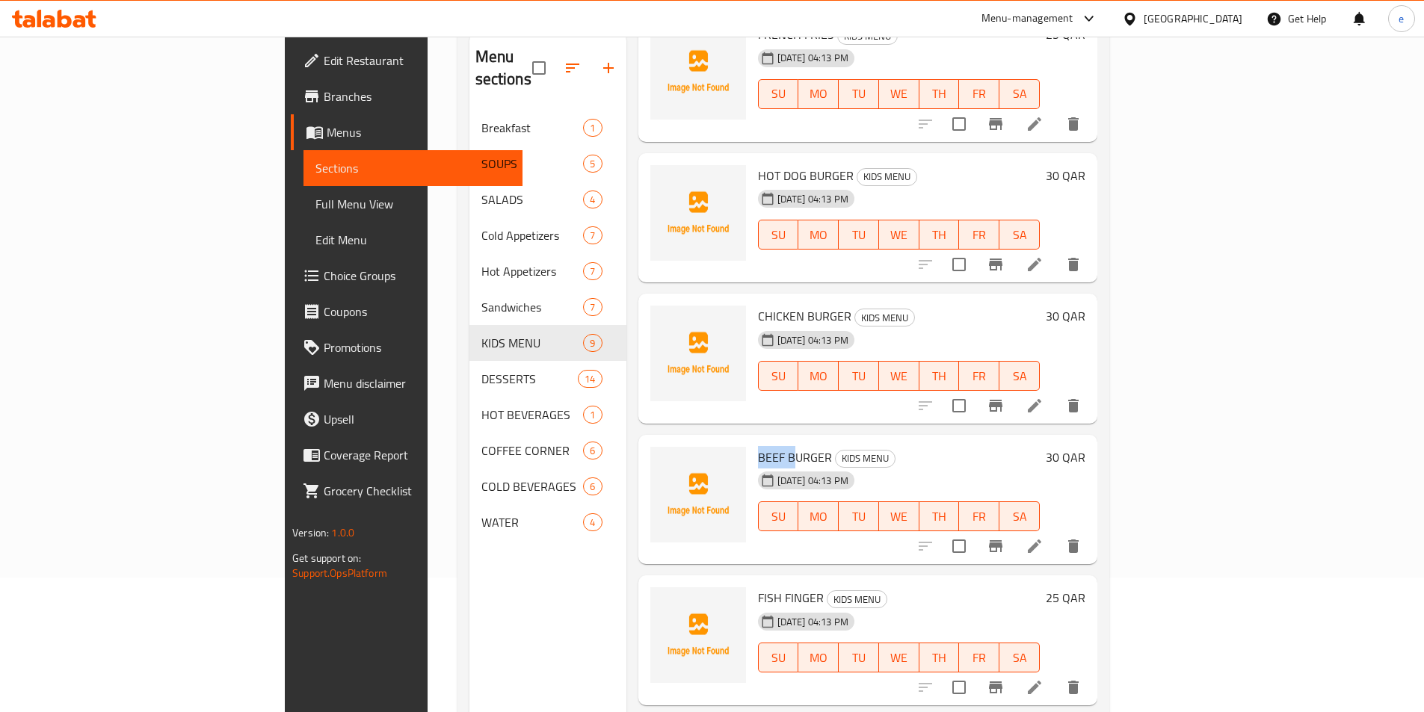
drag, startPoint x: 687, startPoint y: 433, endPoint x: 747, endPoint y: 435, distance: 60.6
click at [758, 446] on span "BEEF BURGER" at bounding box center [795, 457] width 74 height 22
drag, startPoint x: 681, startPoint y: 434, endPoint x: 761, endPoint y: 439, distance: 80.1
click at [761, 441] on div "BEEF BURGER KIDS MENU [DATE] 04:13 PM SU MO TU WE TH FR SA" at bounding box center [899, 500] width 294 height 118
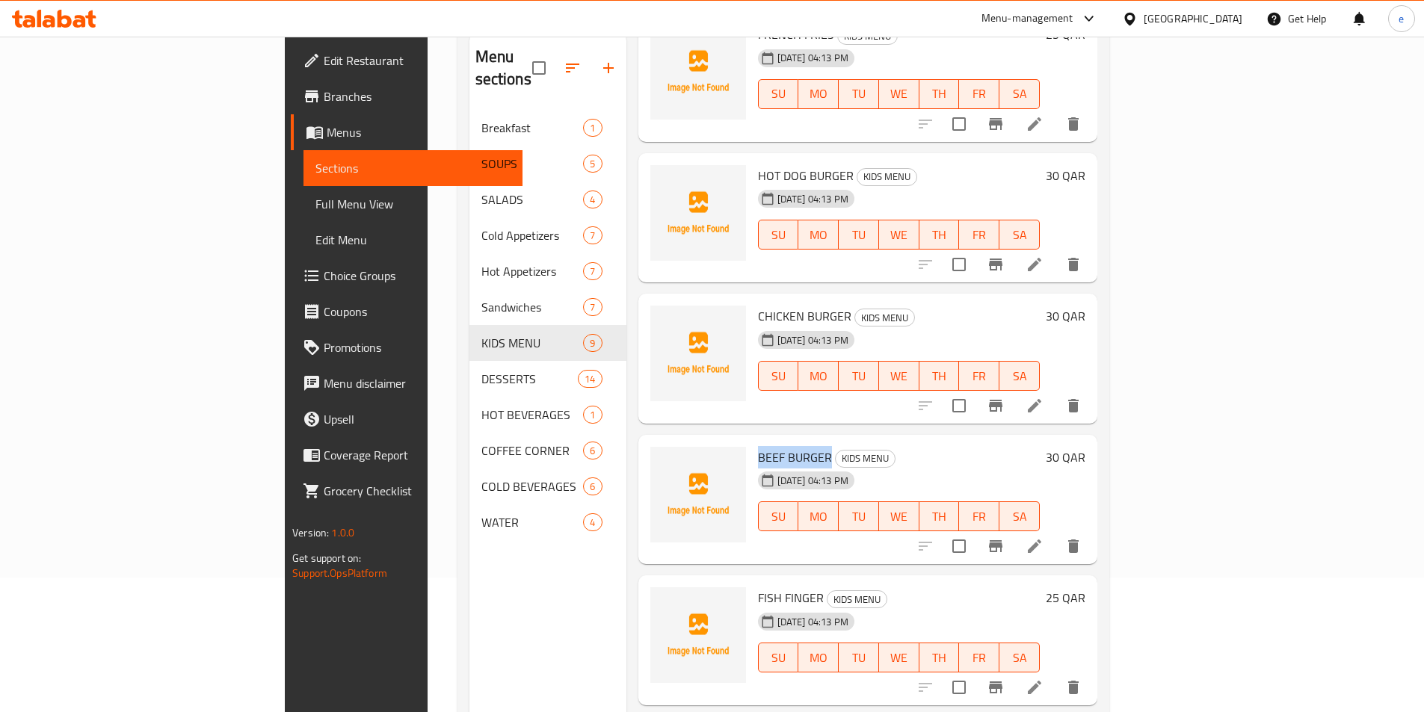
copy span "BEEF BURGER"
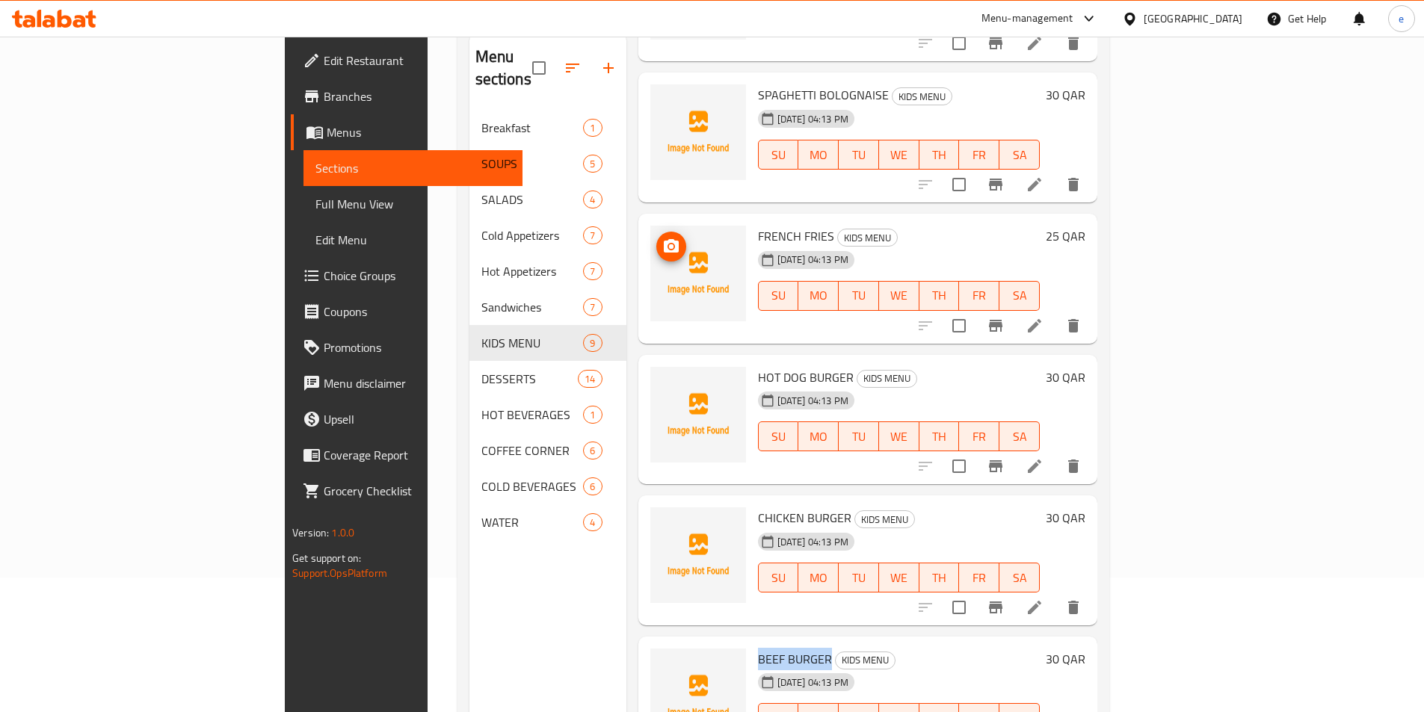
scroll to position [0, 0]
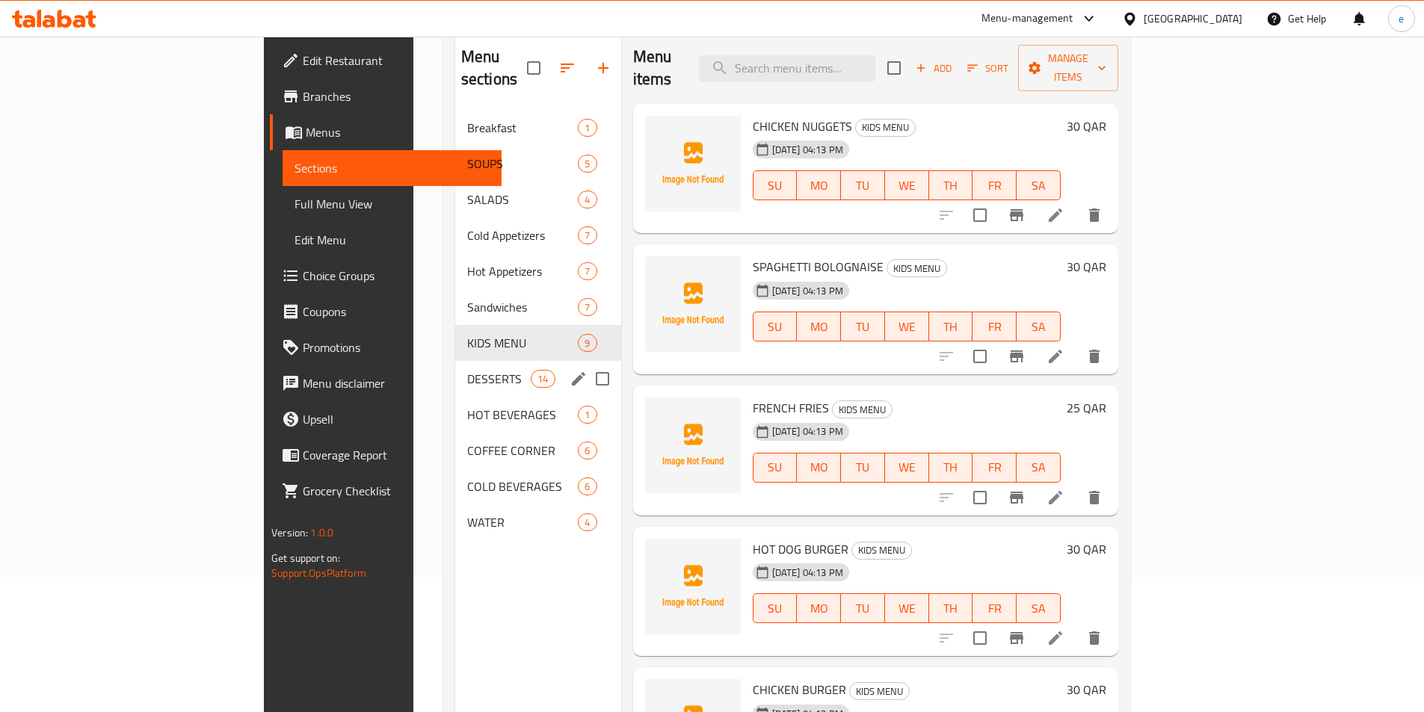
click at [467, 370] on span "DESSERTS" at bounding box center [499, 379] width 64 height 18
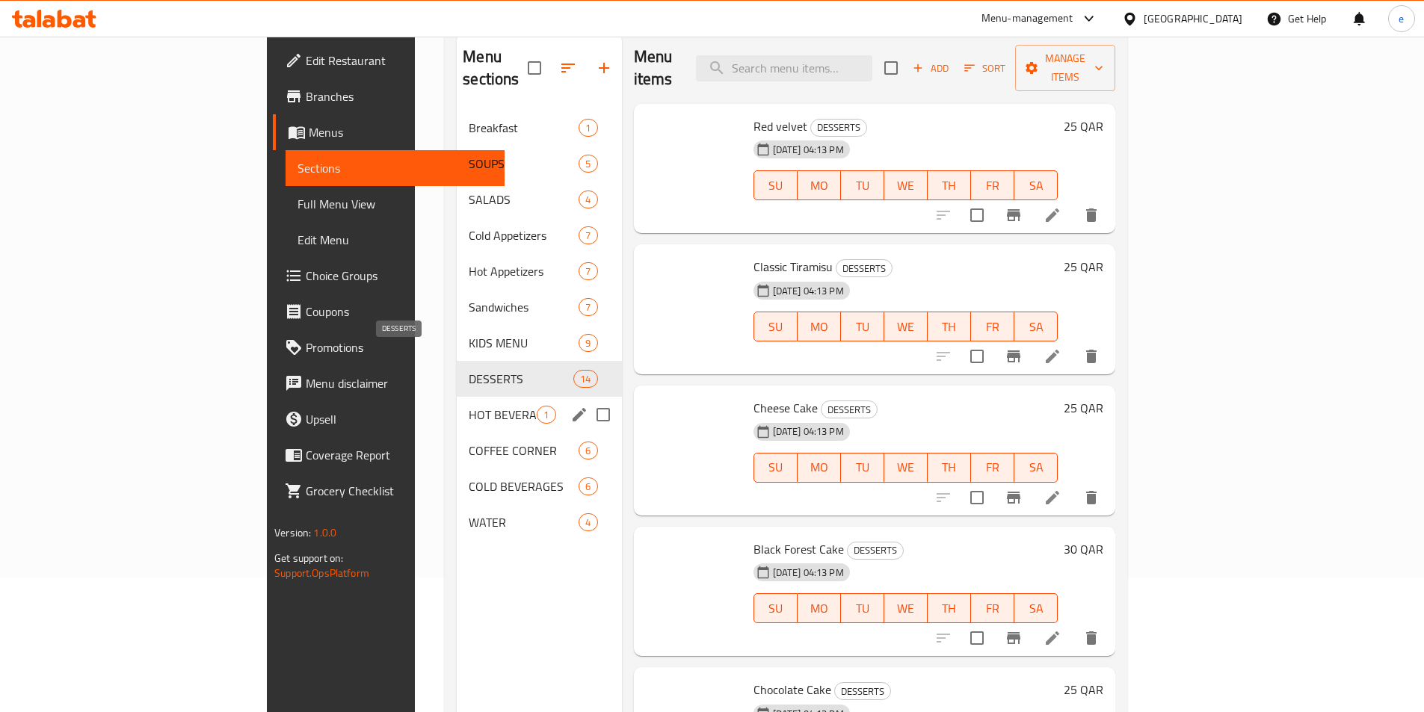
click at [469, 406] on span "HOT BEVERAGES" at bounding box center [503, 415] width 68 height 18
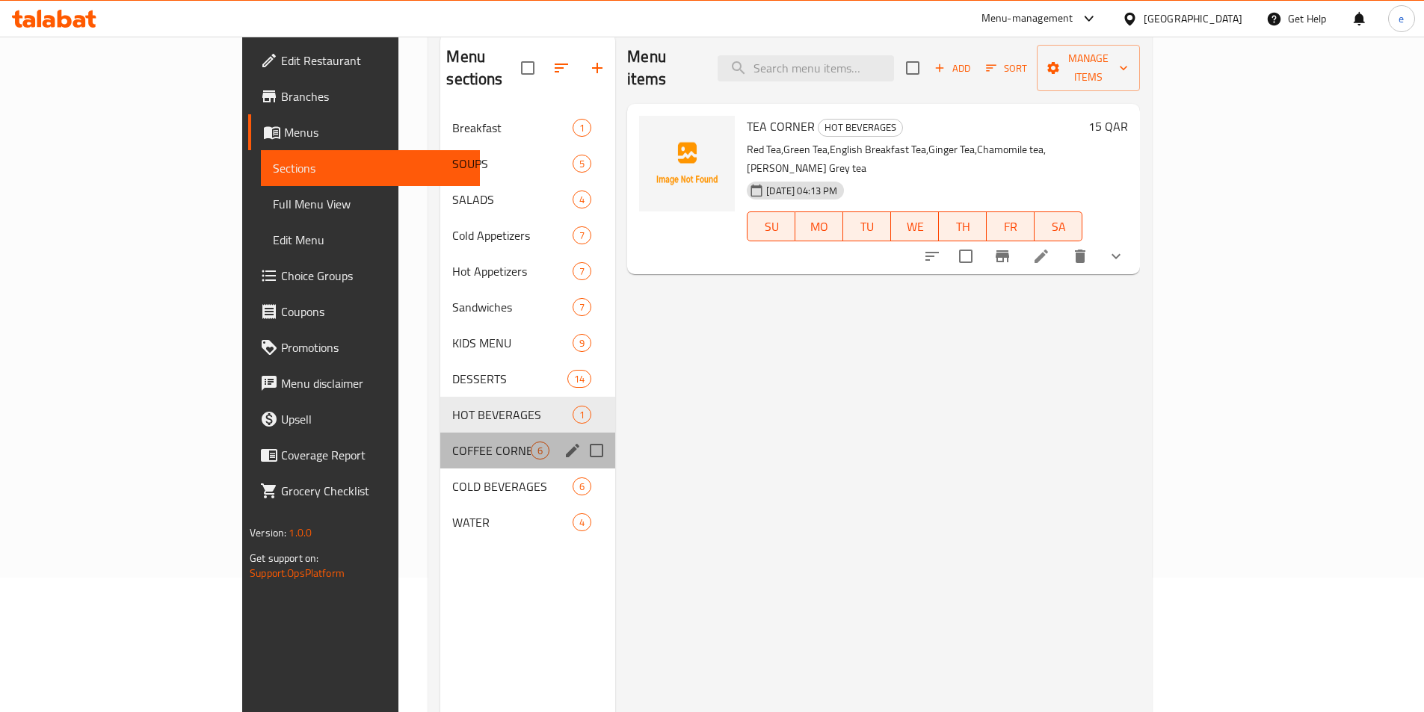
click at [440, 433] on div "COFFEE CORNER 6" at bounding box center [527, 451] width 175 height 36
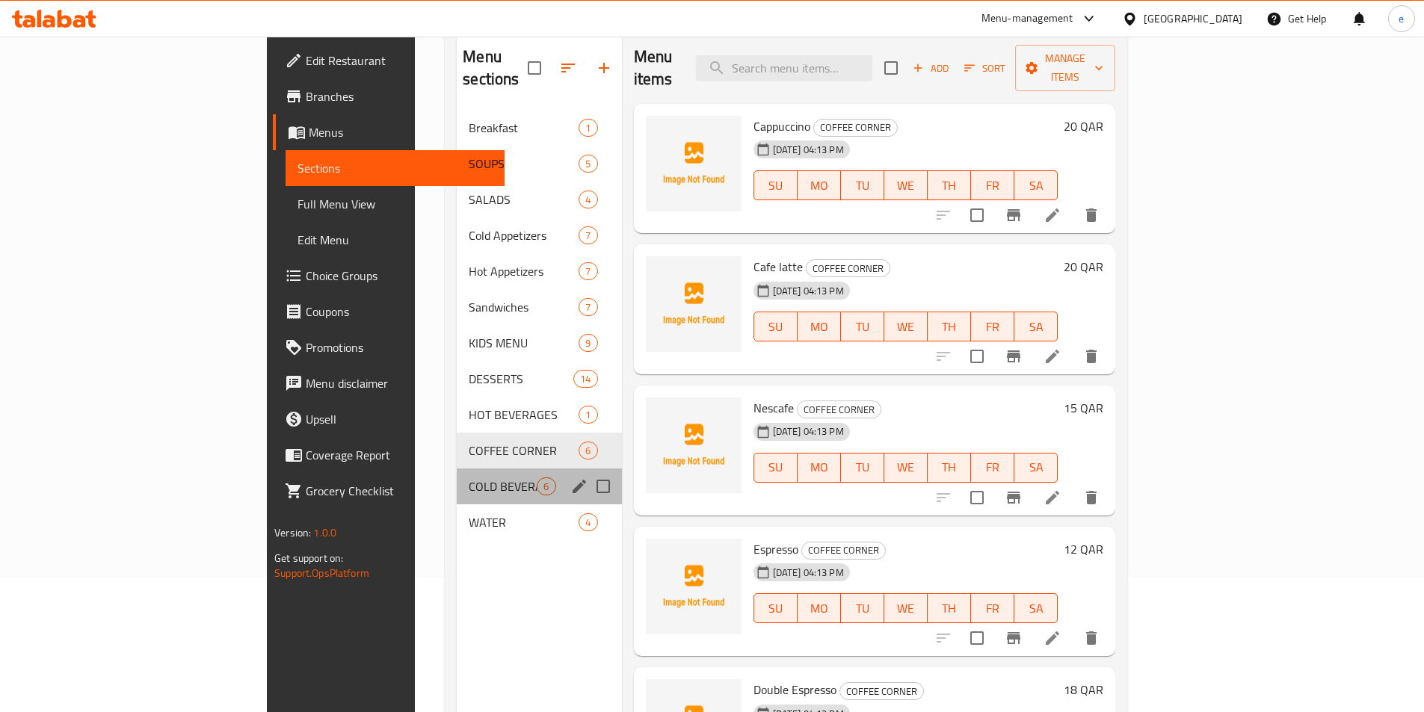
click at [457, 469] on div "COLD BEVERAGES 6" at bounding box center [539, 487] width 164 height 36
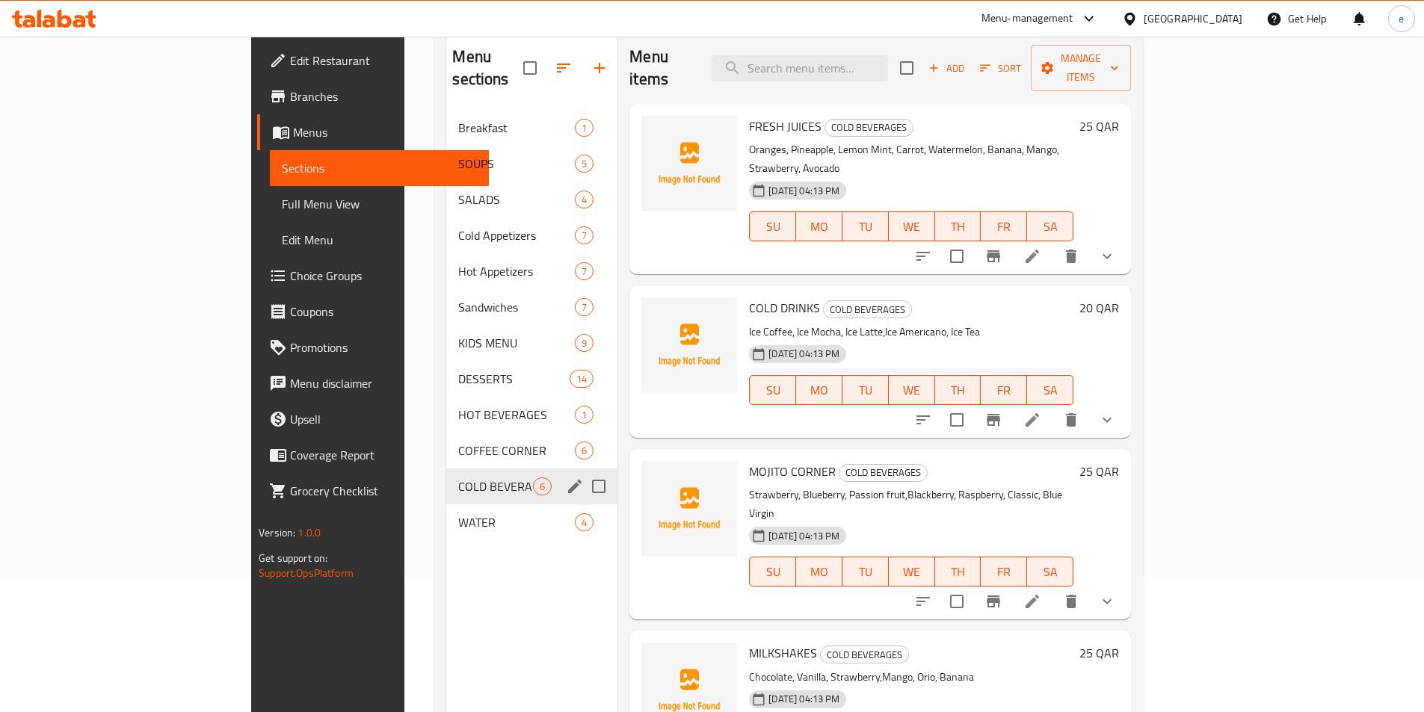
click at [446, 481] on div "COLD BEVERAGES 6" at bounding box center [531, 487] width 171 height 36
click at [458, 513] on span "WATER" at bounding box center [495, 522] width 75 height 18
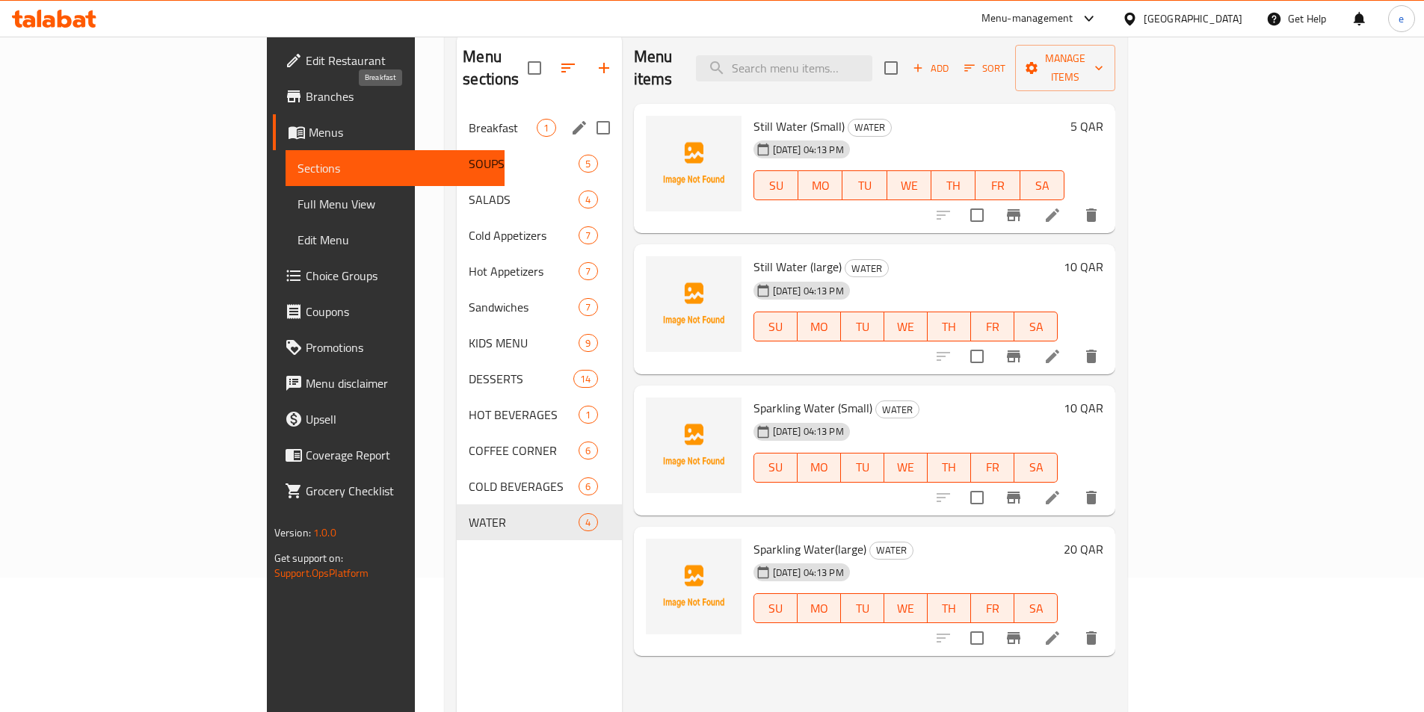
click at [469, 119] on span "Breakfast" at bounding box center [503, 128] width 68 height 18
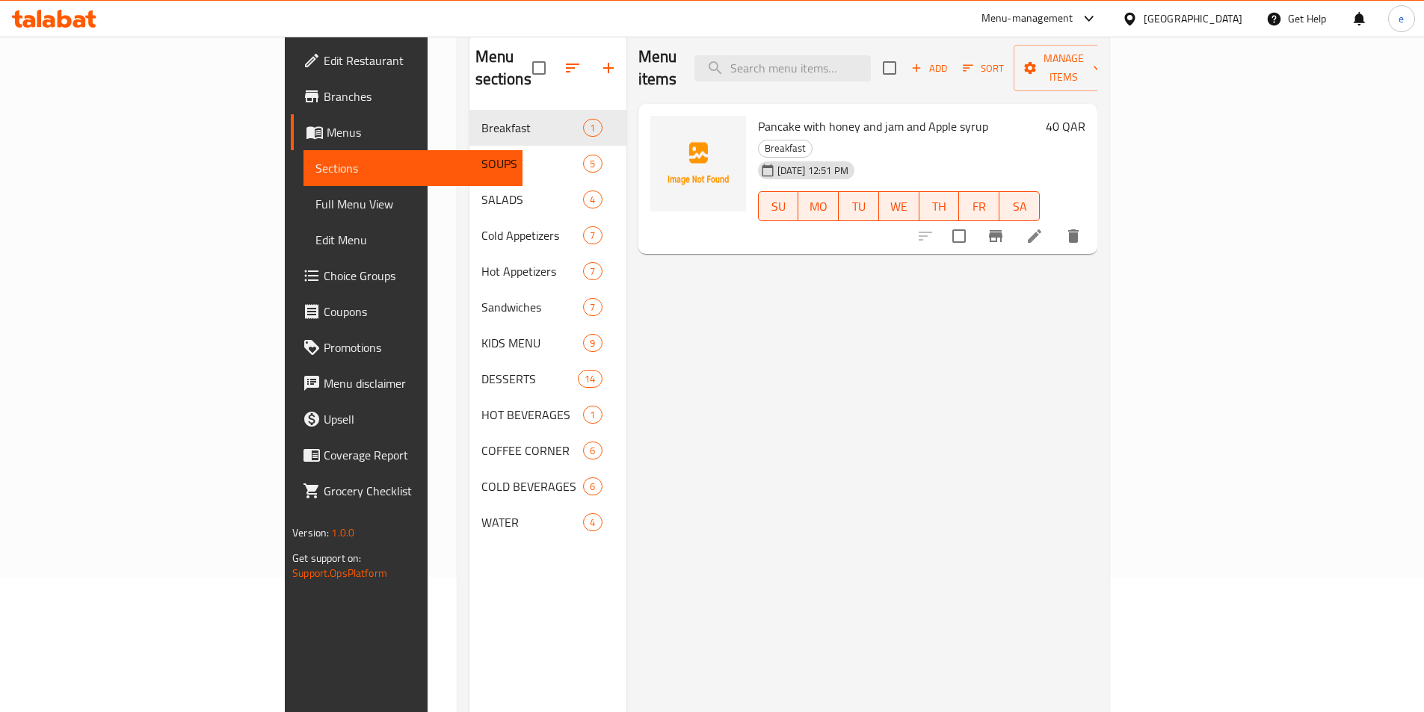
click at [776, 115] on span "Pancake with honey and jam and Apple syrup" at bounding box center [873, 126] width 230 height 22
copy h6 "Pancake with honey and jam and Apple syrup"
click at [758, 115] on span "Pancake with honey and jam and Apple syrup" at bounding box center [873, 126] width 230 height 22
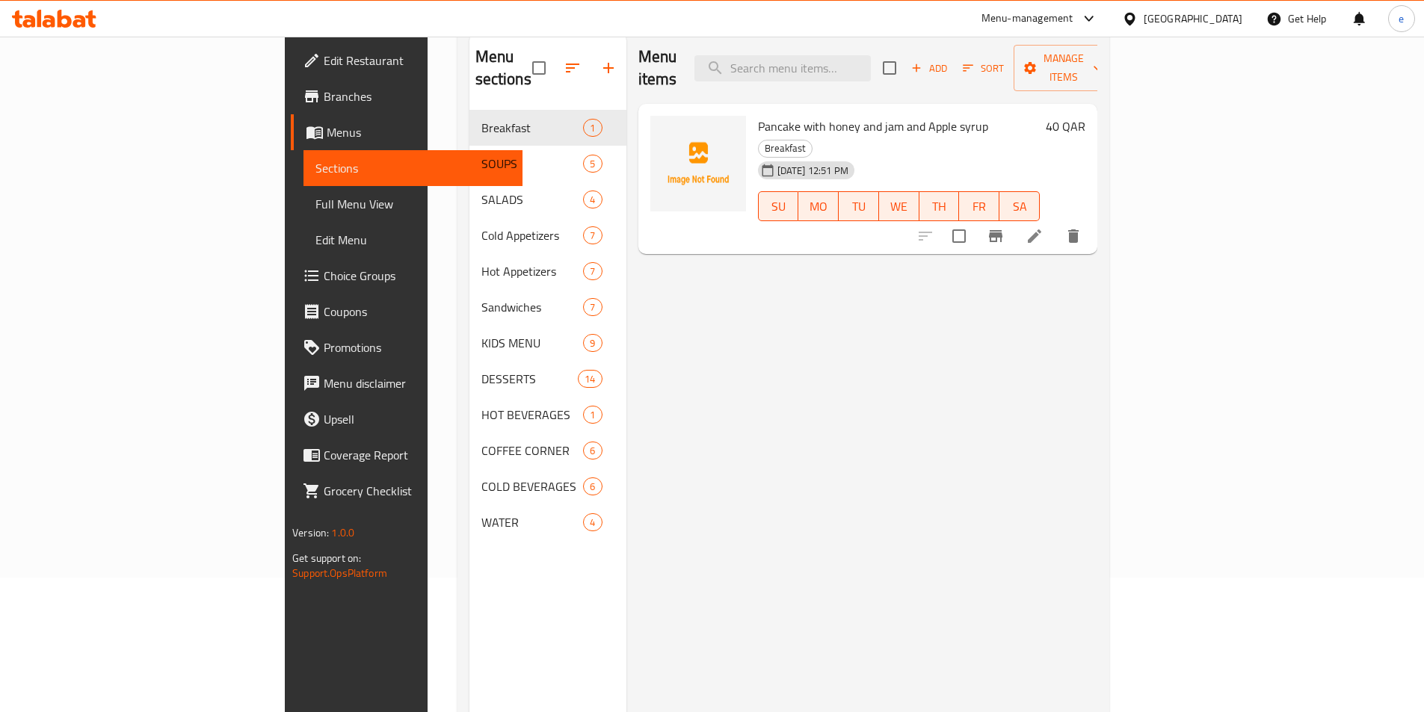
click at [763, 115] on span "Pancake with honey and jam and Apple syrup" at bounding box center [873, 126] width 230 height 22
drag, startPoint x: 909, startPoint y: 103, endPoint x: 825, endPoint y: 102, distance: 83.7
click at [825, 115] on span "Pancake with honey and jam and Apple syrup" at bounding box center [873, 126] width 230 height 22
click at [859, 115] on span "Pancake with honey and jam and Apple syrup" at bounding box center [873, 126] width 230 height 22
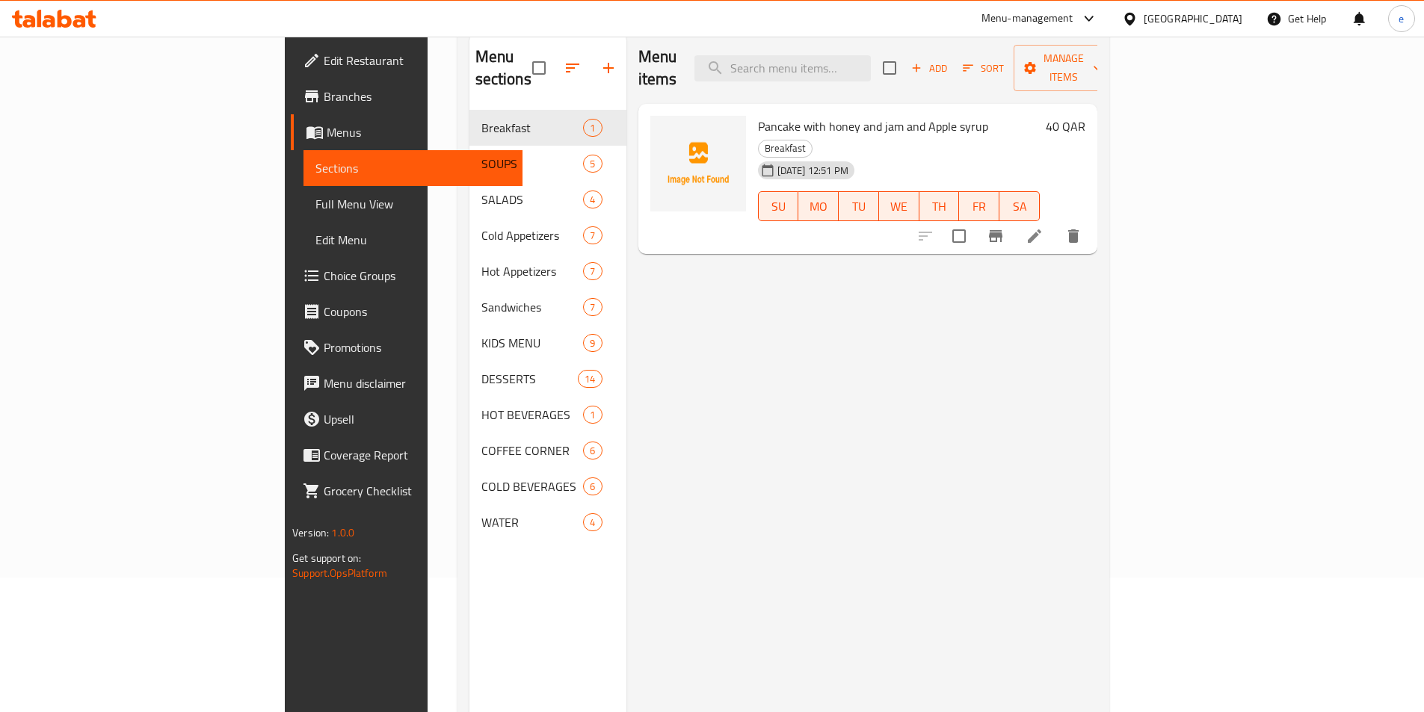
click at [912, 115] on span "Pancake with honey and jam and Apple syrup" at bounding box center [873, 126] width 230 height 22
drag, startPoint x: 912, startPoint y: 103, endPoint x: 759, endPoint y: 109, distance: 152.6
click at [762, 115] on span "Pancake with honey and jam and Apple syrup" at bounding box center [873, 126] width 230 height 22
click at [759, 115] on span "Pancake with honey and jam and Apple syrup" at bounding box center [873, 126] width 230 height 22
drag, startPoint x: 682, startPoint y: 102, endPoint x: 697, endPoint y: 102, distance: 14.2
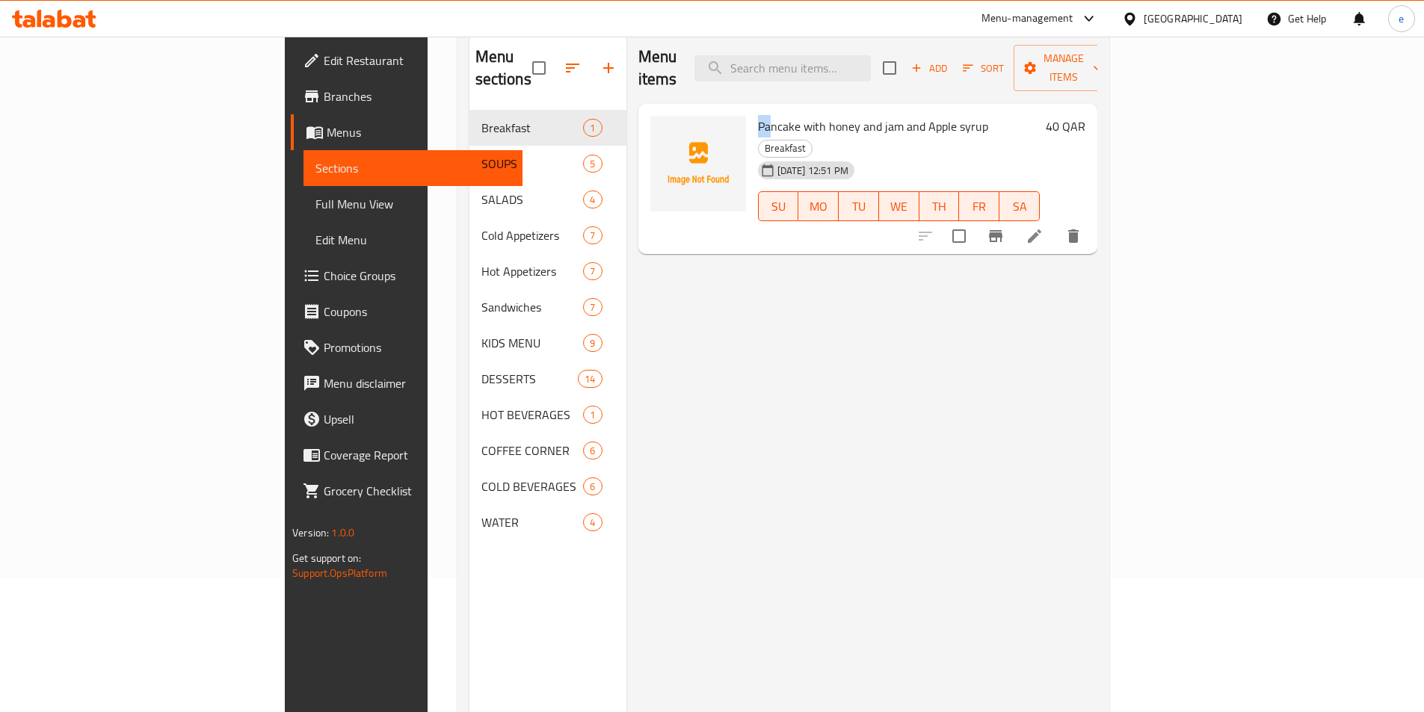
click at [752, 110] on div "Pancake with honey and jam and Apple syrup Breakfast [DATE] 12:51 PM SU MO TU W…" at bounding box center [899, 179] width 294 height 139
click at [679, 110] on div at bounding box center [698, 179] width 108 height 139
drag, startPoint x: 699, startPoint y: 100, endPoint x: 910, endPoint y: 93, distance: 211.6
click at [910, 110] on div "Pancake with honey and jam and Apple syrup Breakfast [DATE] 12:51 PM SU MO TU W…" at bounding box center [899, 179] width 294 height 139
copy span "Pancake with honey and jam and Apple syrup"
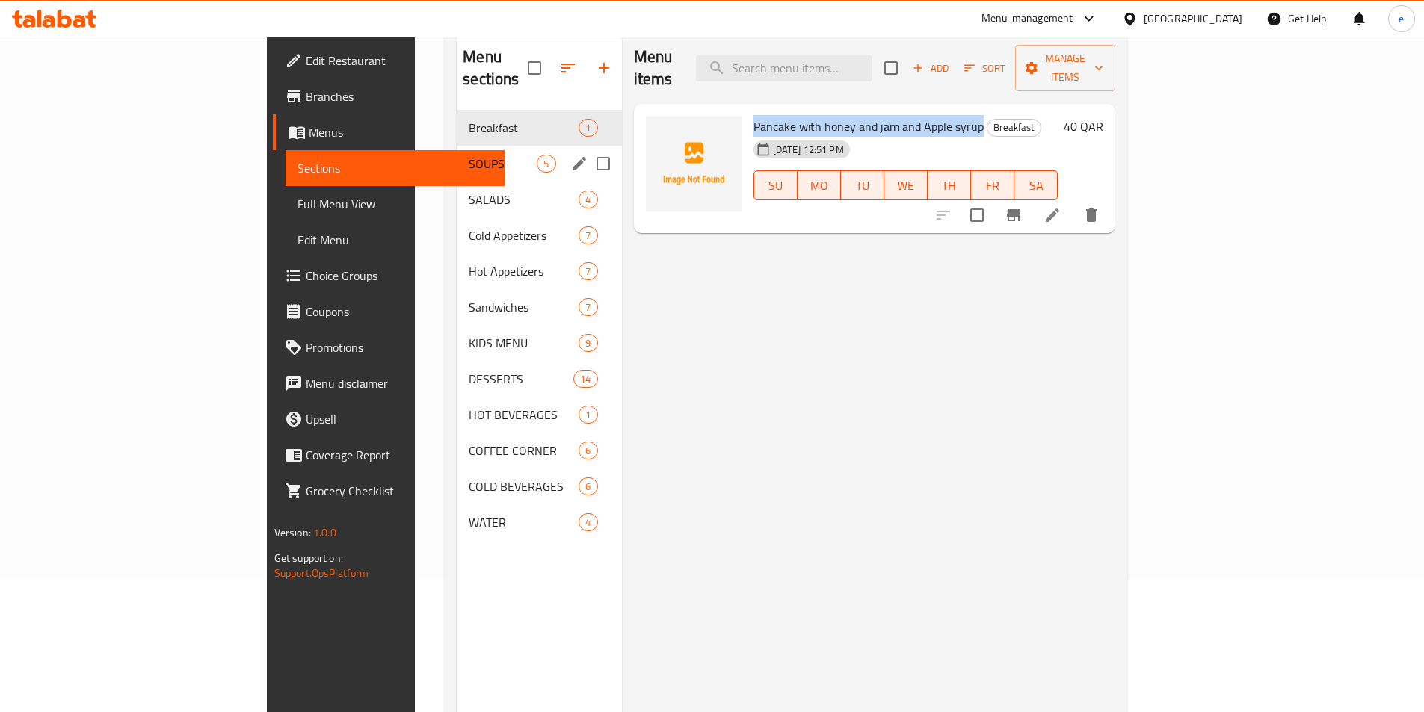
click at [469, 155] on span "SOUPS" at bounding box center [503, 164] width 68 height 18
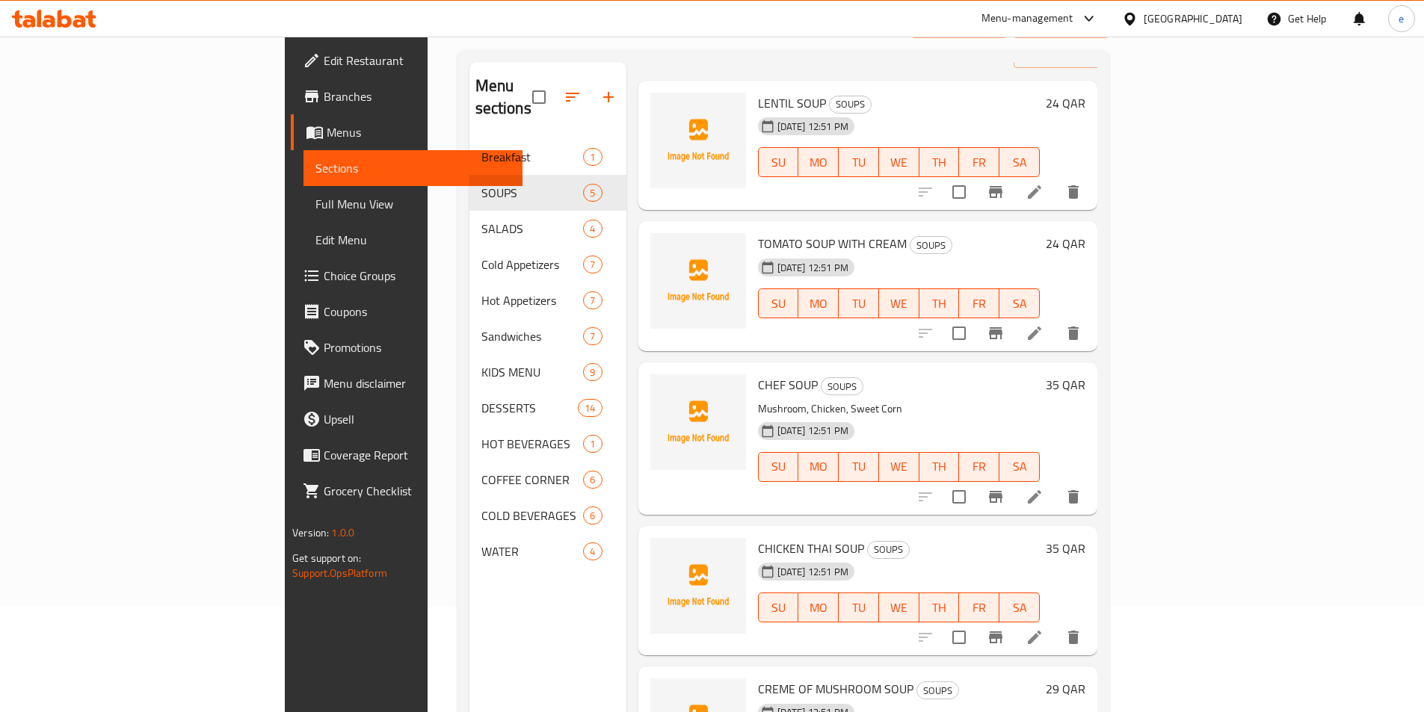
scroll to position [60, 0]
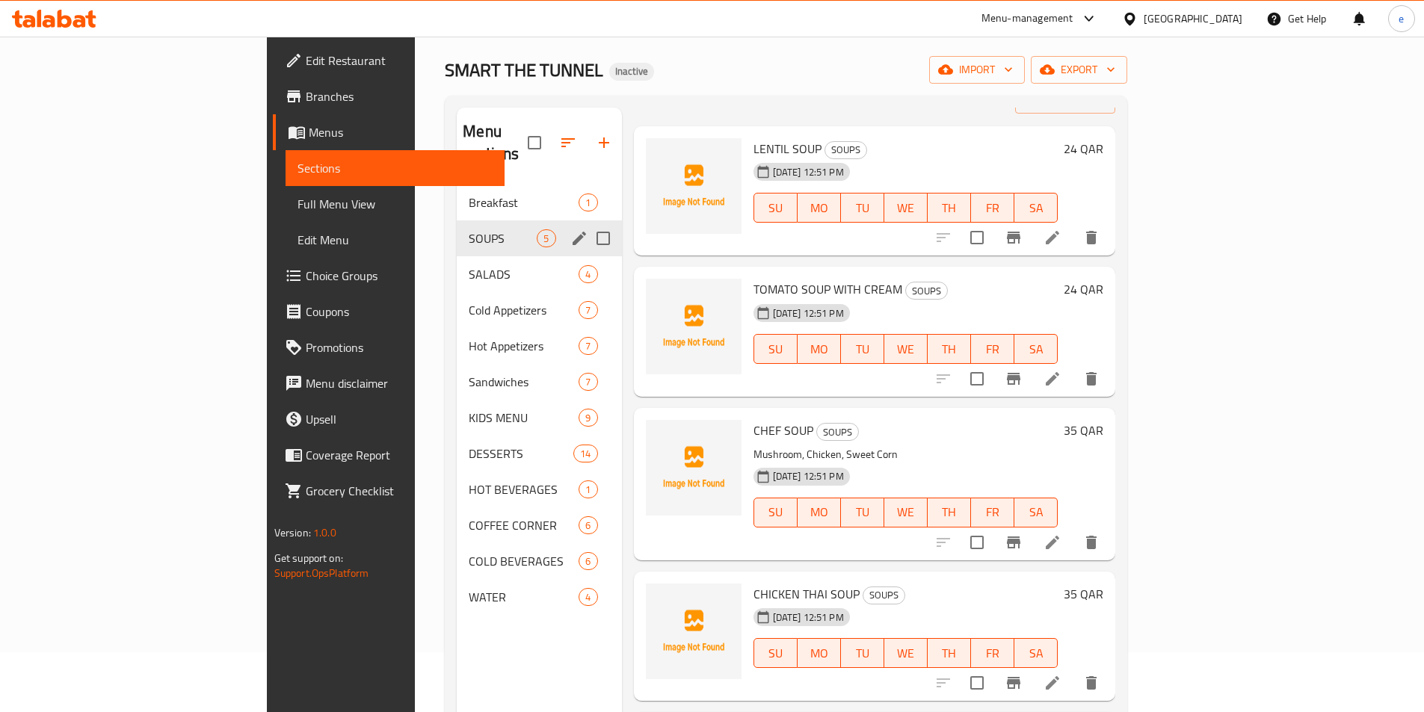
click at [457, 227] on div "SOUPS 5" at bounding box center [539, 238] width 164 height 36
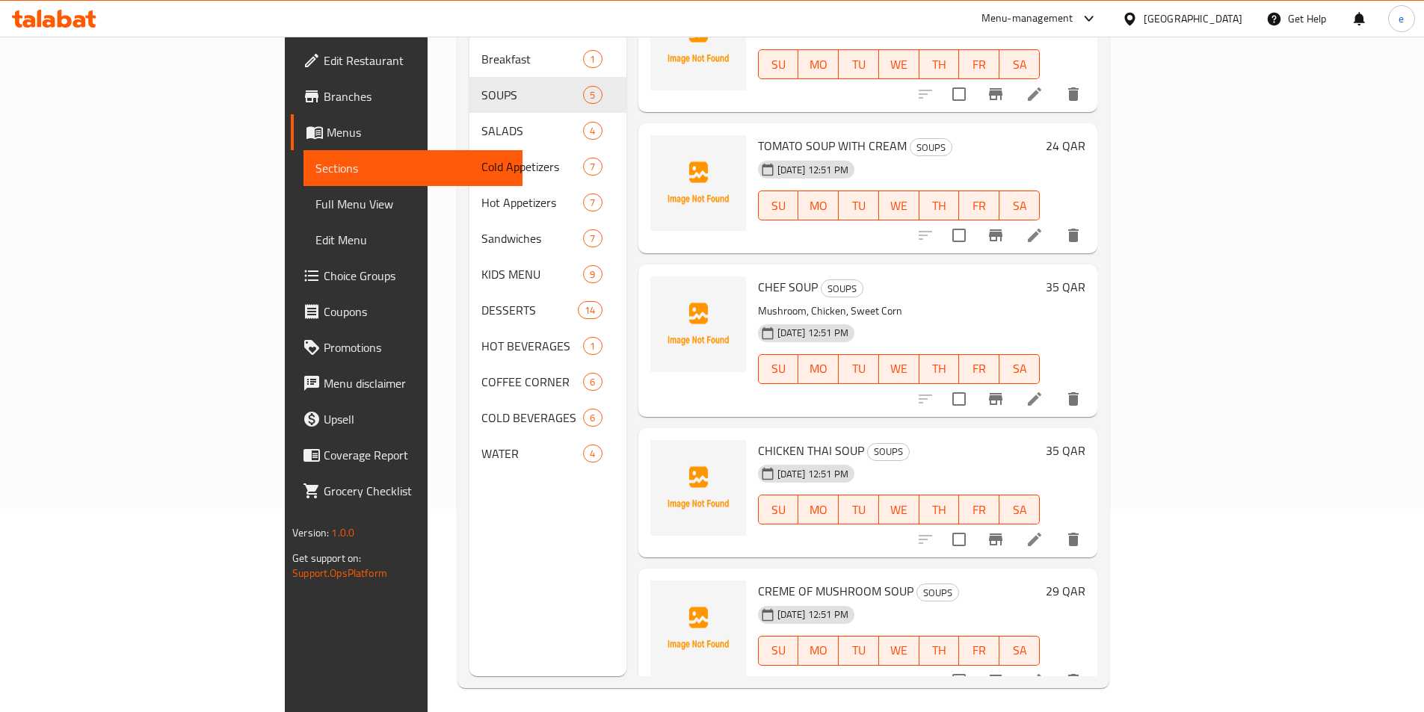
scroll to position [209, 0]
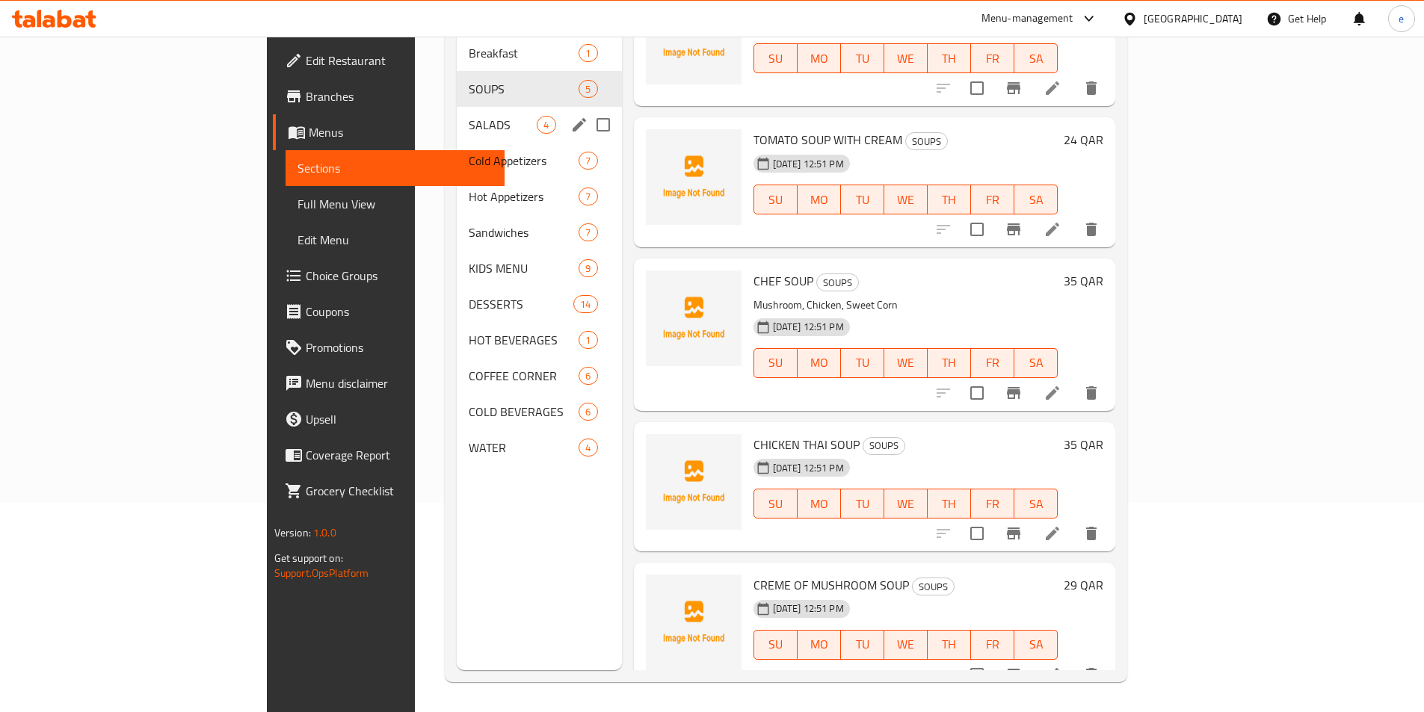
click at [469, 116] on span "SALADS" at bounding box center [503, 125] width 68 height 18
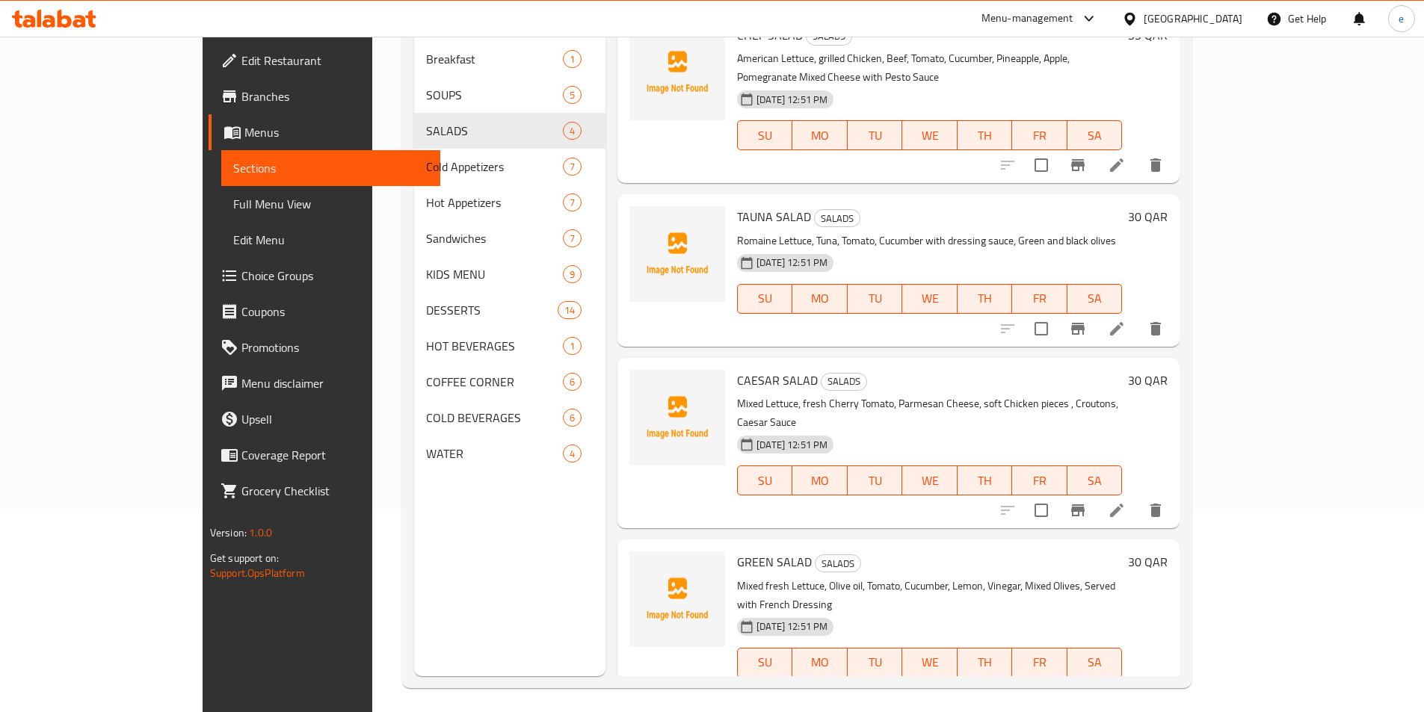
scroll to position [209, 0]
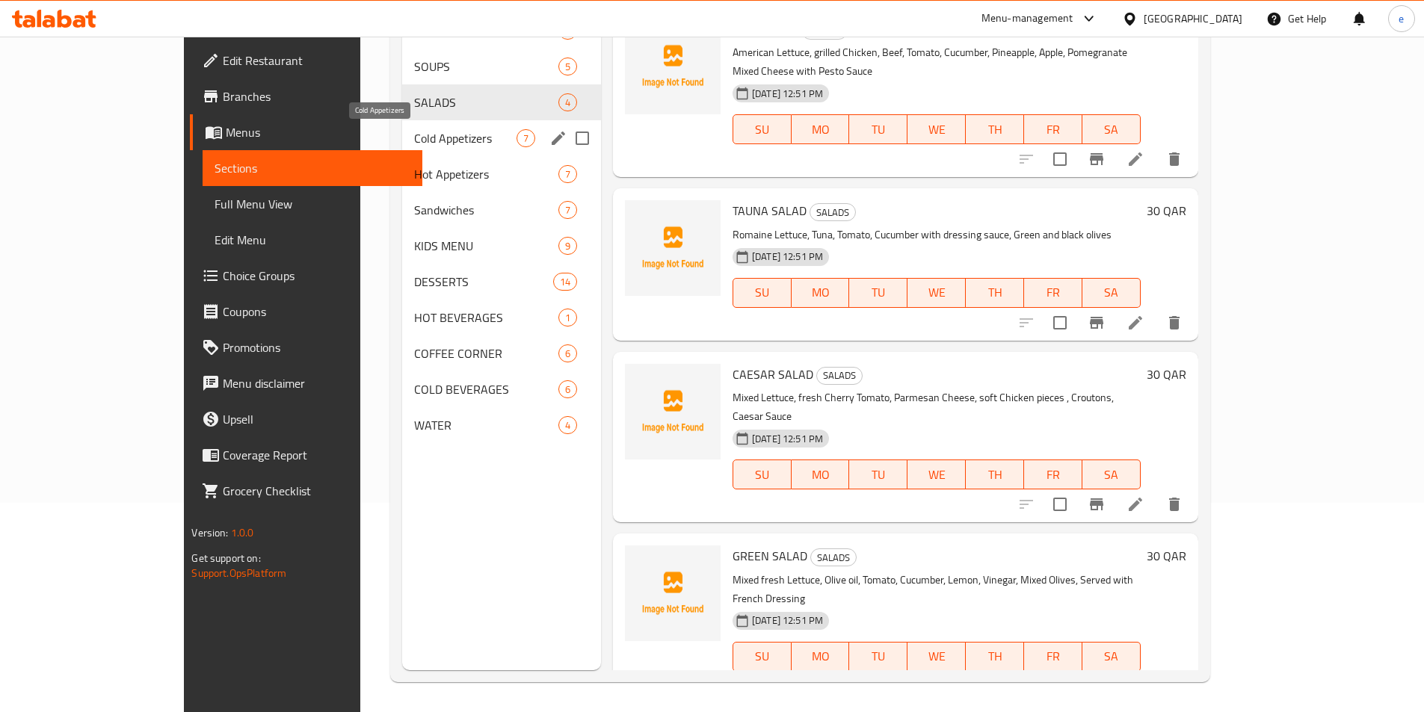
click at [414, 140] on span "Cold Appetizers" at bounding box center [465, 138] width 102 height 18
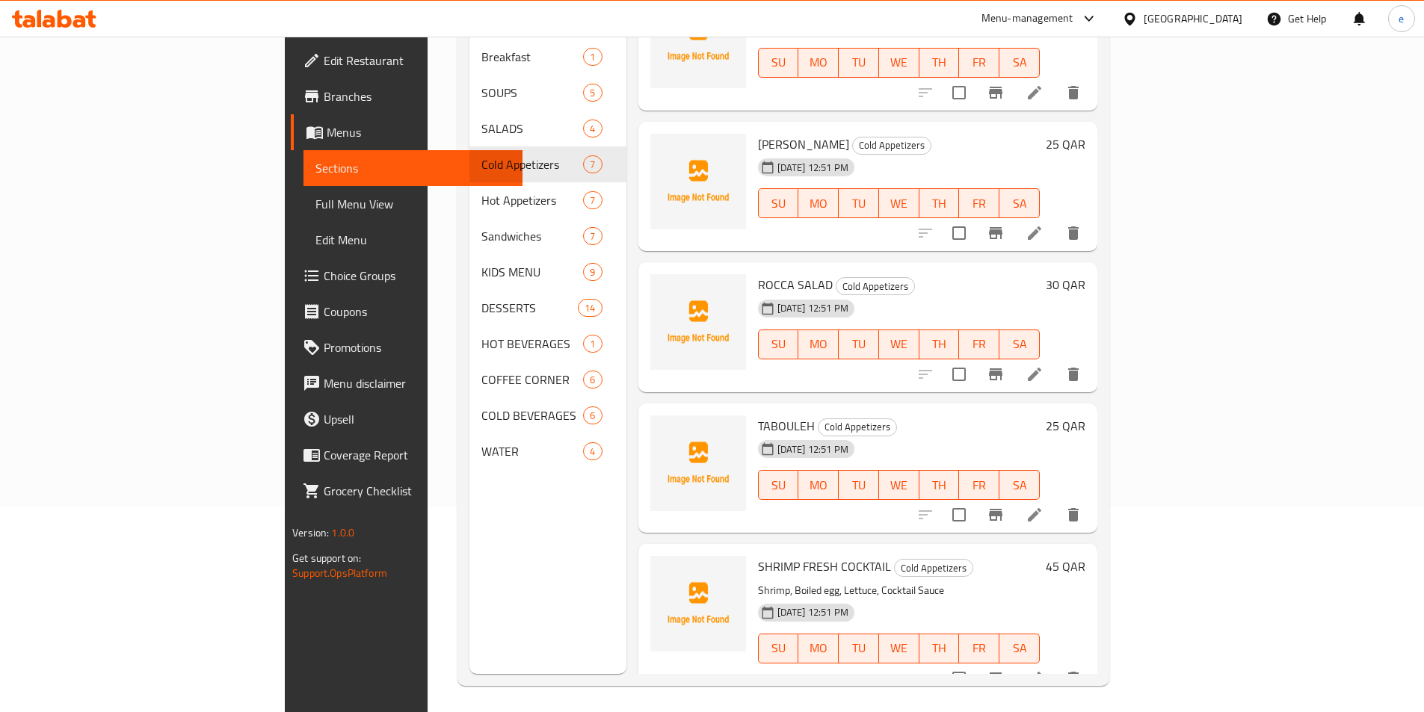
scroll to position [209, 0]
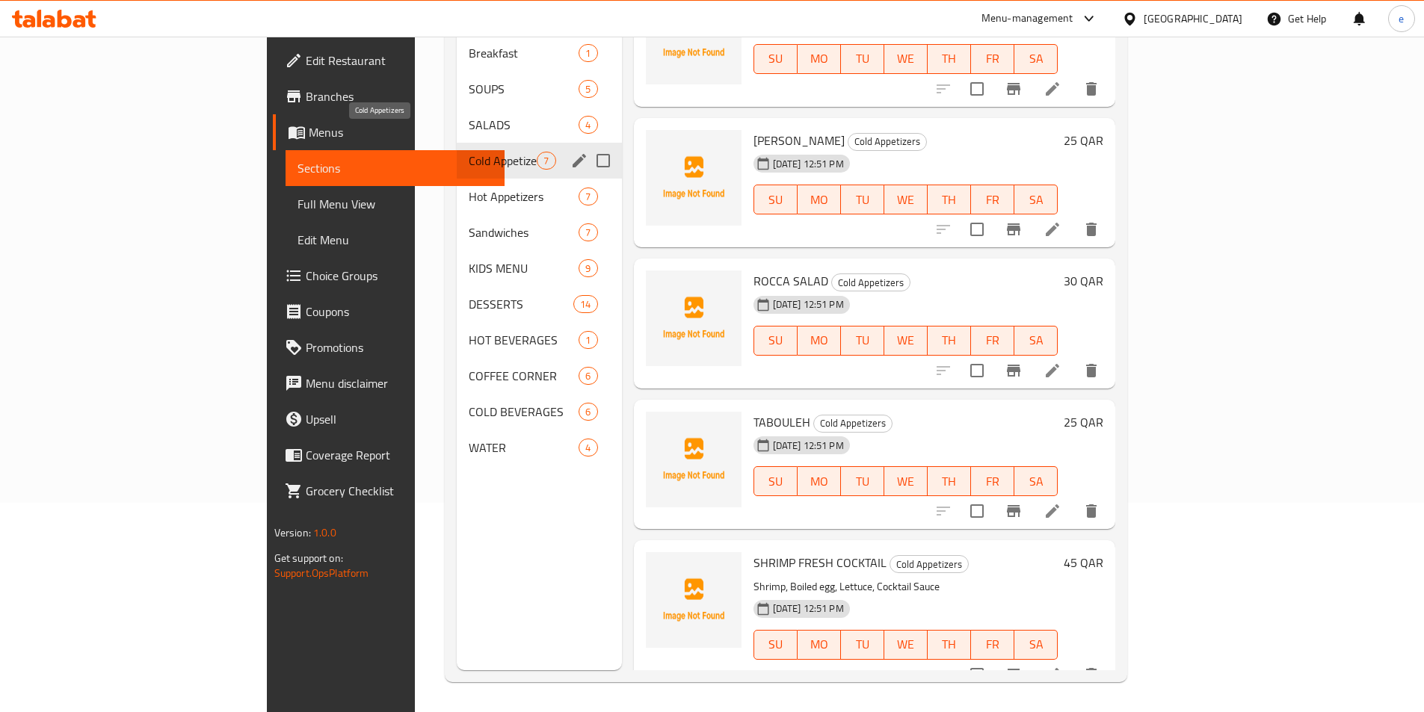
click at [469, 152] on span "Cold Appetizers" at bounding box center [503, 161] width 68 height 18
drag, startPoint x: 327, startPoint y: 203, endPoint x: 239, endPoint y: 214, distance: 88.2
click at [469, 223] on span "Sandwiches" at bounding box center [503, 232] width 68 height 18
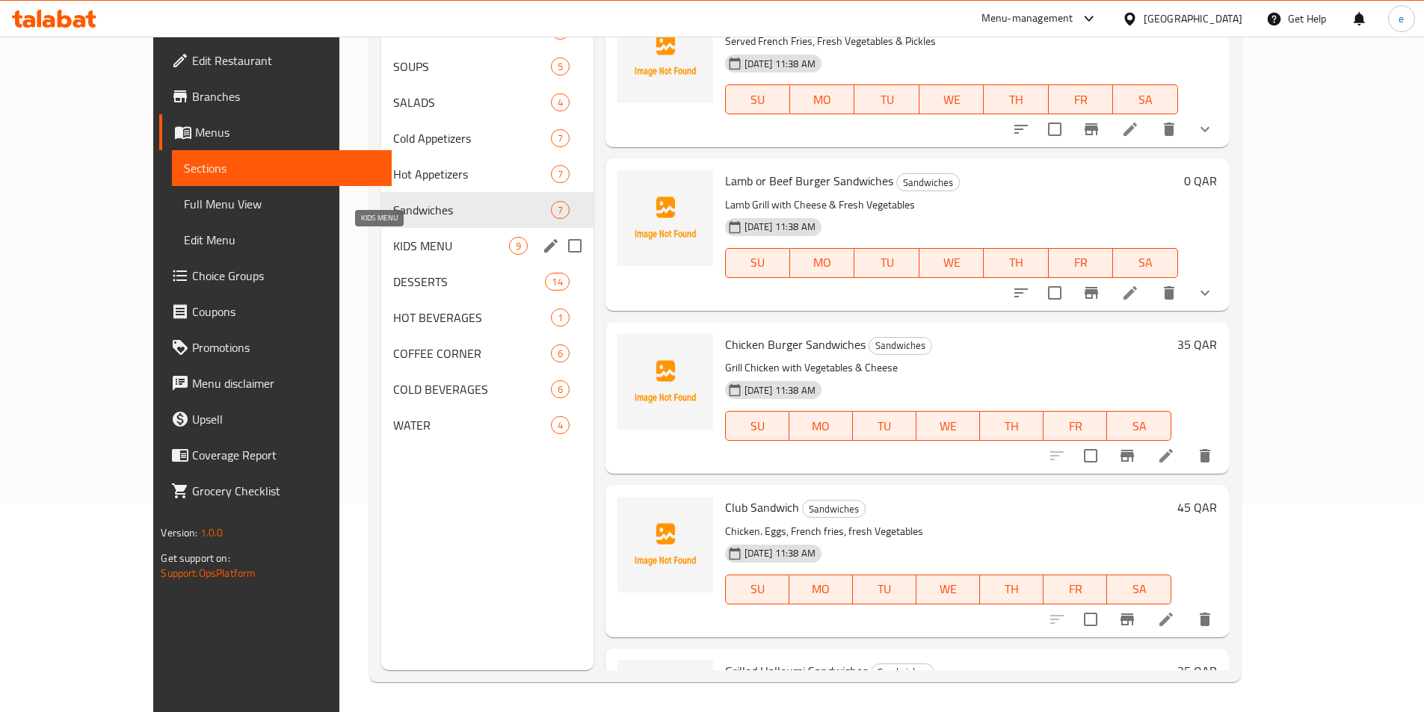
drag, startPoint x: 375, startPoint y: 237, endPoint x: 339, endPoint y: 253, distance: 39.5
click at [393, 237] on span "KIDS MENU" at bounding box center [450, 246] width 115 height 18
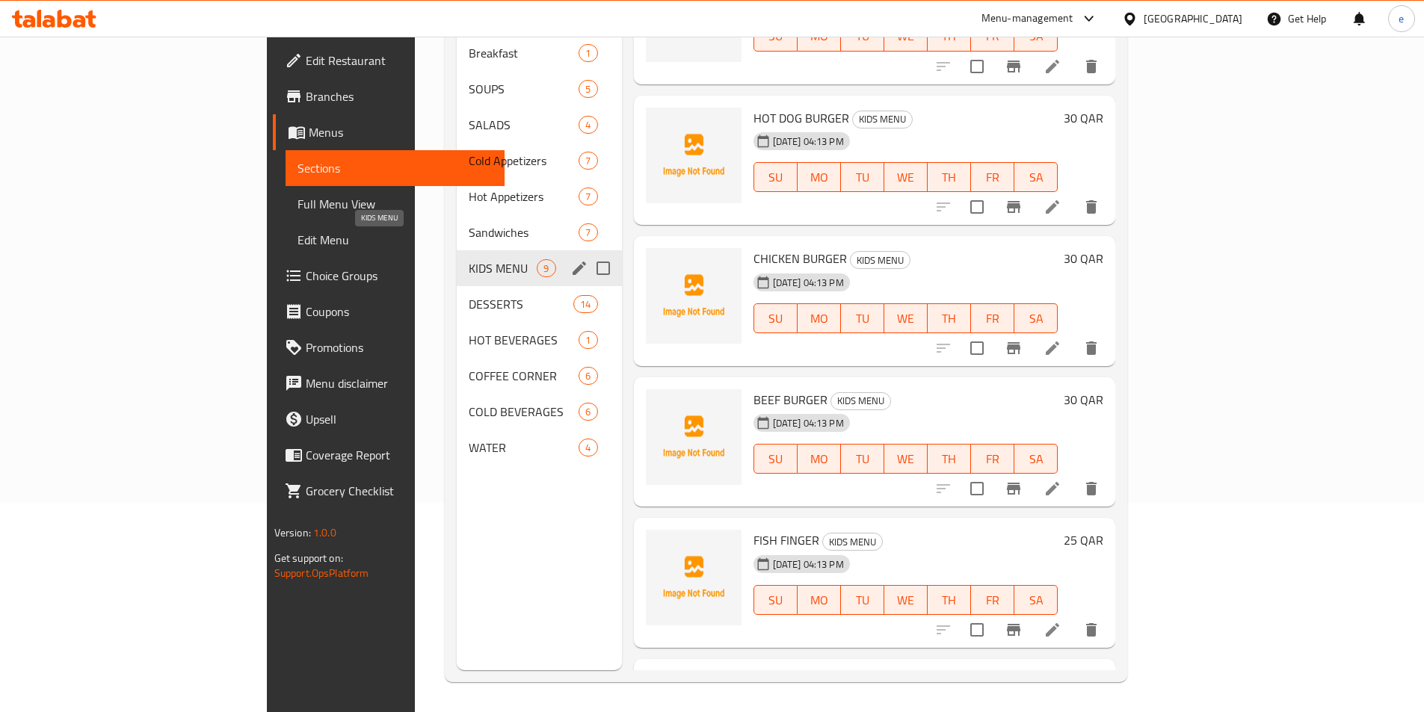
click at [469, 259] on span "KIDS MENU" at bounding box center [503, 268] width 68 height 18
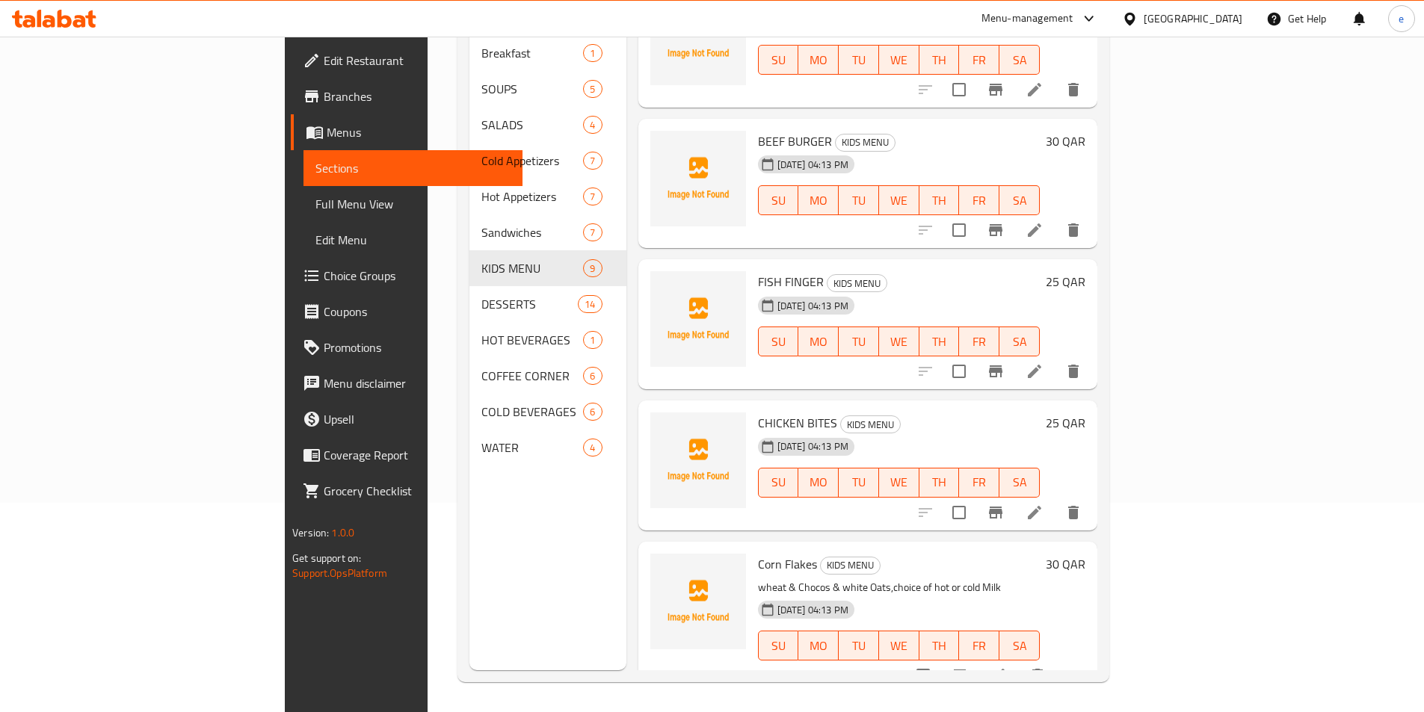
scroll to position [616, 0]
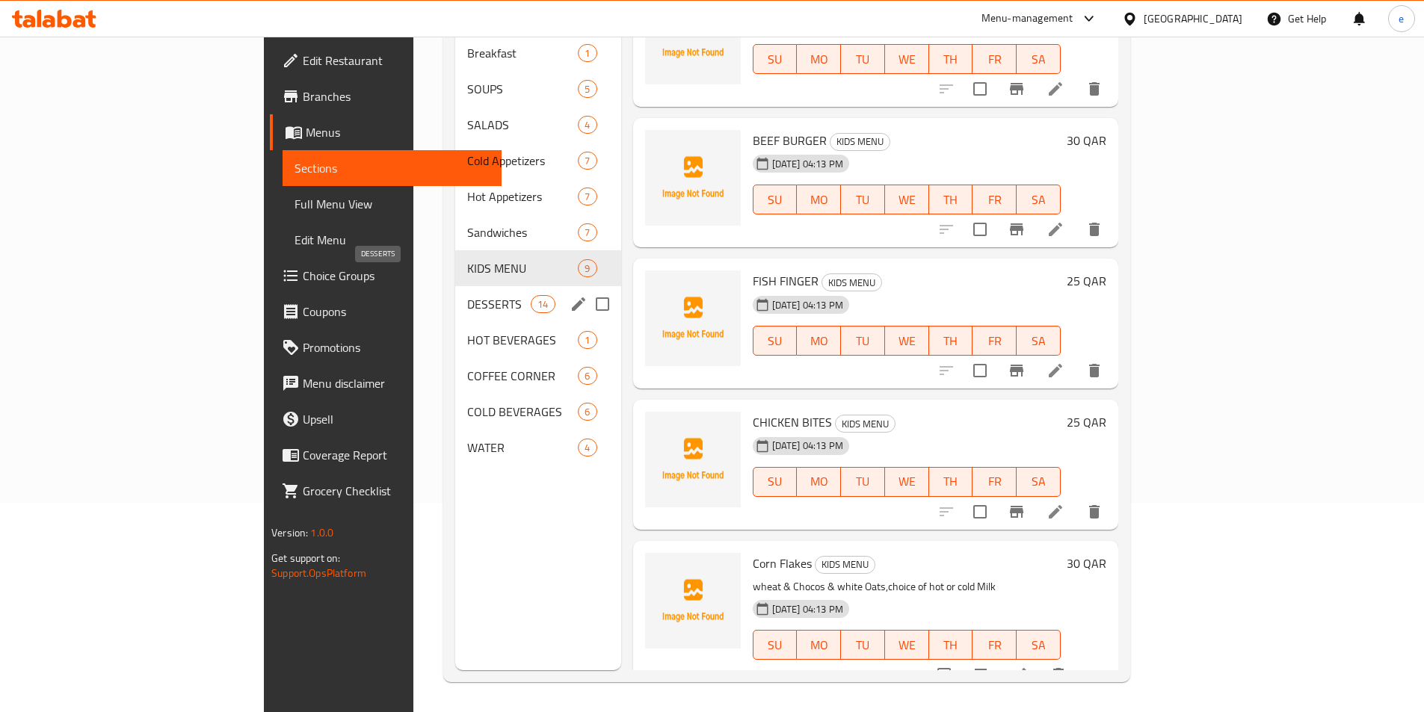
drag, startPoint x: 425, startPoint y: 274, endPoint x: 365, endPoint y: 283, distance: 59.7
click at [467, 295] on span "DESSERTS" at bounding box center [499, 304] width 64 height 18
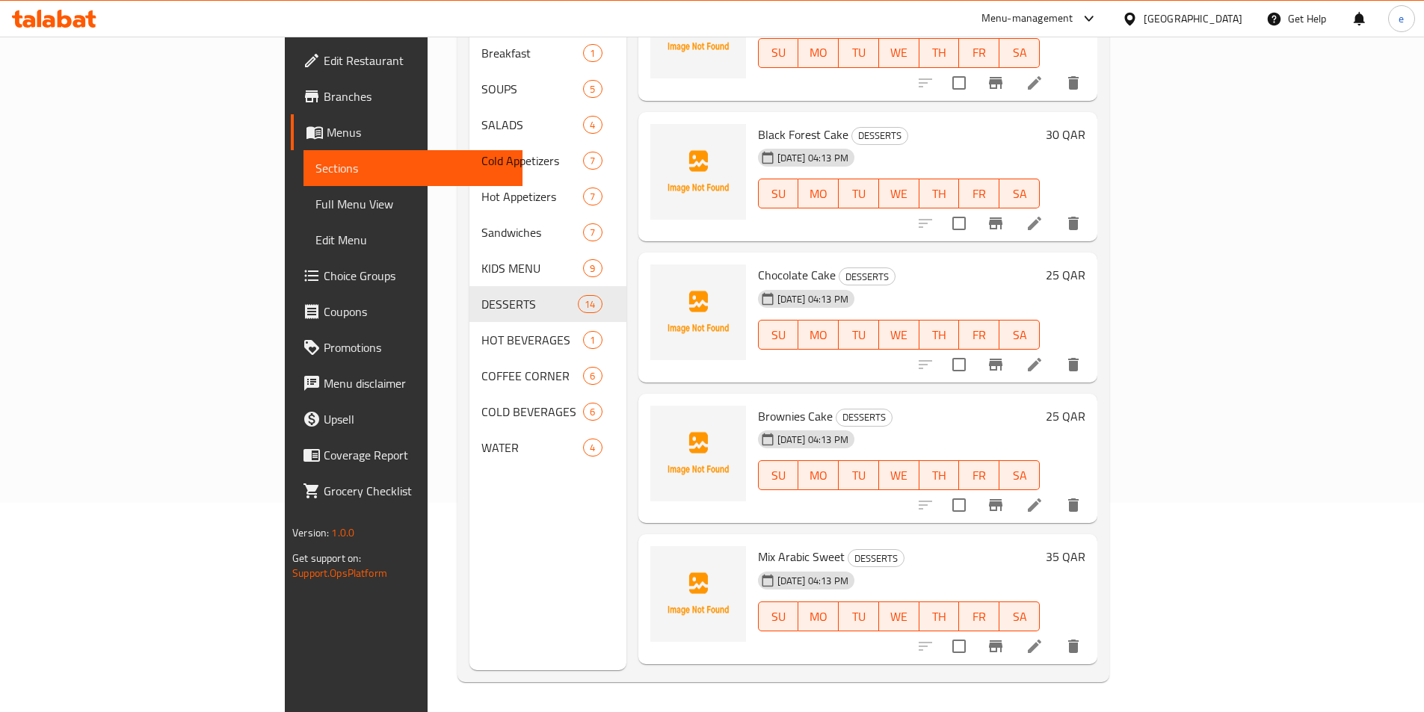
scroll to position [327, 0]
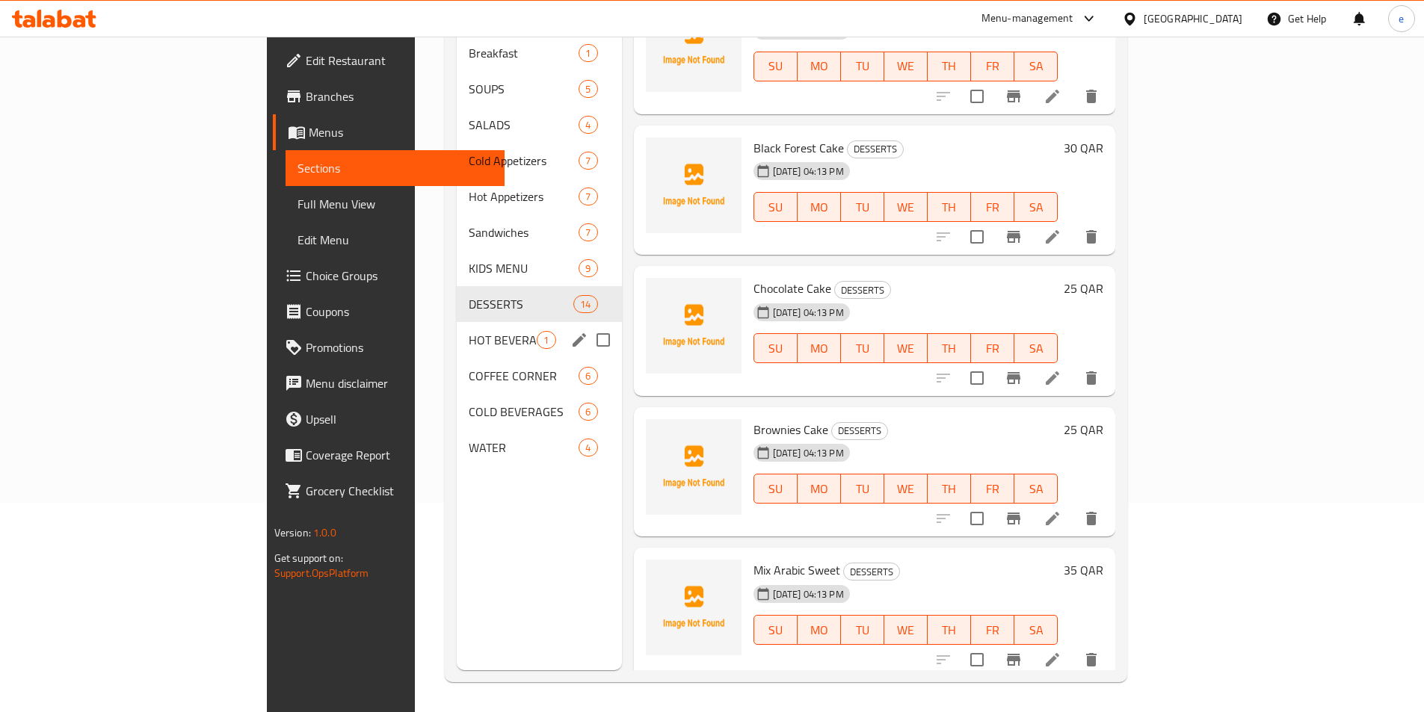
click at [457, 322] on div "HOT BEVERAGES 1" at bounding box center [539, 340] width 164 height 36
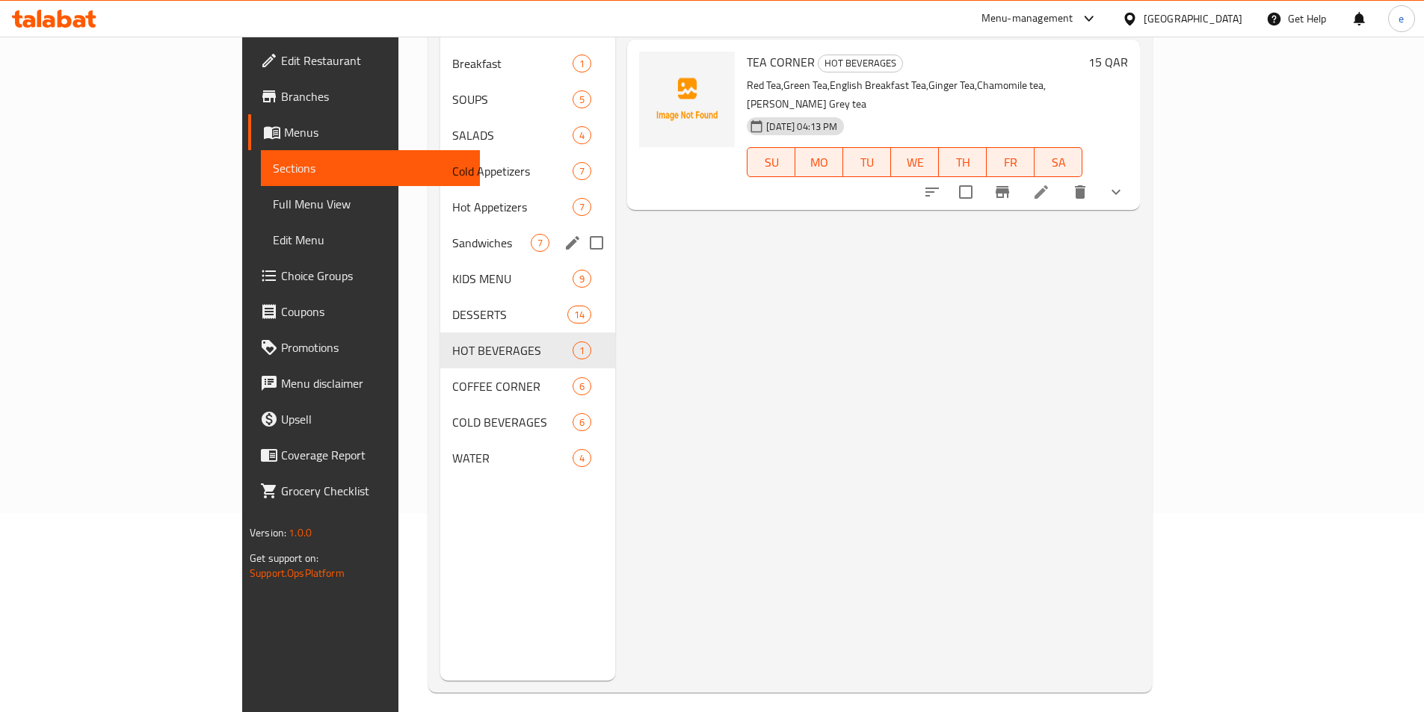
scroll to position [60, 0]
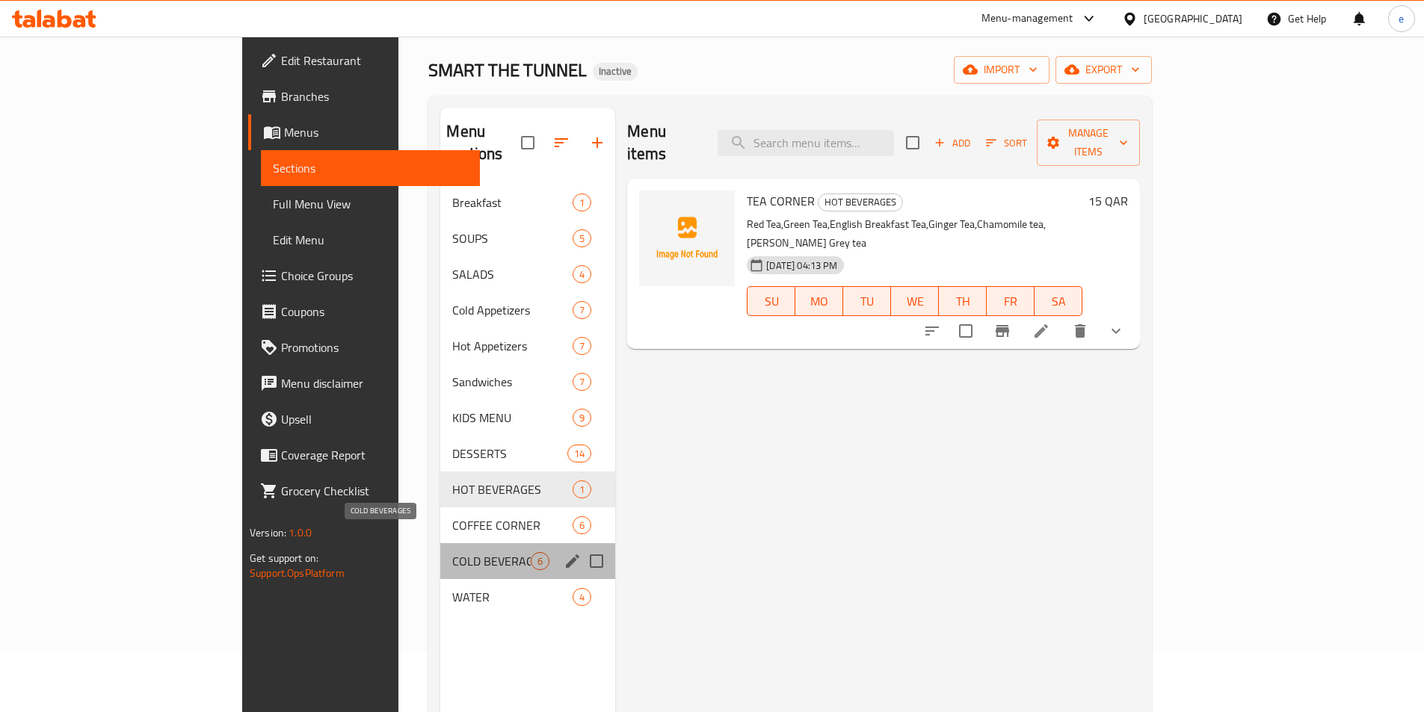
click at [452, 552] on span "COLD BEVERAGES" at bounding box center [491, 561] width 78 height 18
